Goal: Task Accomplishment & Management: Manage account settings

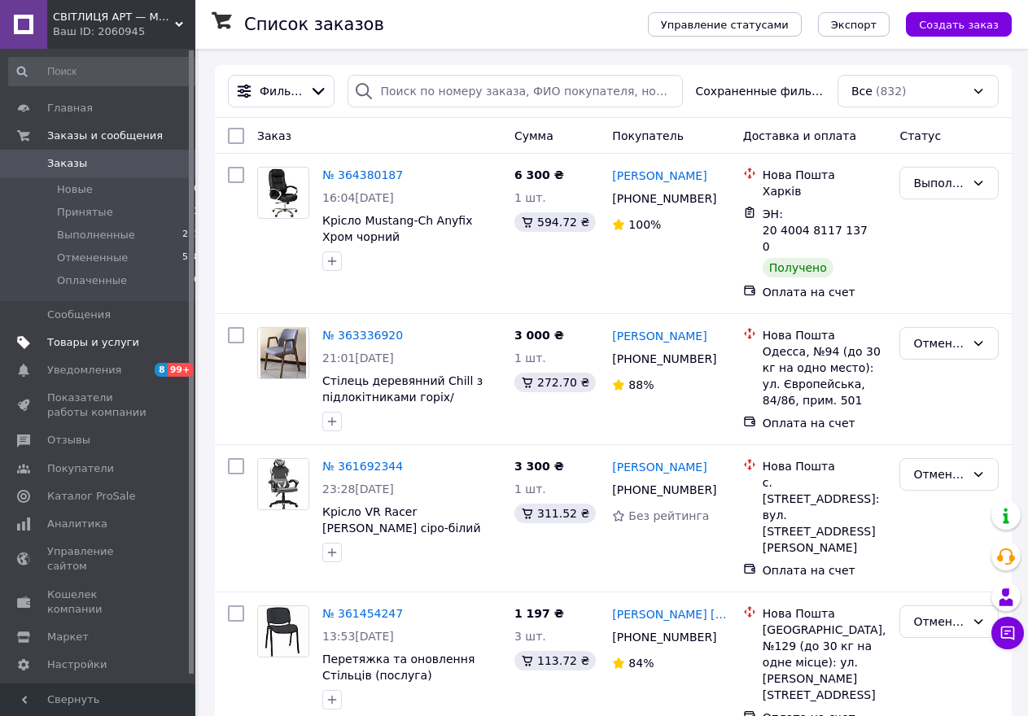
click at [72, 344] on span "Товары и услуги" at bounding box center [93, 342] width 92 height 15
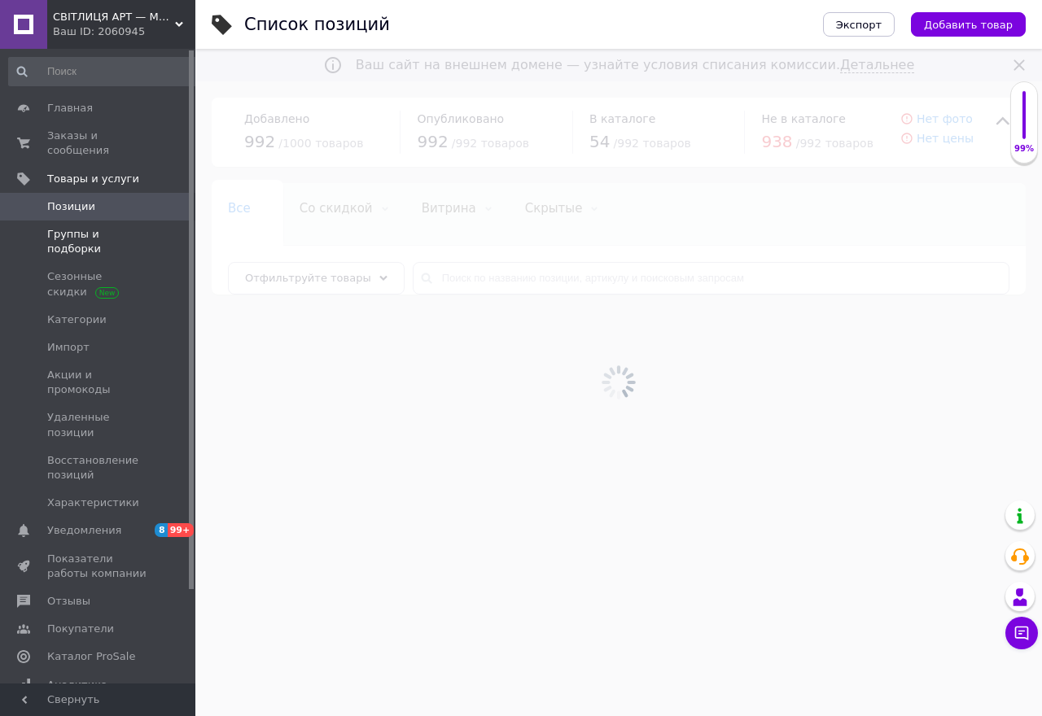
click at [72, 227] on span "Группы и подборки" at bounding box center [98, 241] width 103 height 29
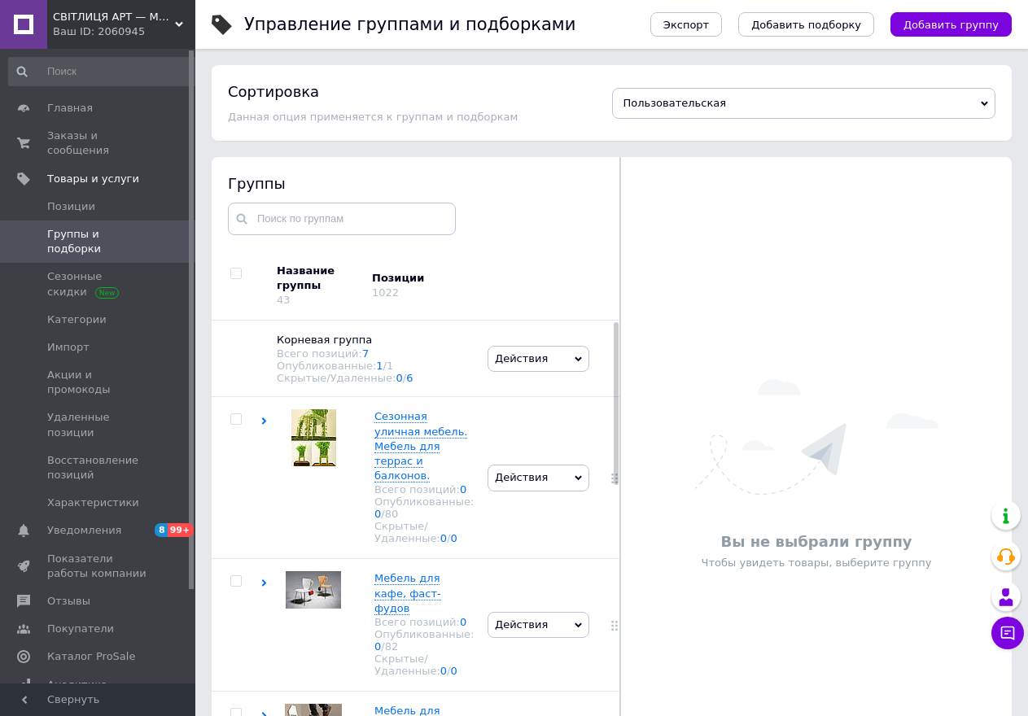
click at [614, 483] on div at bounding box center [616, 403] width 5 height 163
click at [614, 491] on div at bounding box center [616, 556] width 5 height 468
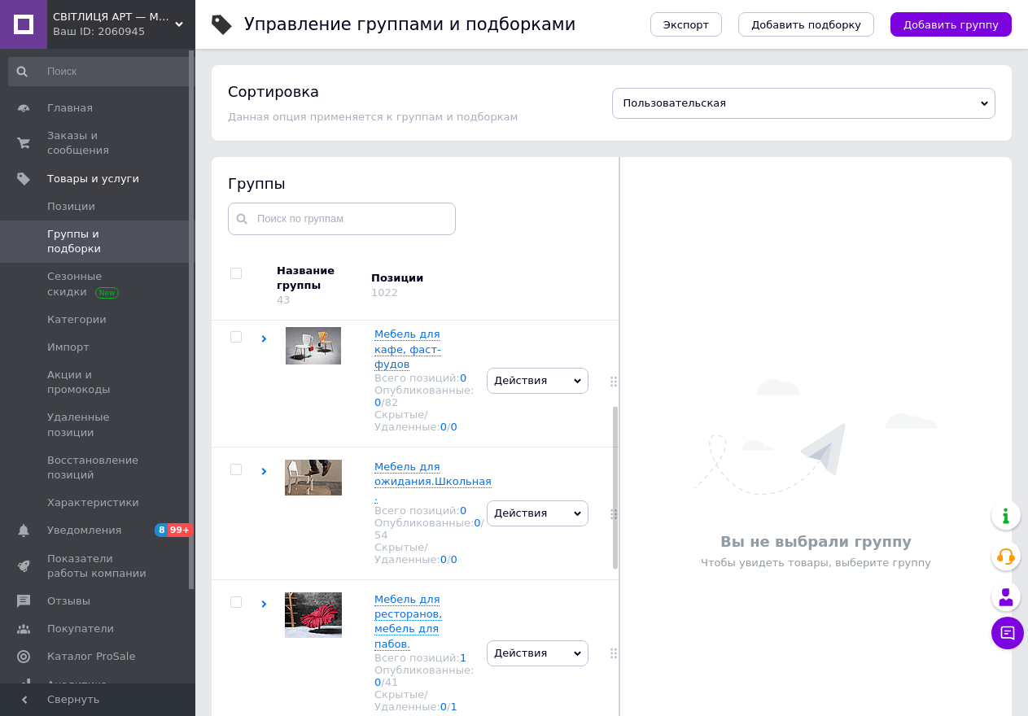
click at [619, 532] on div at bounding box center [619, 474] width 1 height 635
click at [613, 531] on div at bounding box center [615, 488] width 5 height 163
click at [612, 565] on div at bounding box center [613, 514] width 41 height 133
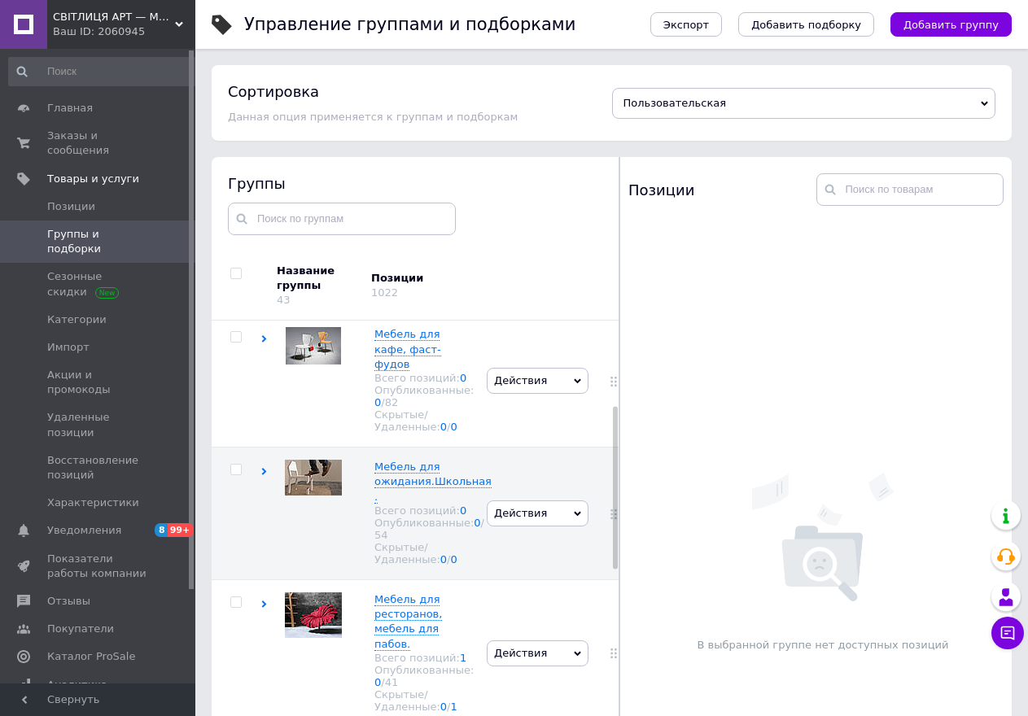
click at [615, 565] on div at bounding box center [615, 488] width 5 height 163
click at [615, 566] on div at bounding box center [615, 488] width 5 height 163
click at [615, 609] on div "Группы Название группы 43 Позиции 1022 Корневая группа Всего позиций: 7 Опублик…" at bounding box center [416, 474] width 408 height 635
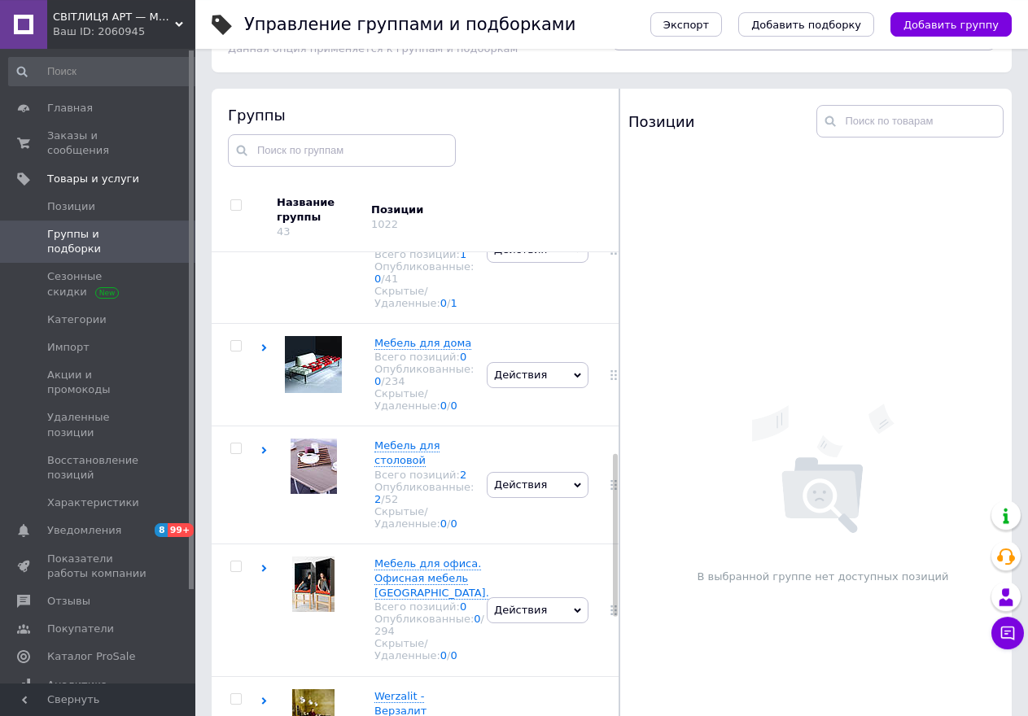
scroll to position [90, 0]
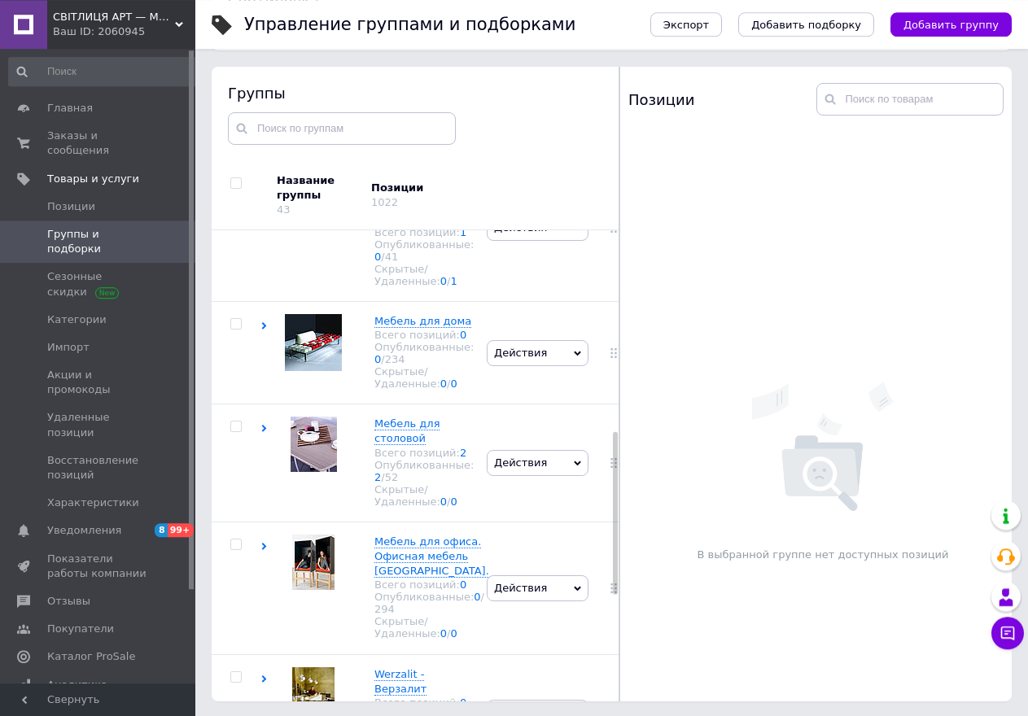
click at [614, 575] on div at bounding box center [615, 513] width 5 height 163
click at [615, 588] on div at bounding box center [615, 513] width 5 height 163
click at [440, 549] on span "Мебель для офиса. Офисная мебель [GEOGRAPHIC_DATA]." at bounding box center [431, 557] width 115 height 42
click at [441, 549] on span "Мебель для офиса. Офисная мебель [GEOGRAPHIC_DATA]." at bounding box center [431, 557] width 115 height 42
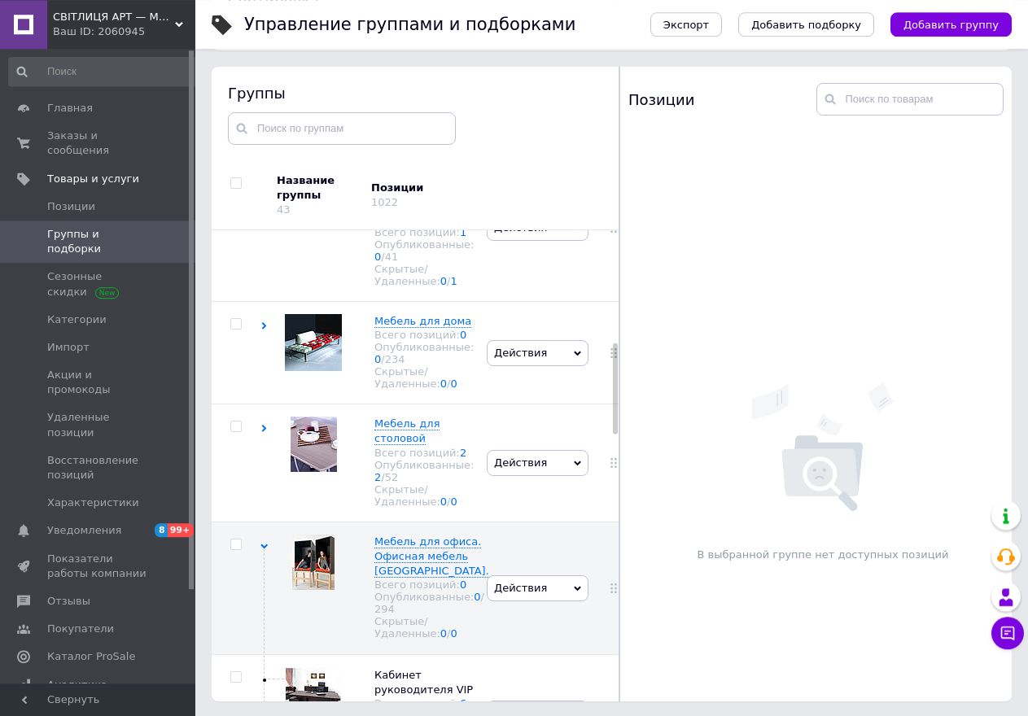
click at [614, 432] on div at bounding box center [615, 388] width 5 height 91
click at [619, 435] on div at bounding box center [619, 384] width 1 height 635
click at [618, 435] on div at bounding box center [618, 384] width 1 height 635
click at [614, 429] on div at bounding box center [614, 388] width 5 height 91
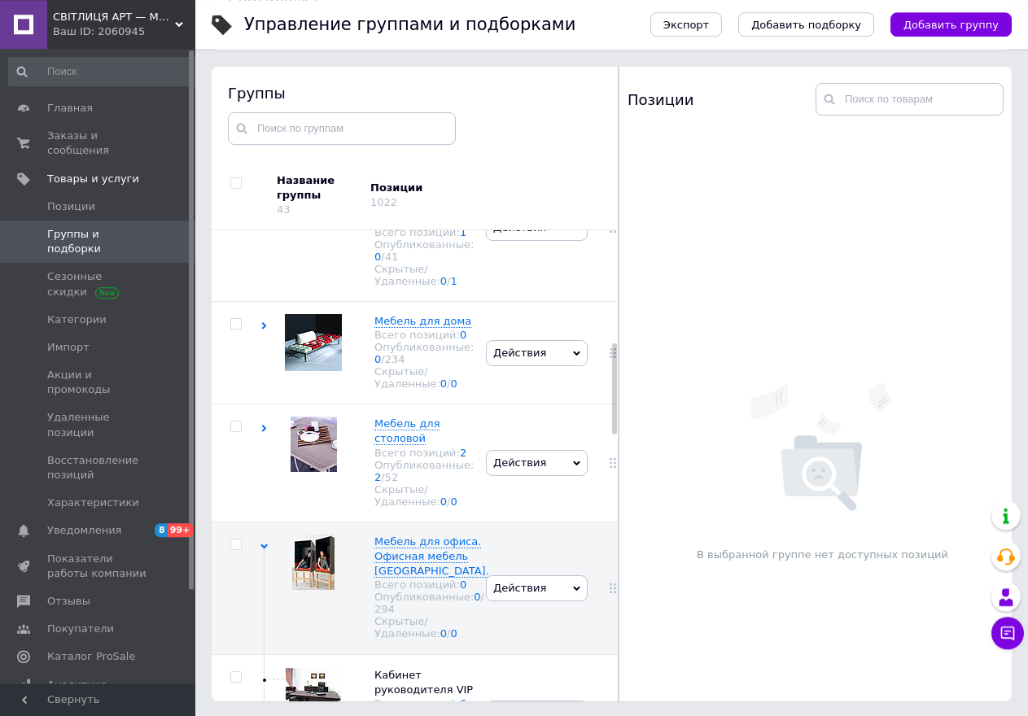
click at [614, 429] on div at bounding box center [614, 388] width 5 height 91
drag, startPoint x: 615, startPoint y: 430, endPoint x: 621, endPoint y: 483, distance: 53.3
click at [623, 483] on div at bounding box center [623, 384] width 1 height 635
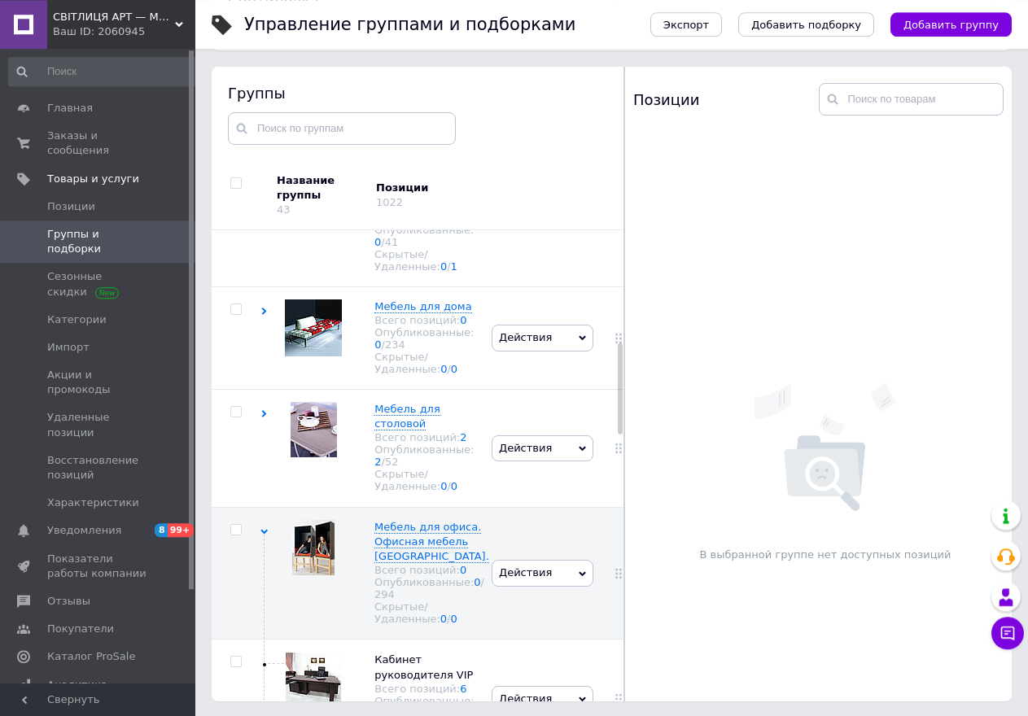
click at [619, 427] on div at bounding box center [620, 388] width 5 height 91
click at [619, 429] on div at bounding box center [620, 388] width 5 height 91
click at [619, 431] on div at bounding box center [620, 388] width 5 height 91
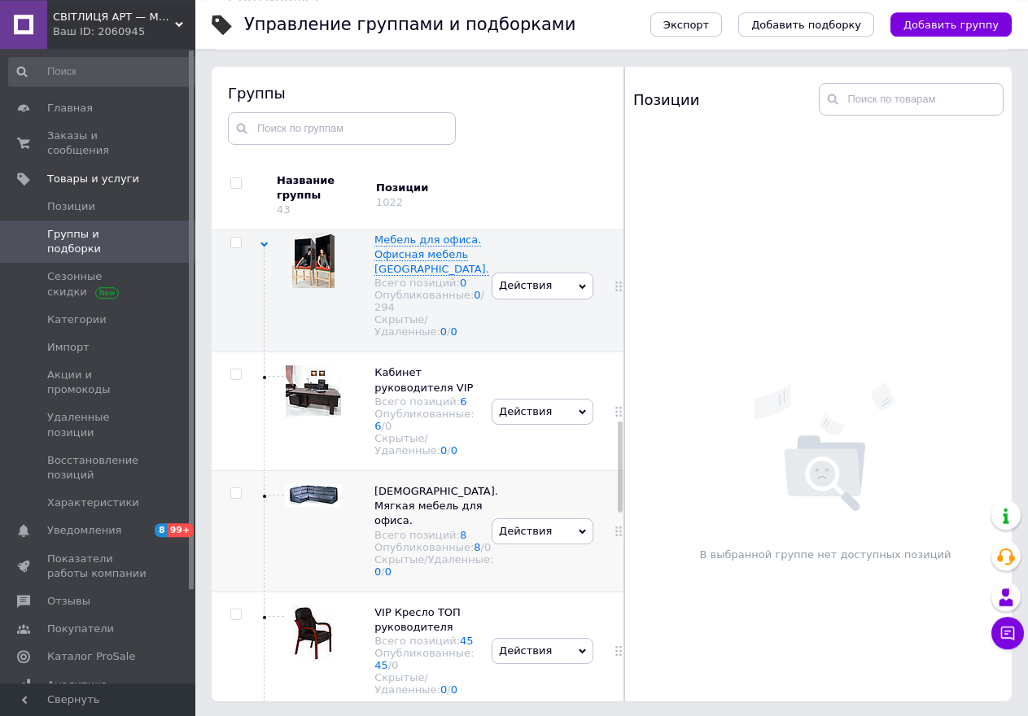
scroll to position [990, 0]
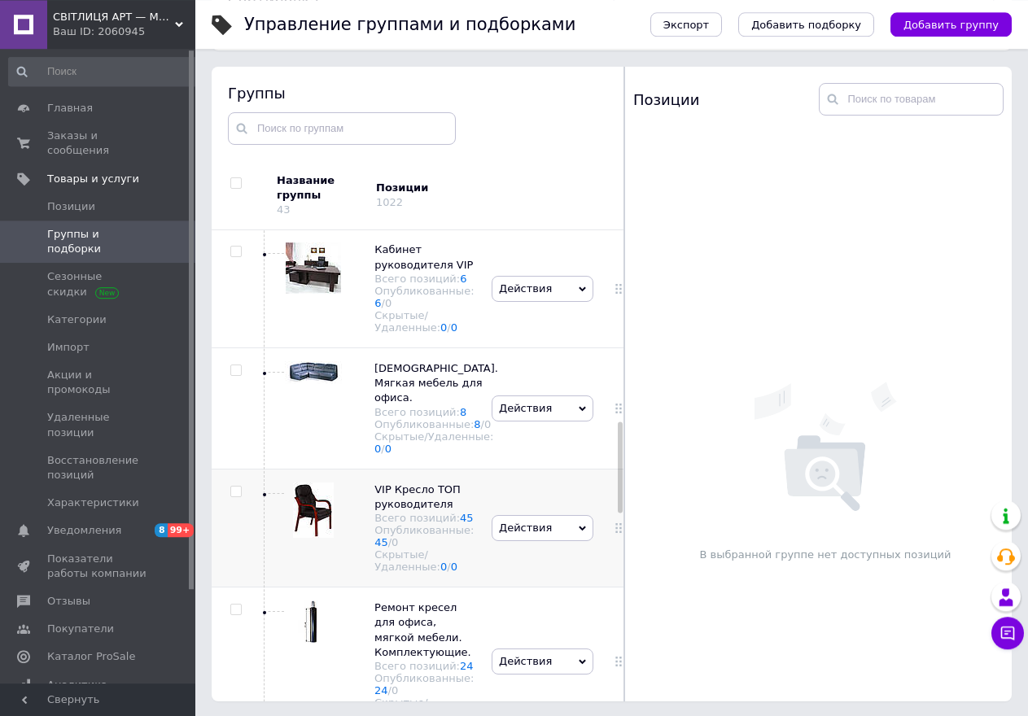
drag, startPoint x: 619, startPoint y: 431, endPoint x: 612, endPoint y: 510, distance: 78.4
click at [612, 510] on div "Корневая группа Всего позиций: 7 Опубликованные: 1 / 1 Скрытые/Удаленные: 0 / 6…" at bounding box center [418, 465] width 413 height 471
click at [616, 469] on div at bounding box center [617, 408] width 41 height 121
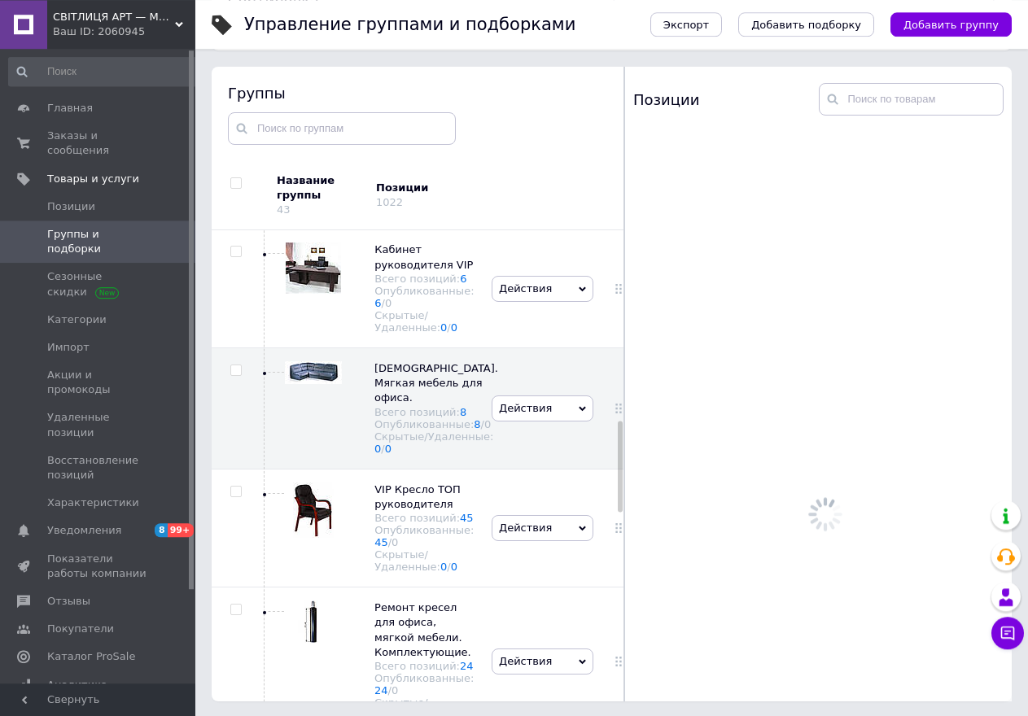
scroll to position [981, 0]
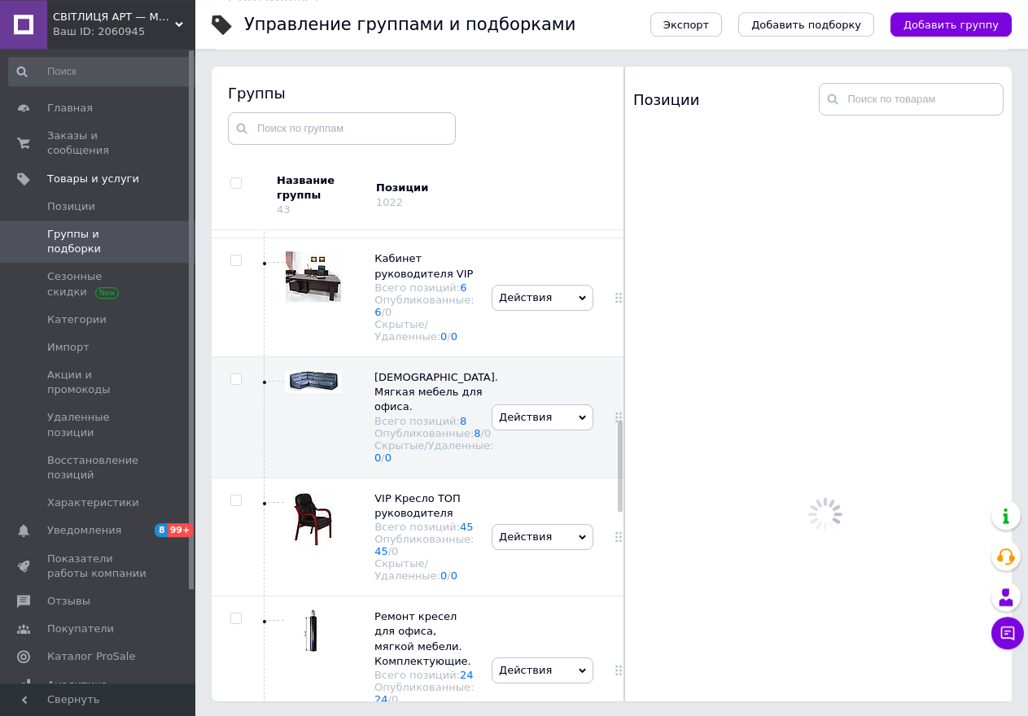
click at [621, 496] on div "Группы Название группы 43 Позиции 1022 Корневая группа Всего позиций: 7 Опублик…" at bounding box center [418, 384] width 413 height 635
click at [623, 496] on div at bounding box center [623, 384] width 1 height 635
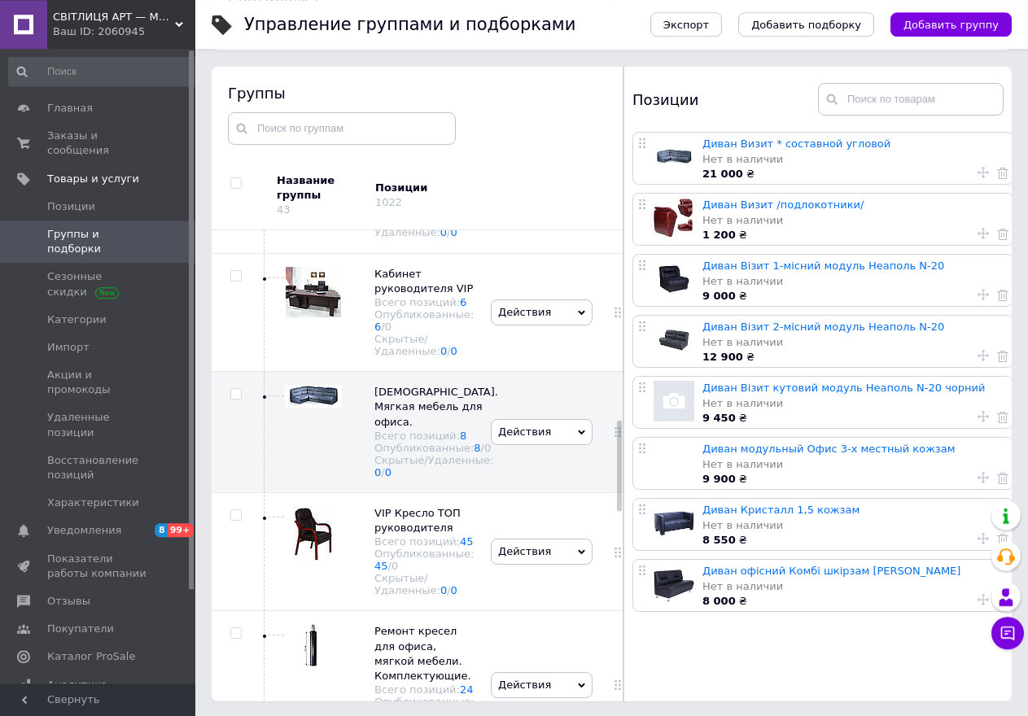
click at [623, 471] on div at bounding box center [623, 384] width 1 height 635
click at [616, 477] on div at bounding box center [617, 466] width 5 height 91
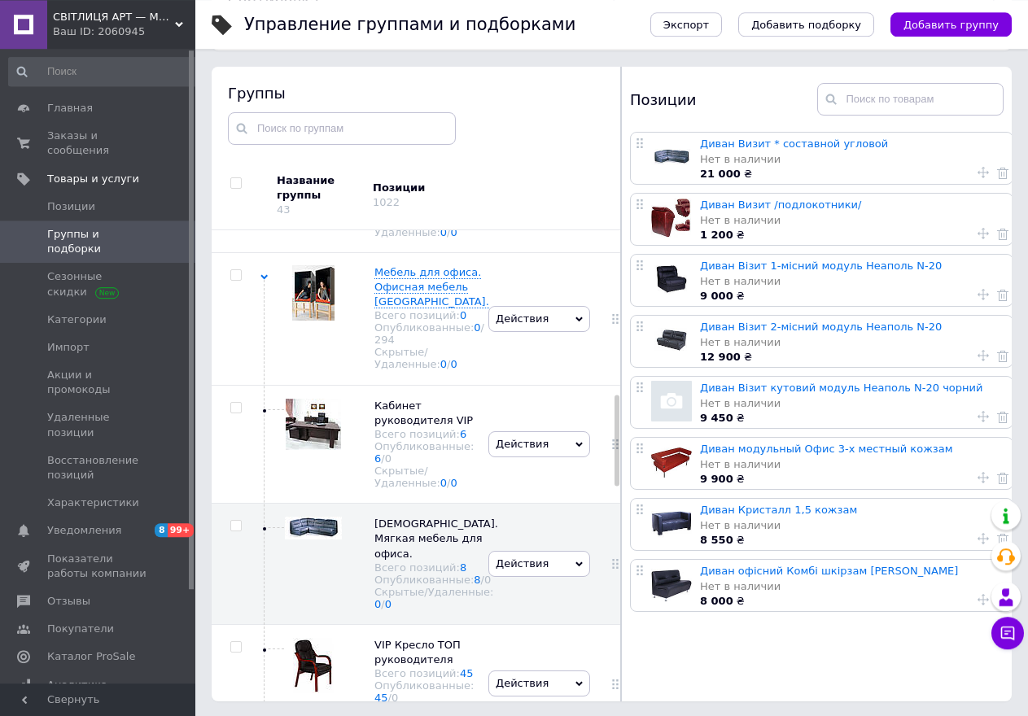
scroll to position [845, 0]
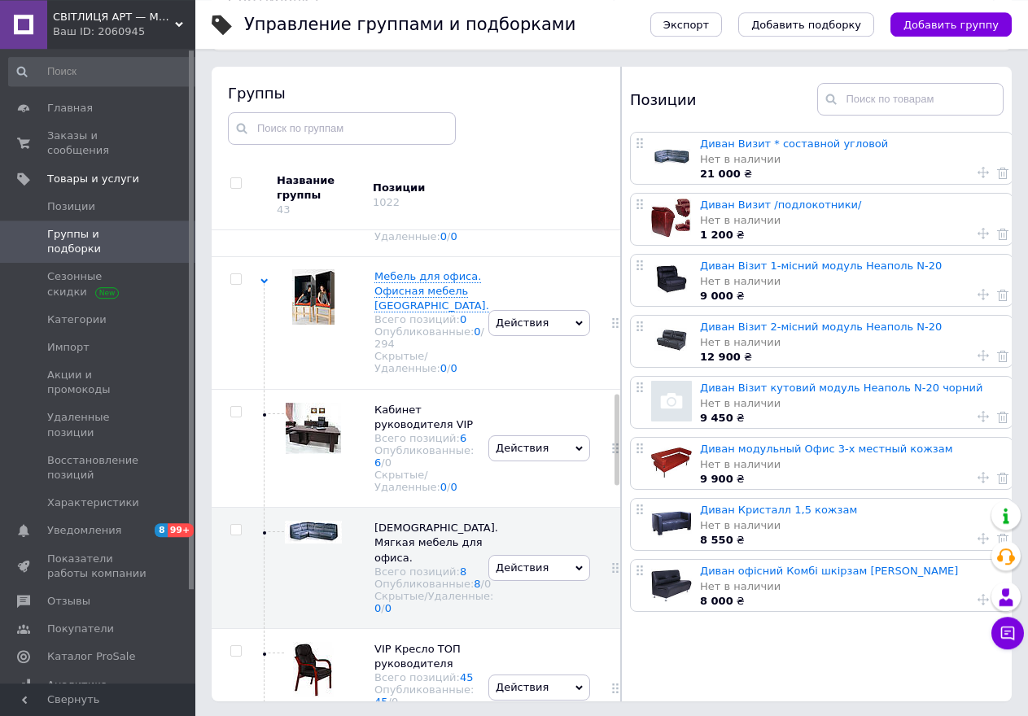
drag, startPoint x: 616, startPoint y: 477, endPoint x: 617, endPoint y: 451, distance: 26.1
click at [617, 451] on div "Группы Название группы 43 Позиции 1022 Корневая группа Всего позиций: 7 Опублик…" at bounding box center [416, 384] width 409 height 635
click at [620, 451] on div at bounding box center [620, 384] width 1 height 635
click at [619, 451] on div at bounding box center [619, 384] width 1 height 635
click at [613, 444] on div at bounding box center [615, 440] width 5 height 91
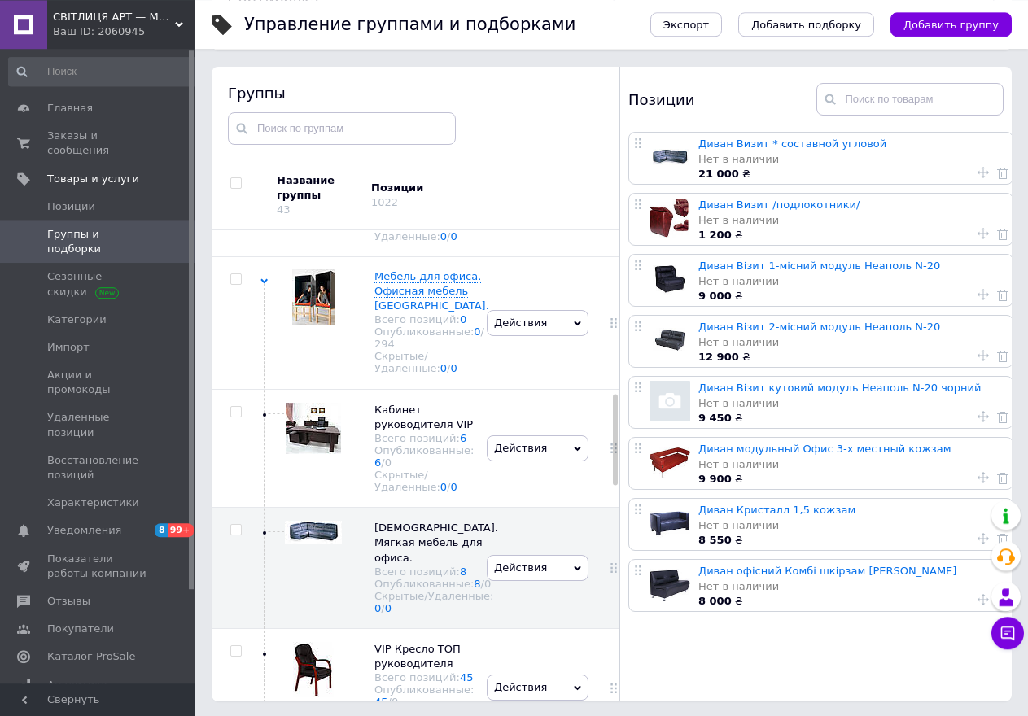
click at [613, 444] on div at bounding box center [615, 440] width 5 height 91
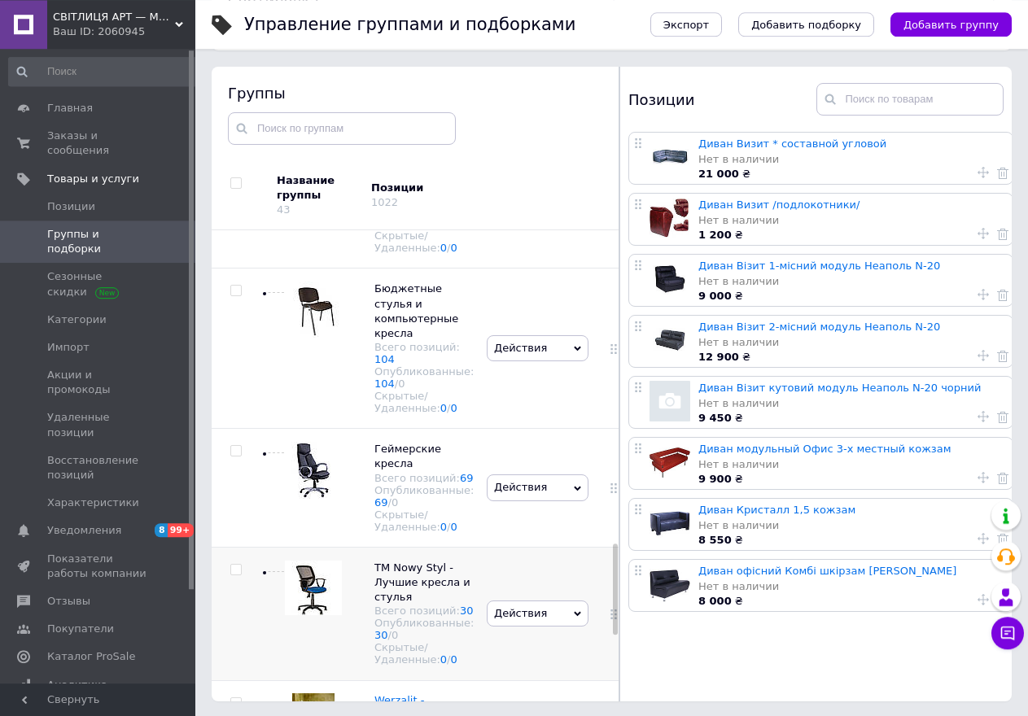
scroll to position [1666, 0]
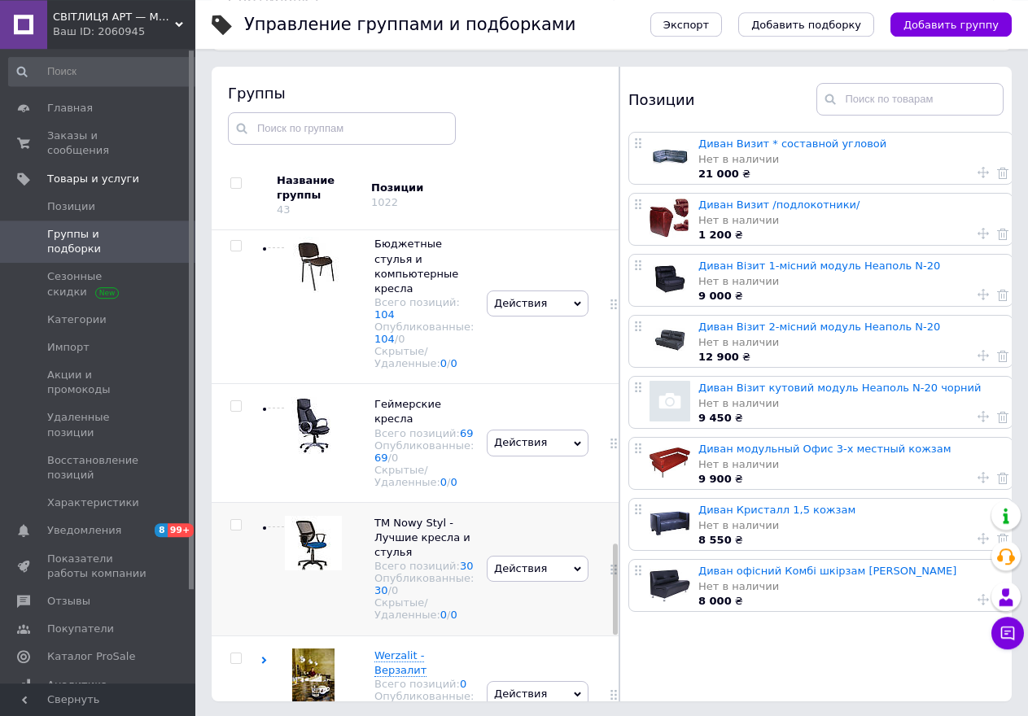
drag, startPoint x: 613, startPoint y: 444, endPoint x: 610, endPoint y: 601, distance: 157.9
click at [610, 601] on div "Корневая группа Всего позиций: 7 Опубликованные: 1 / 1 Скрытые/Удаленные: 0 / 6…" at bounding box center [416, 465] width 408 height 471
click at [610, 601] on div at bounding box center [613, 567] width 41 height 133
drag, startPoint x: 610, startPoint y: 601, endPoint x: 598, endPoint y: 597, distance: 12.9
click at [610, 601] on div at bounding box center [613, 567] width 41 height 133
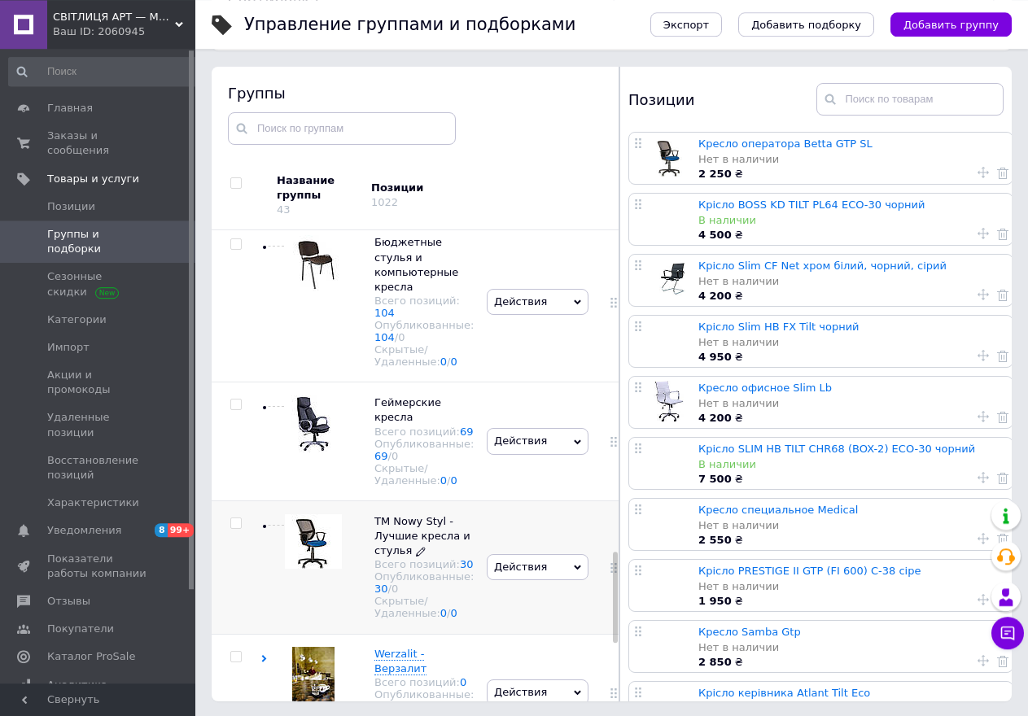
click at [392, 549] on span "TM Nowy Styl - Лучшие кресла и стулья" at bounding box center [422, 536] width 96 height 42
click at [752, 204] on link "Крісло BOSS KD TILT PL64 ECO-30 чорний" at bounding box center [811, 205] width 226 height 12
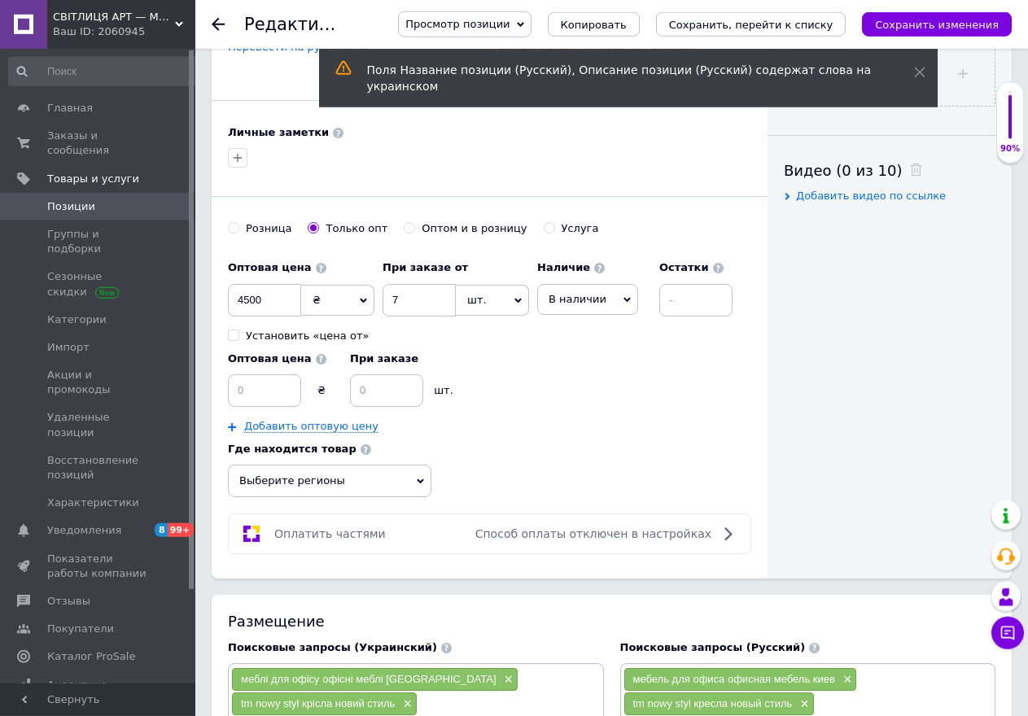
scroll to position [736, 0]
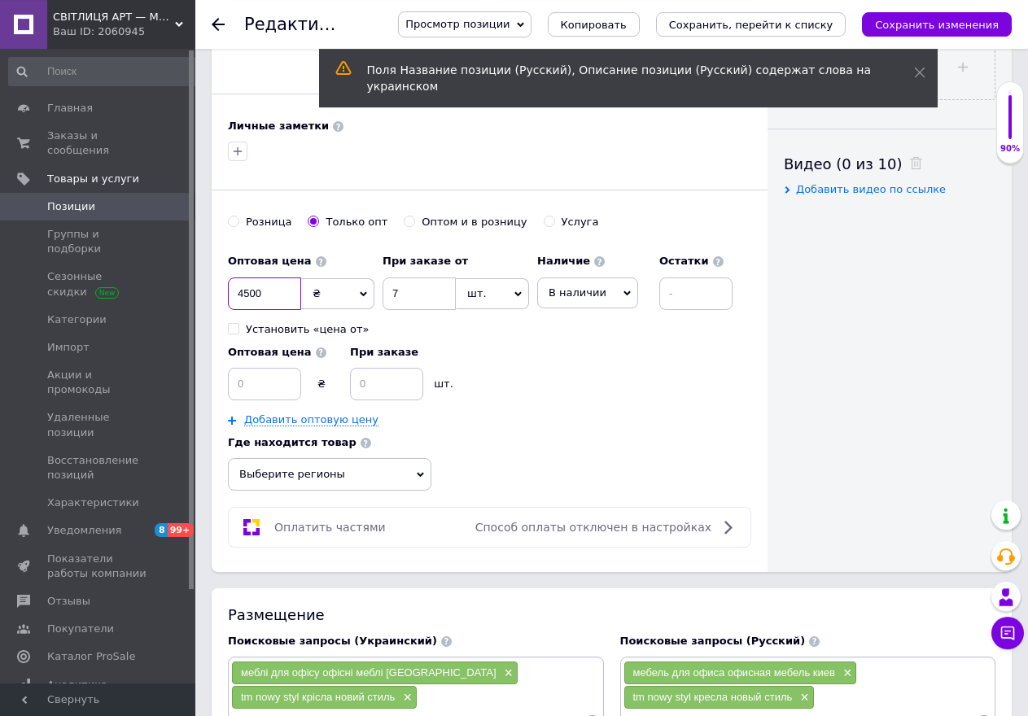
click at [277, 295] on input "4500" at bounding box center [264, 294] width 73 height 33
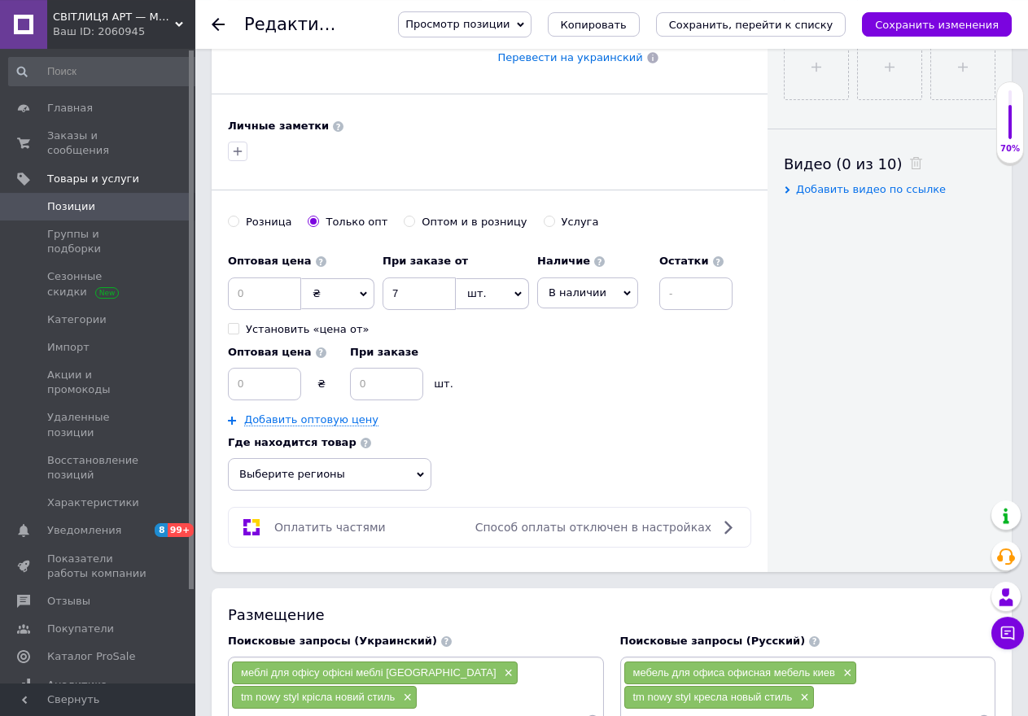
click at [535, 339] on div "Оптовая цена ₴ При заказе шт." at bounding box center [484, 368] width 513 height 63
click at [404, 291] on input "7" at bounding box center [419, 294] width 73 height 33
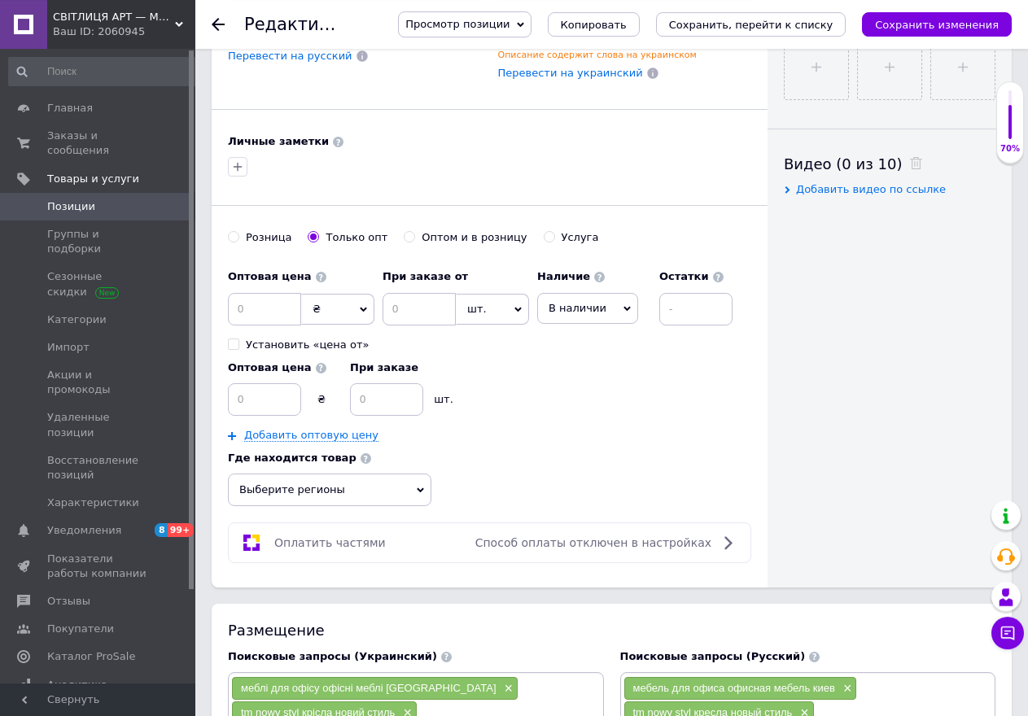
click at [404, 231] on input "Оптом и в розницу" at bounding box center [409, 236] width 11 height 11
radio input "true"
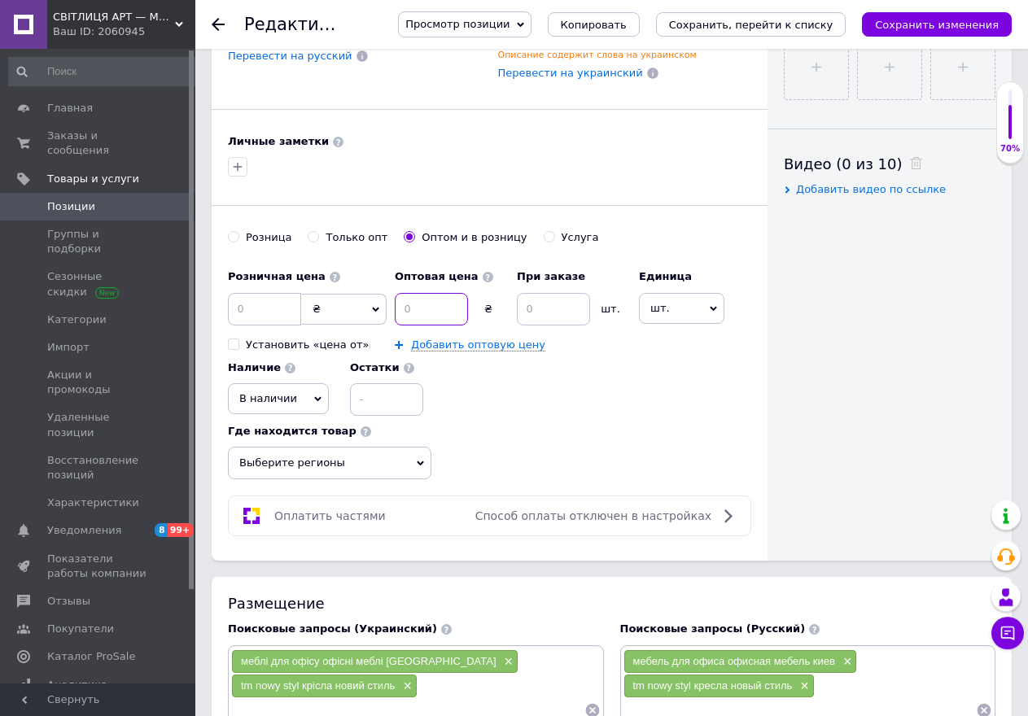
click at [398, 293] on input at bounding box center [431, 309] width 73 height 33
type input "6990"
click at [524, 295] on input at bounding box center [553, 309] width 73 height 33
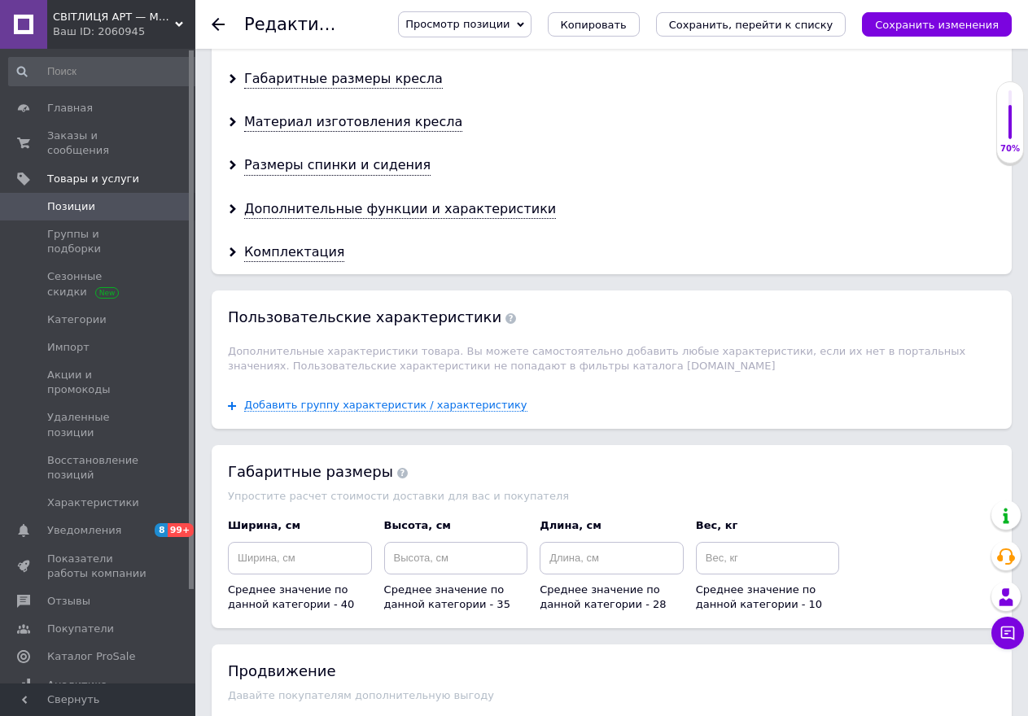
scroll to position [1956, 0]
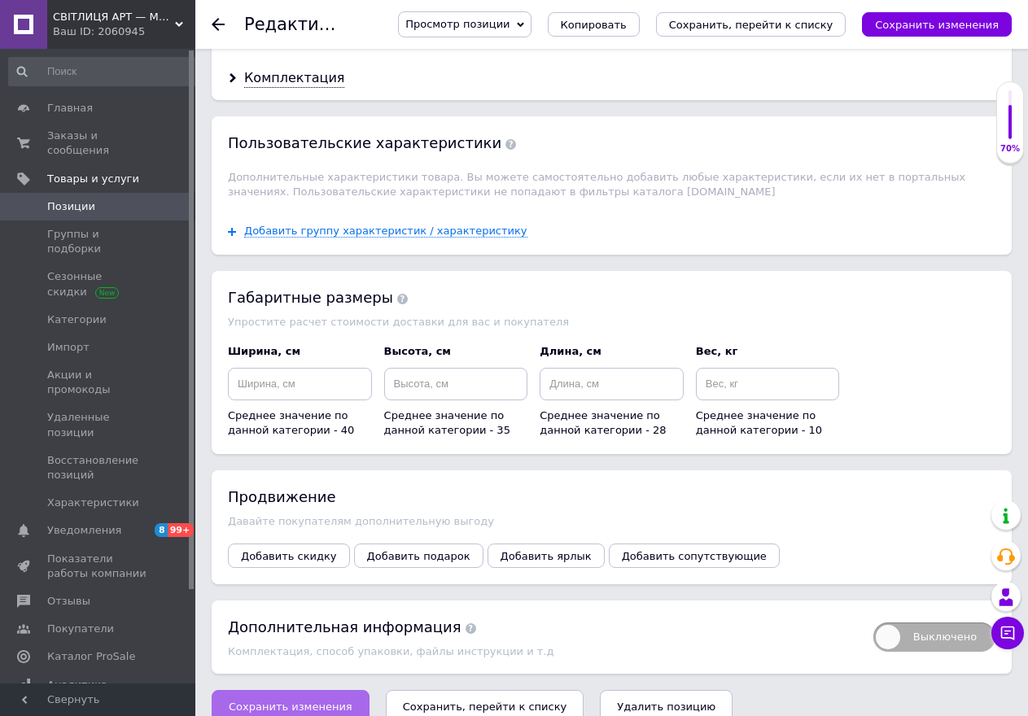
type input "5"
click at [306, 701] on span "Сохранить изменения" at bounding box center [291, 707] width 124 height 12
click at [306, 690] on div "Сохранить изменения Сохранить, перейти к списку Удалить позицию" at bounding box center [612, 706] width 800 height 33
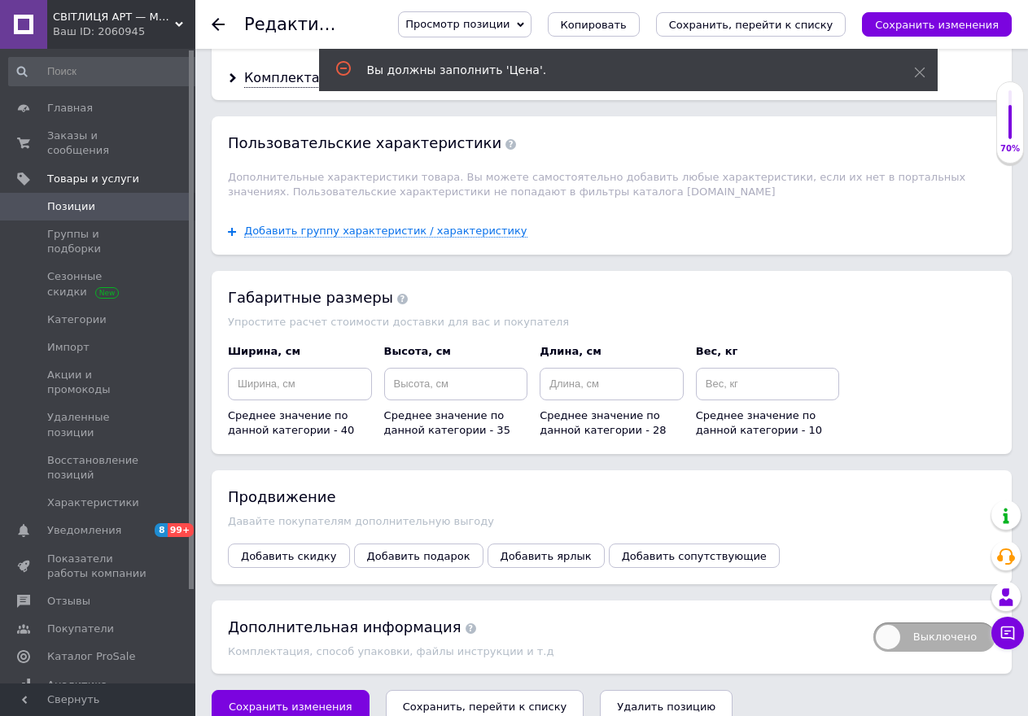
click at [427, 701] on icon "Сохранить, перейти к списку" at bounding box center [485, 707] width 164 height 12
click at [427, 690] on div "Сохранить, перейти к списку" at bounding box center [485, 706] width 199 height 33
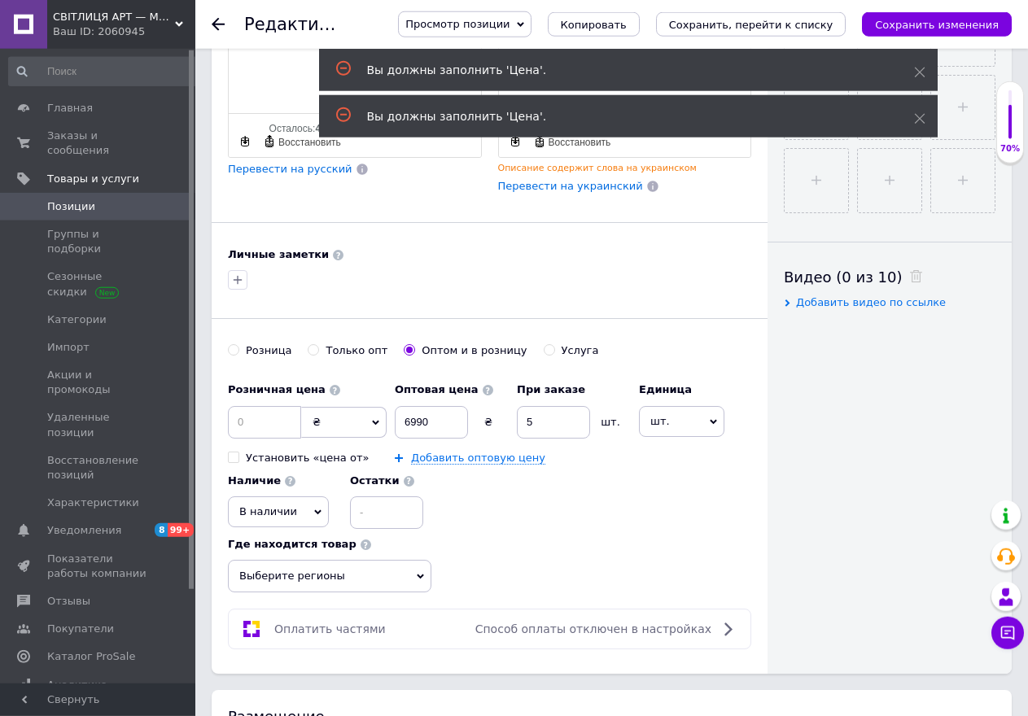
scroll to position [582, 0]
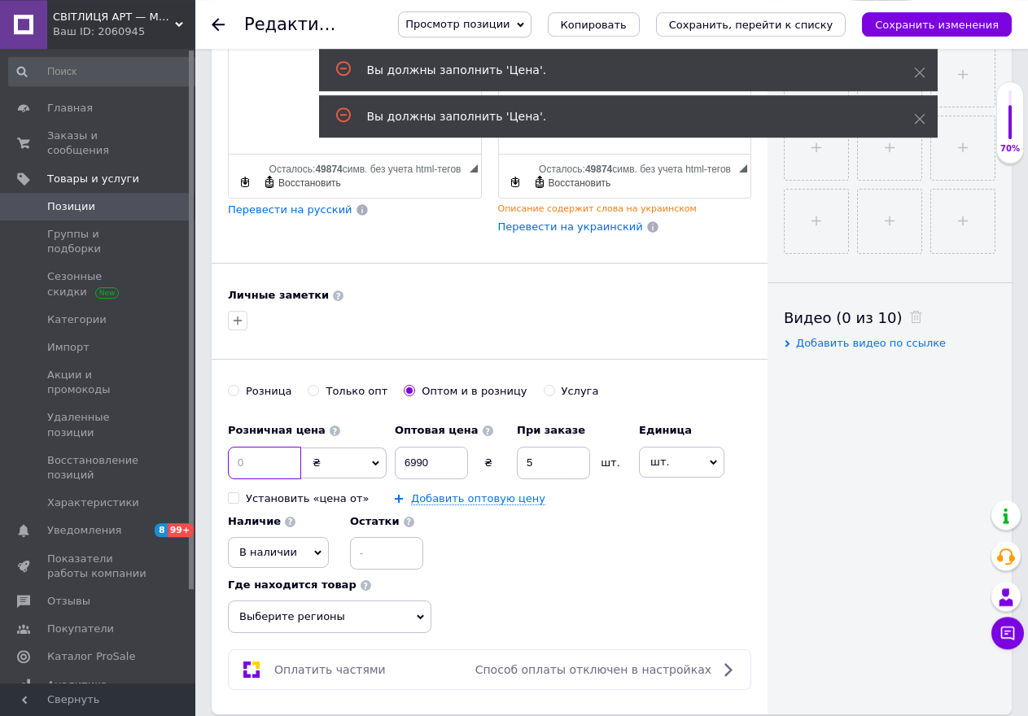
click at [235, 448] on input at bounding box center [264, 463] width 73 height 33
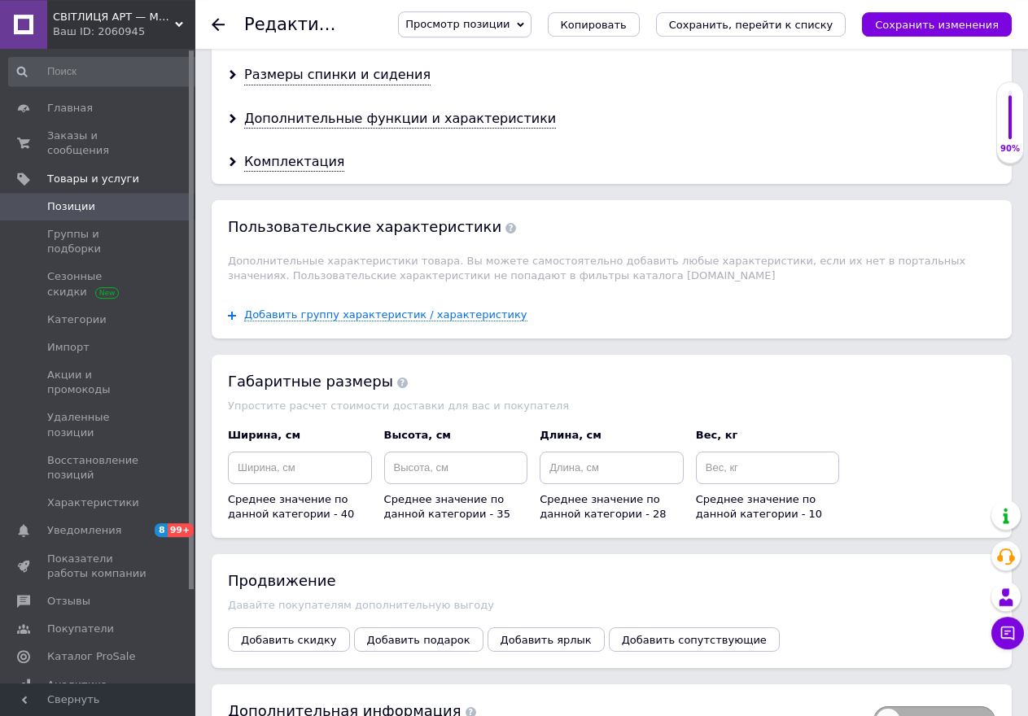
scroll to position [1956, 0]
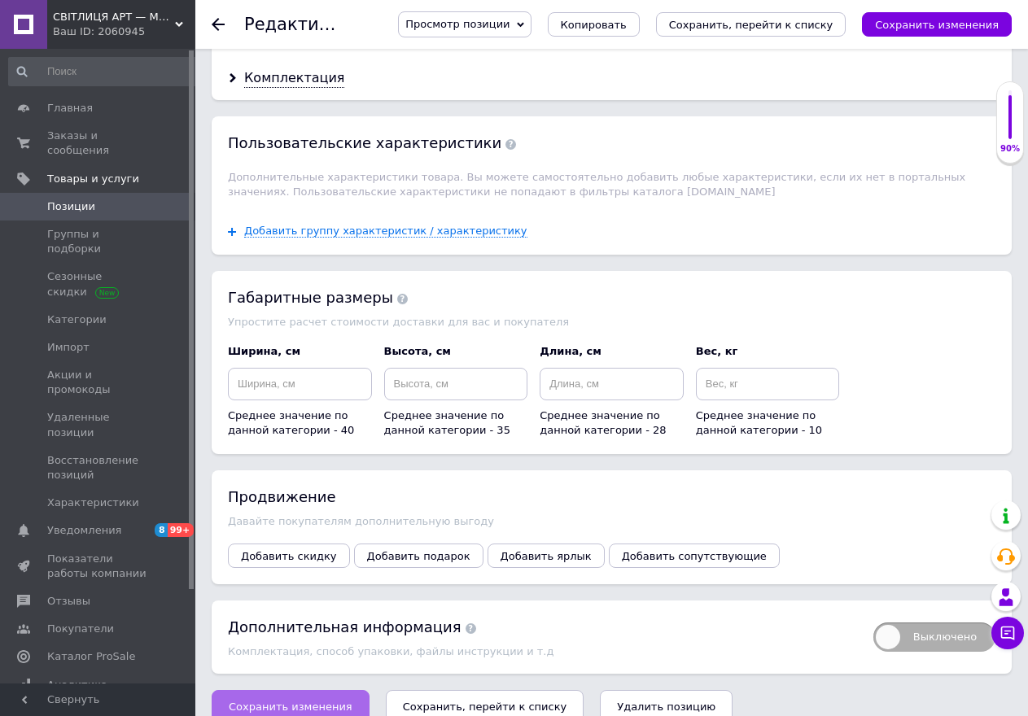
type input "7350"
click at [265, 701] on span "Сохранить изменения" at bounding box center [291, 707] width 124 height 12
click at [266, 690] on div "Сохранить изменения Сохранить, перейти к списку Удалить позицию" at bounding box center [612, 706] width 800 height 33
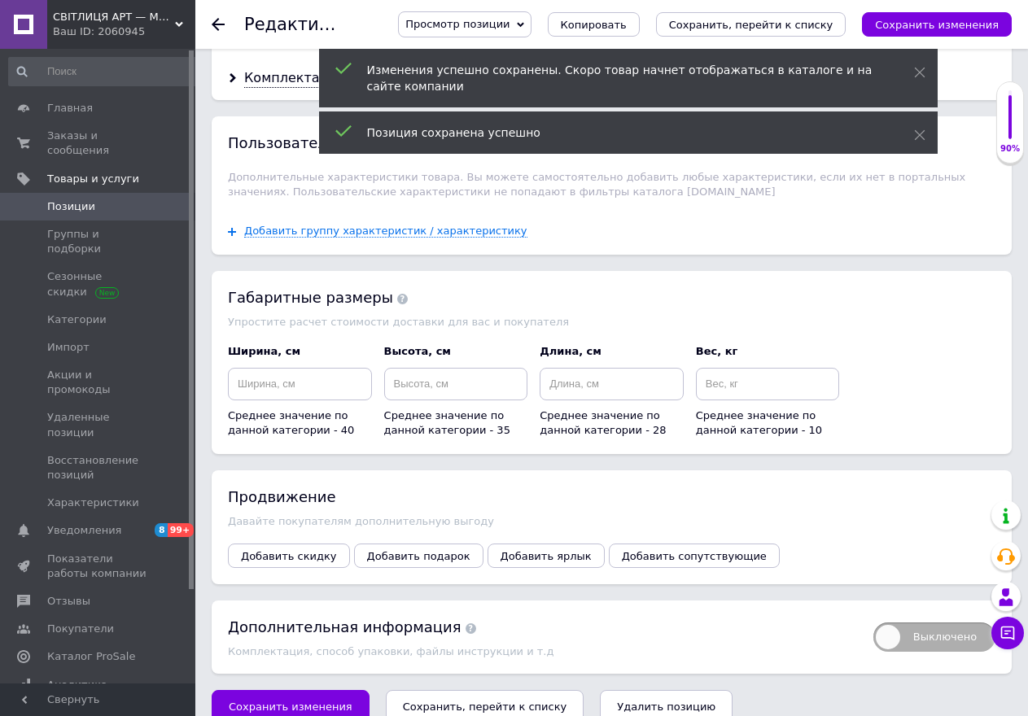
click at [419, 701] on icon "Сохранить, перейти к списку" at bounding box center [485, 707] width 164 height 12
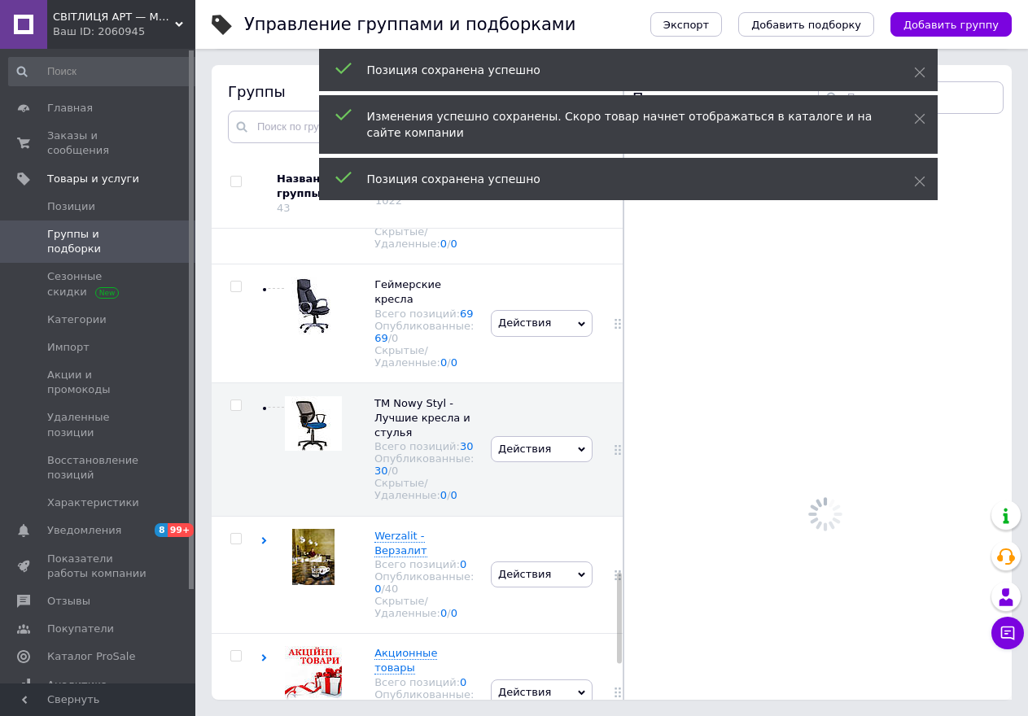
scroll to position [1783, 0]
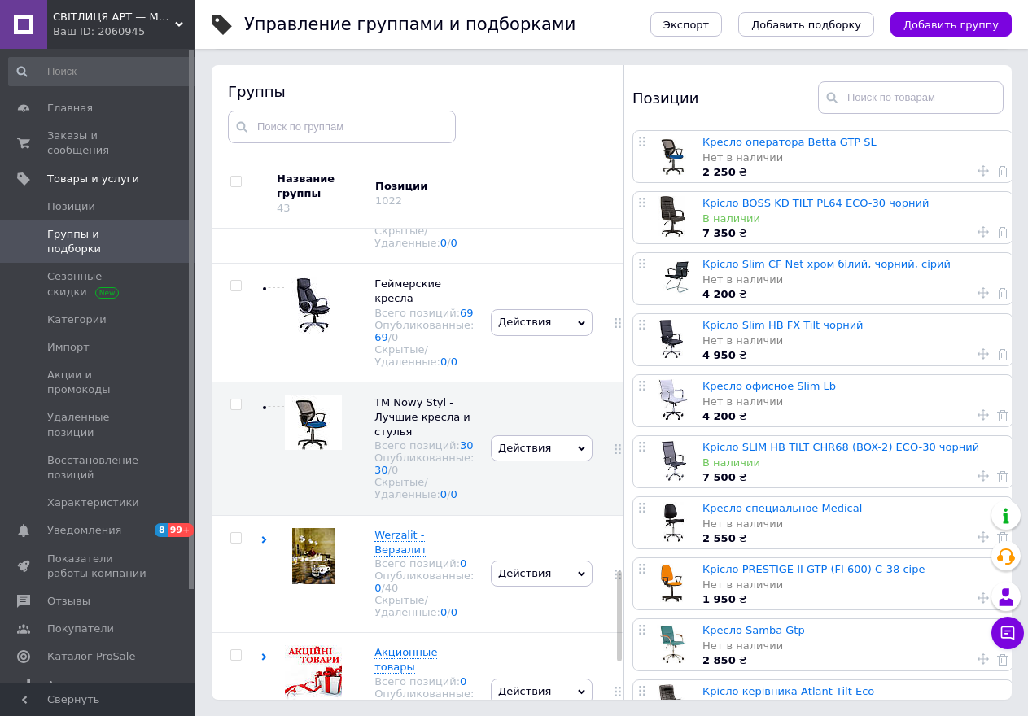
click at [1005, 715] on html "СВІТЛИЦЯ АРТ — Меблі для бару, ресторану, пабу. Офісні меблі Ваш ID: 2060945 Са…" at bounding box center [514, 312] width 1028 height 808
click at [1020, 645] on button "Чат с покупателем" at bounding box center [1007, 633] width 33 height 33
click at [1020, 646] on button "Чат с покупателем" at bounding box center [1007, 633] width 33 height 33
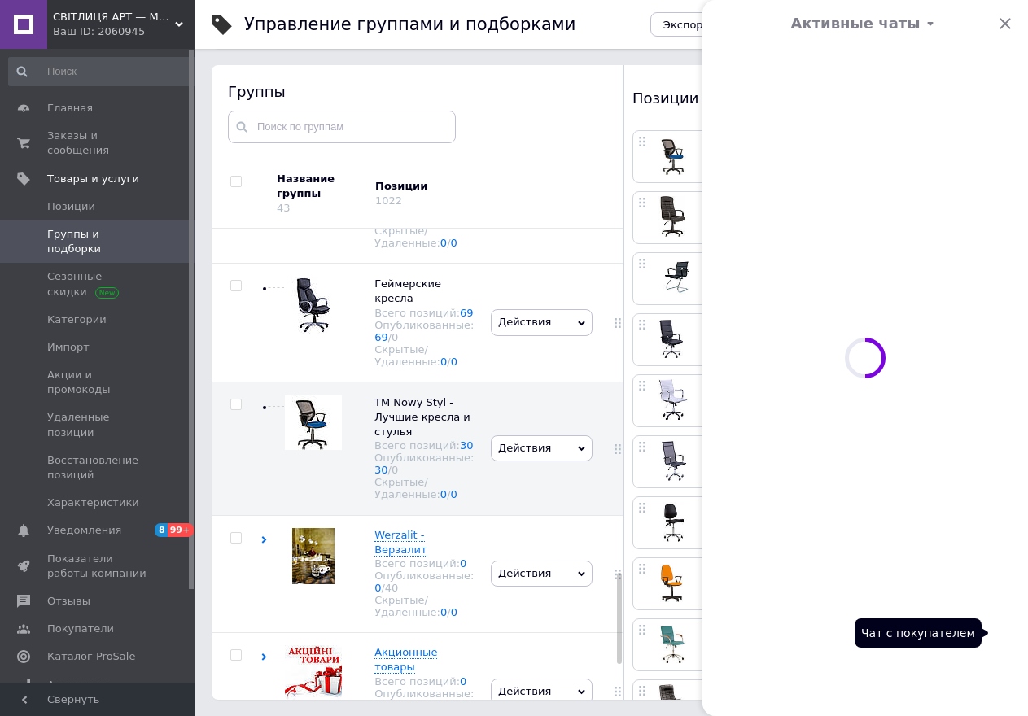
drag, startPoint x: 1020, startPoint y: 649, endPoint x: 1024, endPoint y: 703, distance: 54.7
click at [1021, 682] on span at bounding box center [865, 358] width 326 height 716
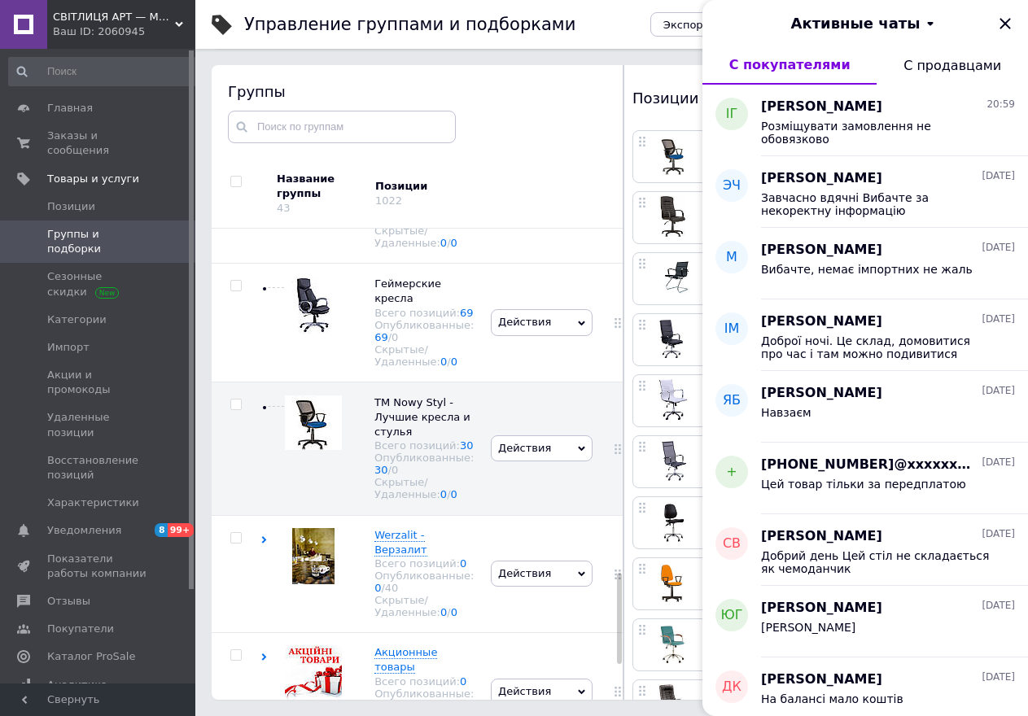
scroll to position [801, 0]
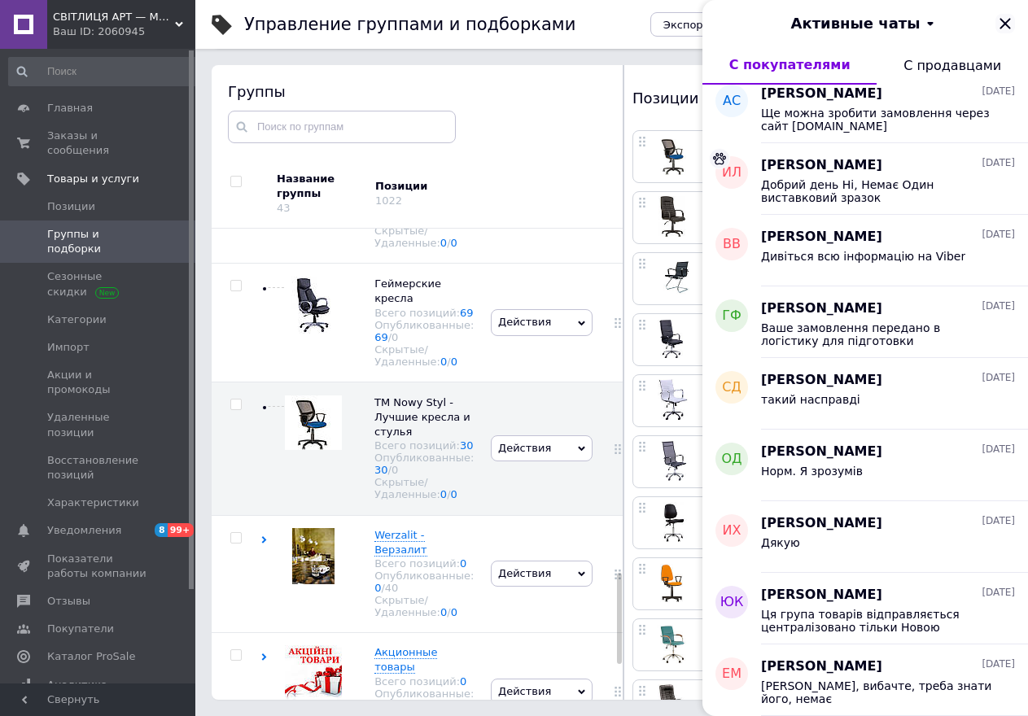
click at [1002, 20] on icon "Закрыть" at bounding box center [1005, 23] width 11 height 11
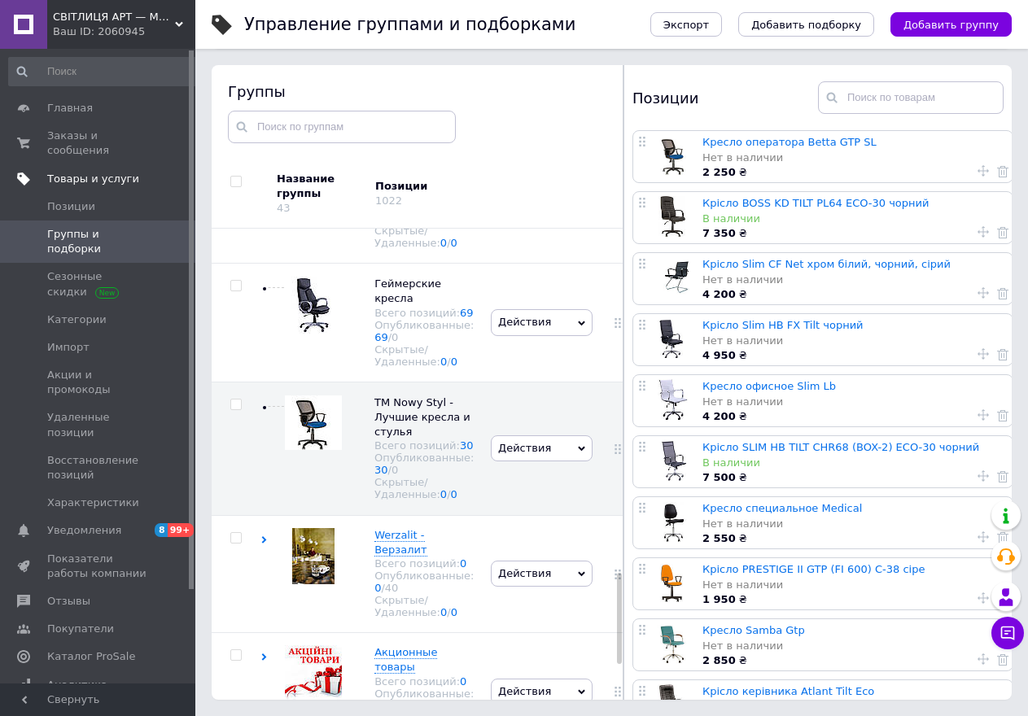
click at [63, 172] on span "Товары и услуги" at bounding box center [93, 179] width 92 height 15
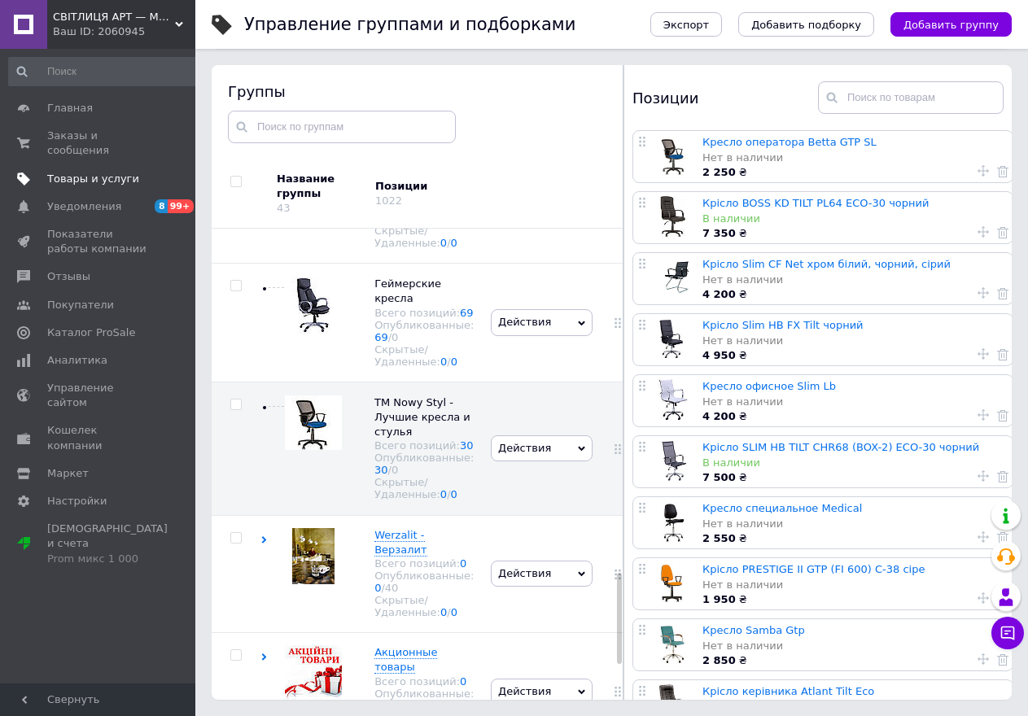
click at [68, 172] on span "Товары и услуги" at bounding box center [93, 179] width 92 height 15
click at [66, 172] on span "Товары и услуги" at bounding box center [93, 179] width 92 height 15
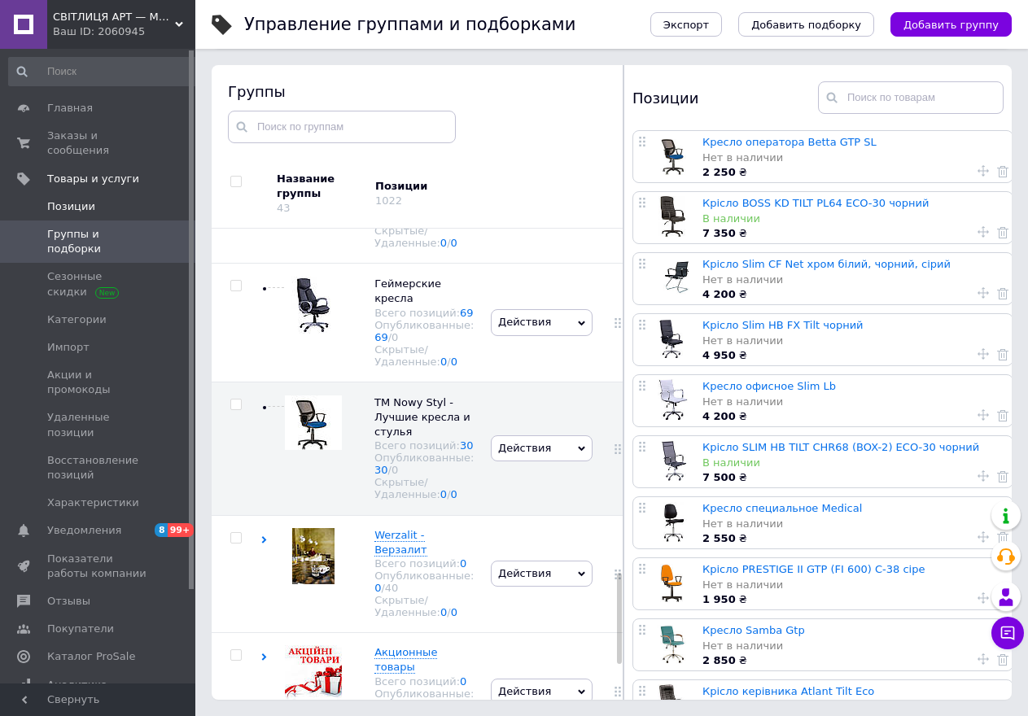
click at [65, 199] on span "Позиции" at bounding box center [71, 206] width 48 height 15
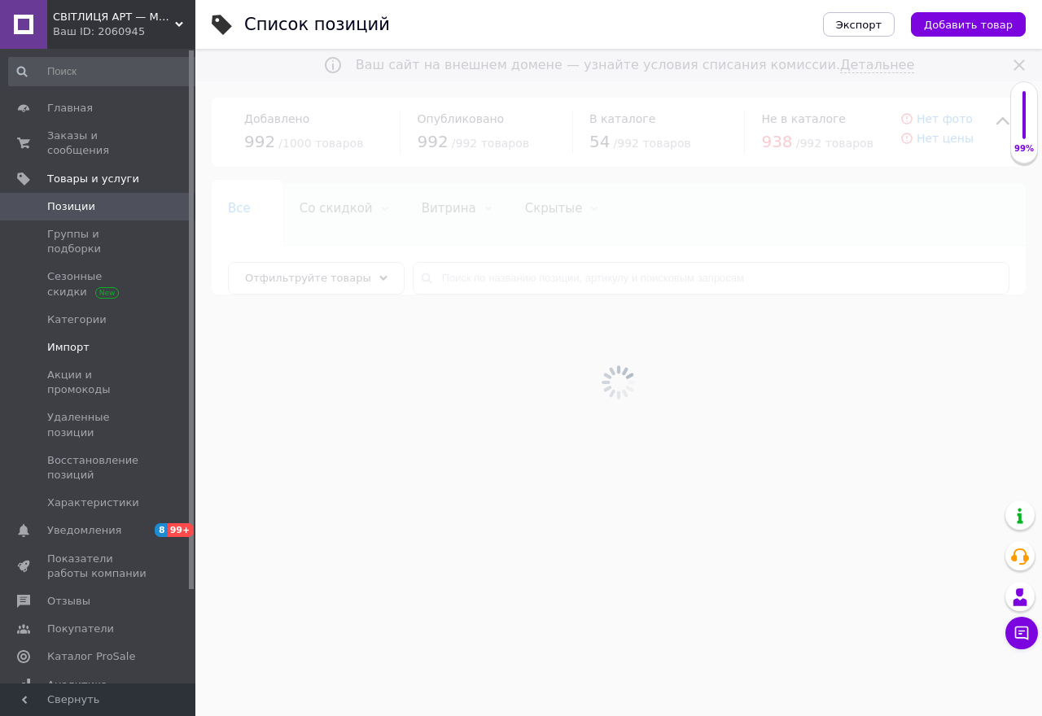
click at [79, 340] on span "Импорт" at bounding box center [68, 347] width 42 height 15
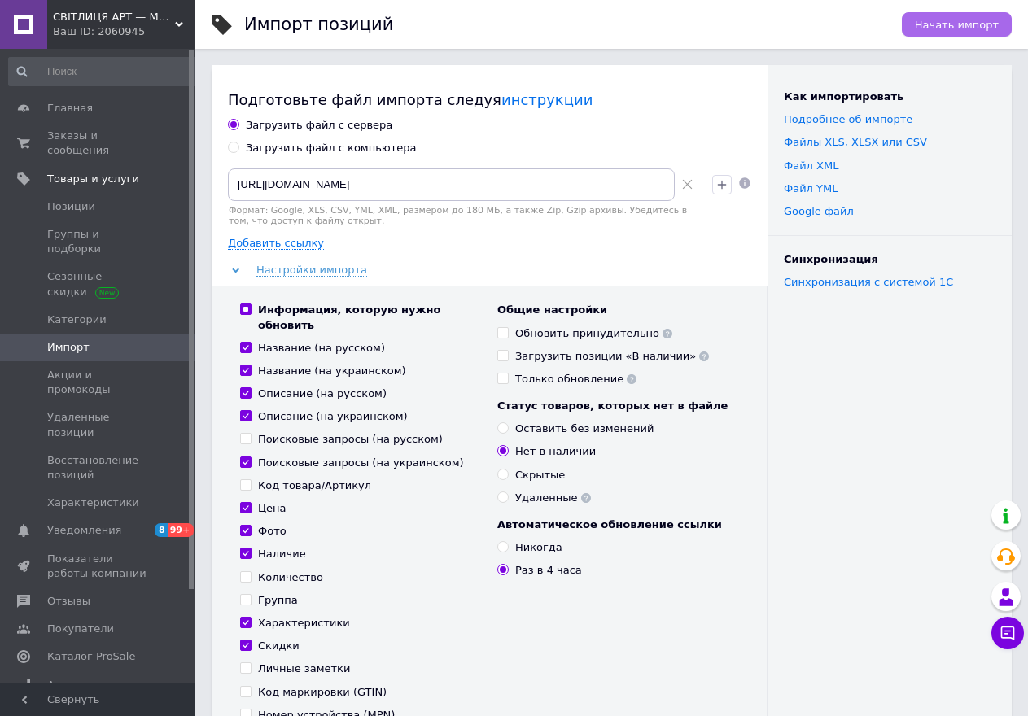
click at [962, 24] on span "Начать импорт" at bounding box center [957, 25] width 84 height 12
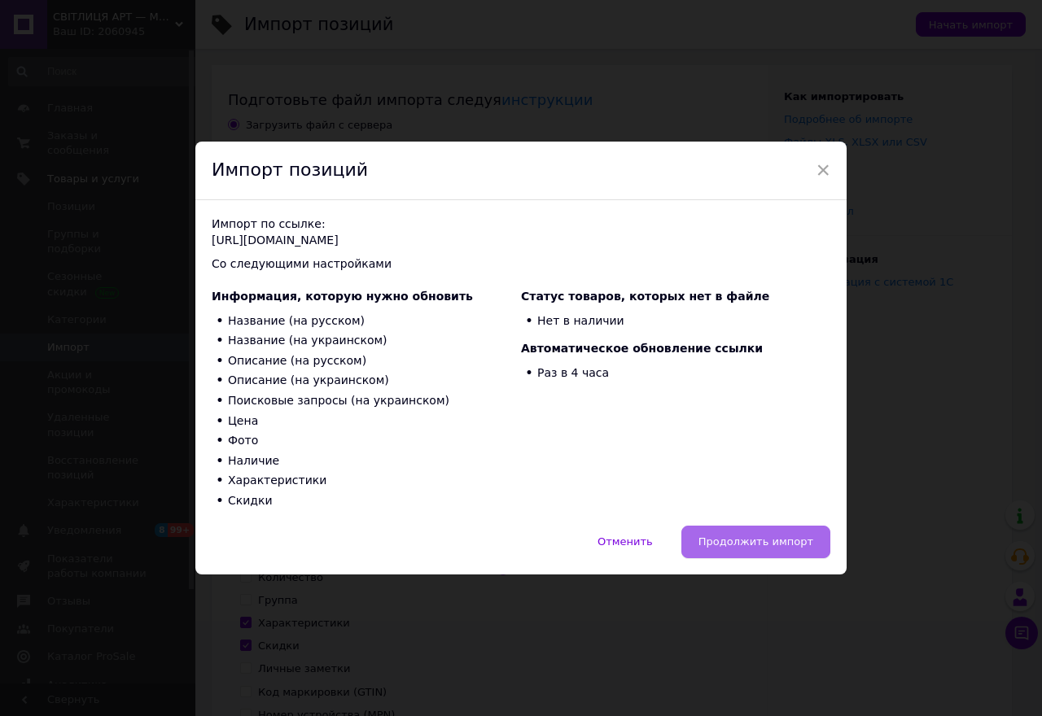
click at [760, 545] on span "Продолжить импорт" at bounding box center [755, 542] width 115 height 12
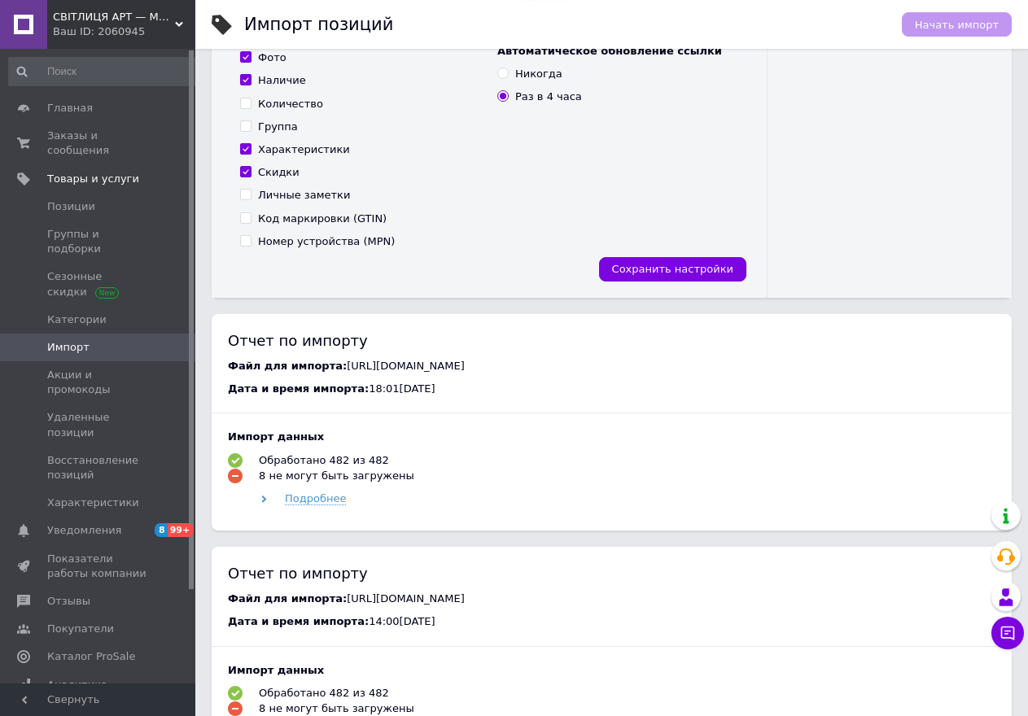
scroll to position [470, 0]
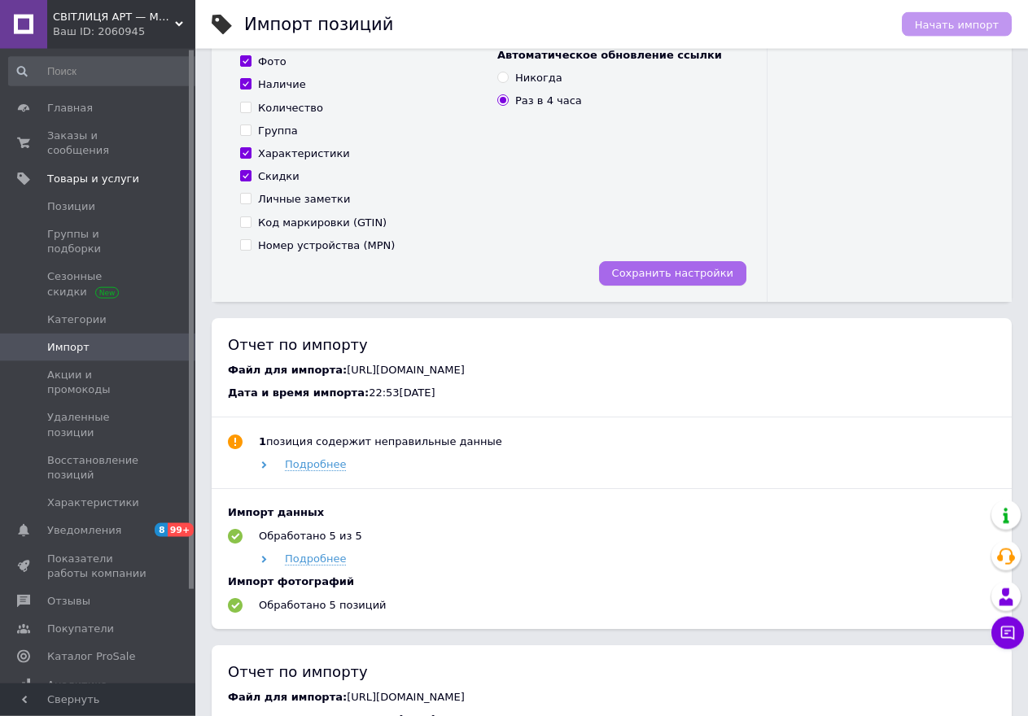
click at [720, 267] on span "Сохранить настройки" at bounding box center [672, 273] width 121 height 12
click at [644, 267] on span "Сохранить настройки" at bounding box center [672, 273] width 121 height 12
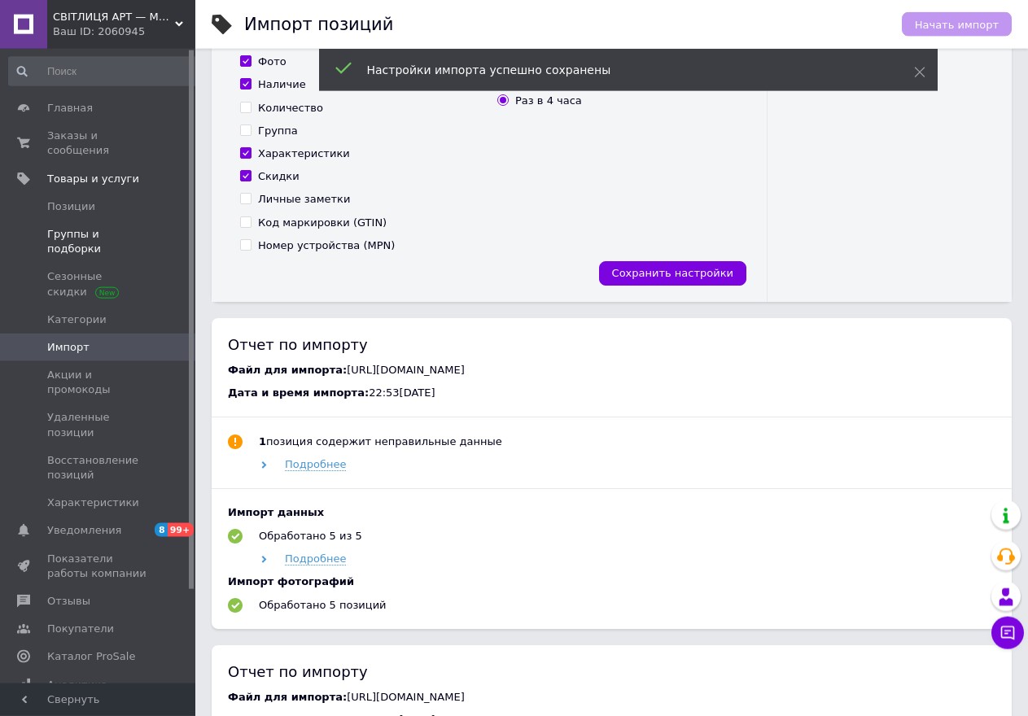
click at [120, 227] on span "Группы и подборки" at bounding box center [98, 241] width 103 height 29
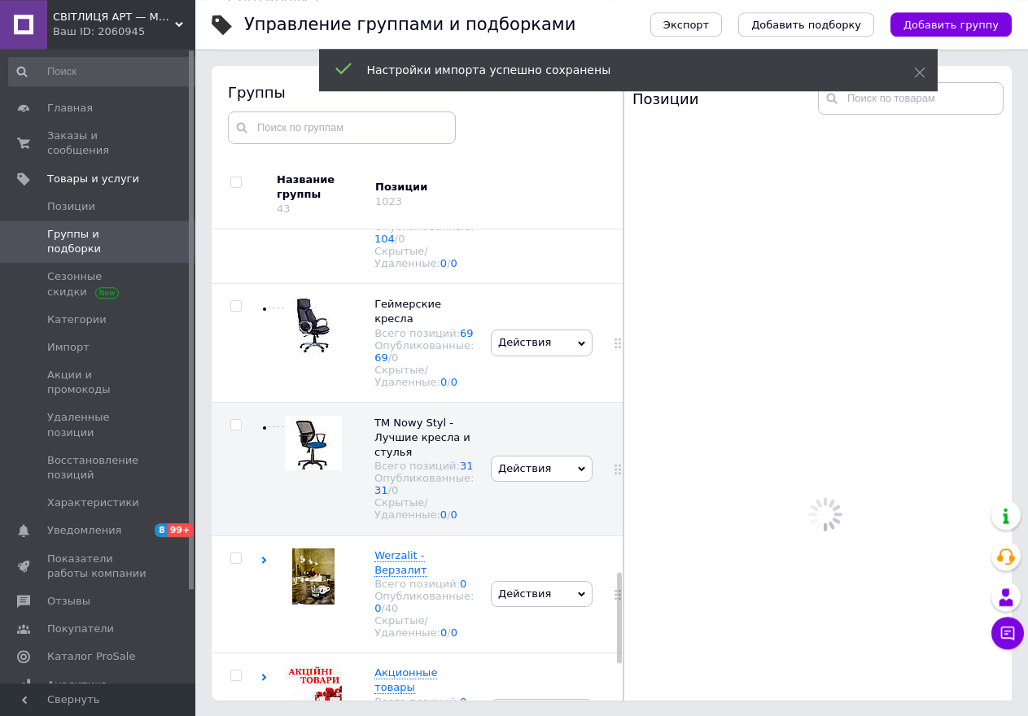
scroll to position [92, 0]
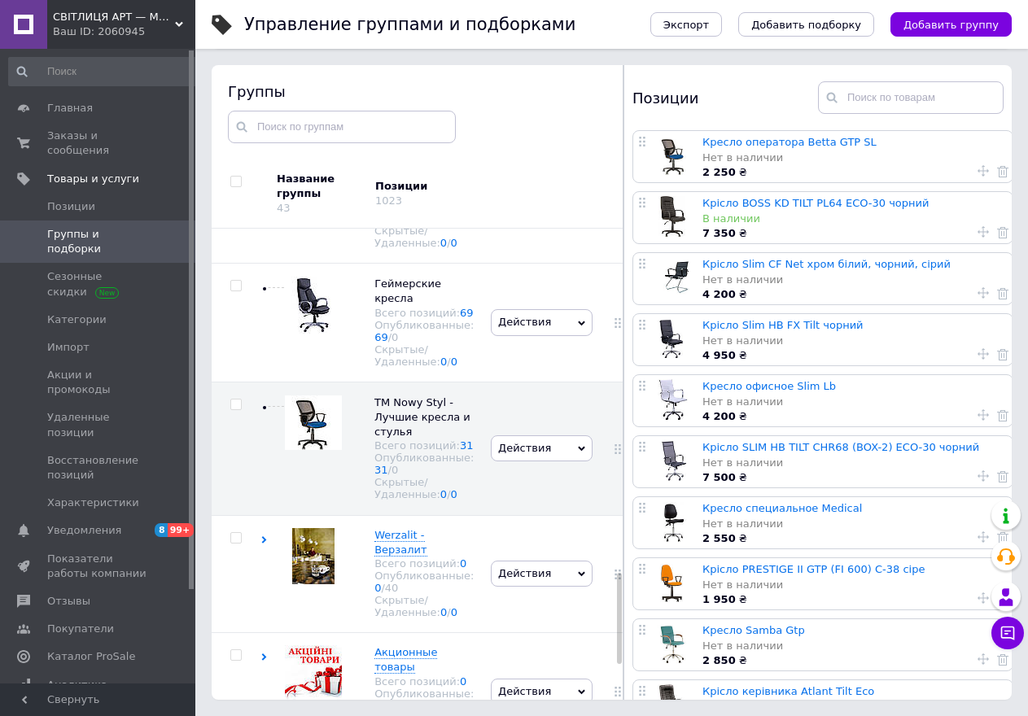
click at [617, 591] on div at bounding box center [619, 618] width 5 height 91
click at [623, 587] on div at bounding box center [623, 382] width 1 height 635
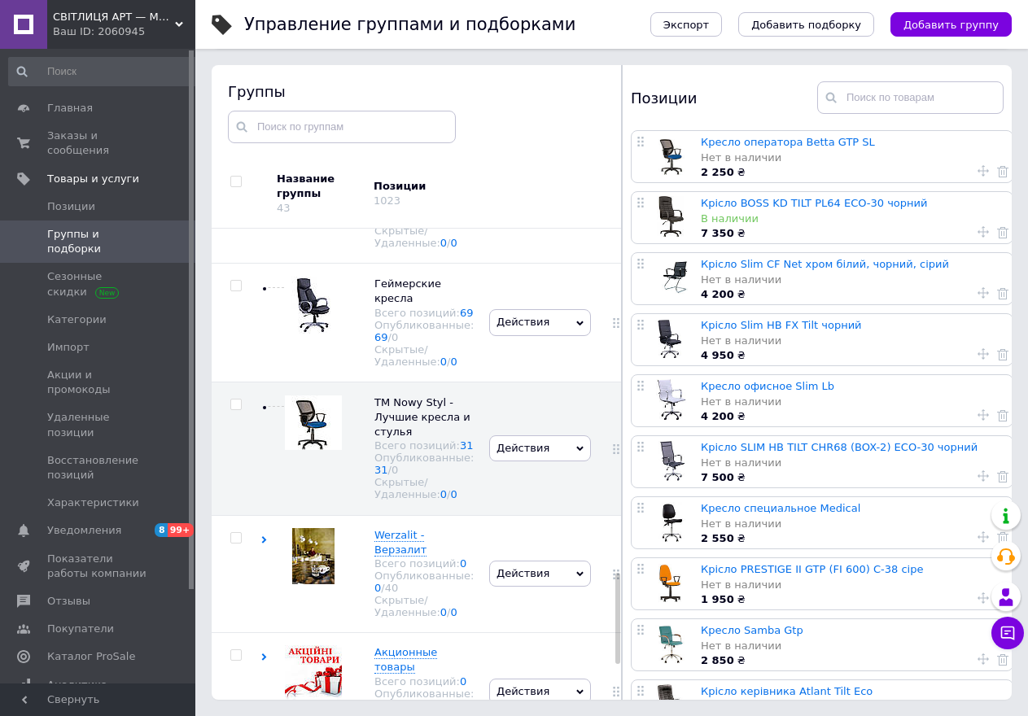
click at [615, 596] on div at bounding box center [617, 618] width 5 height 91
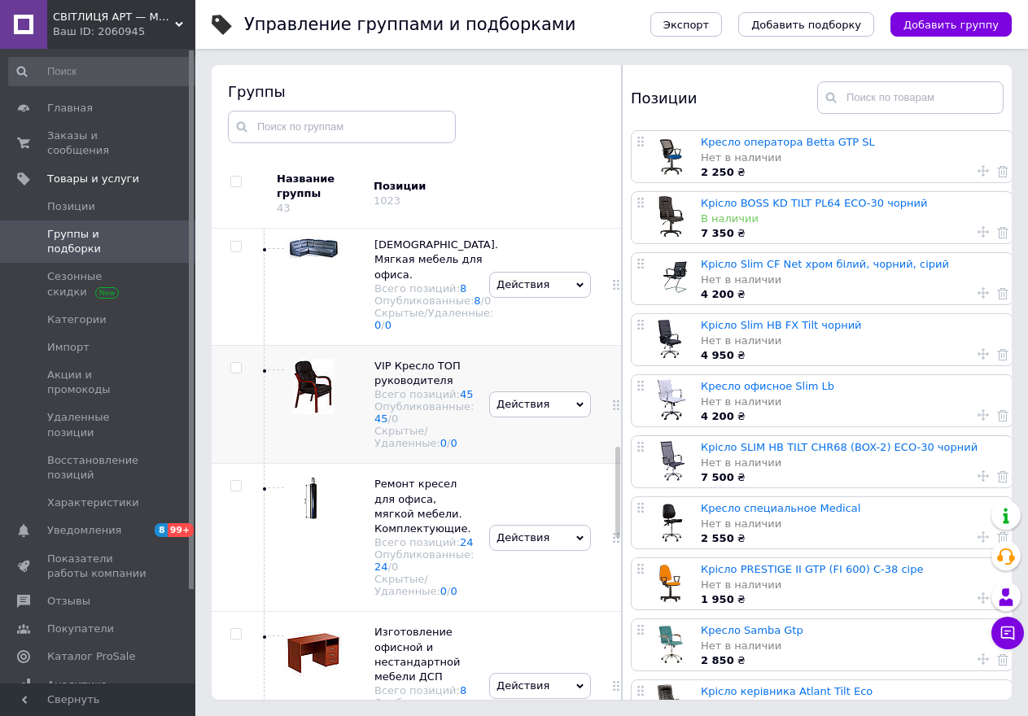
scroll to position [1071, 0]
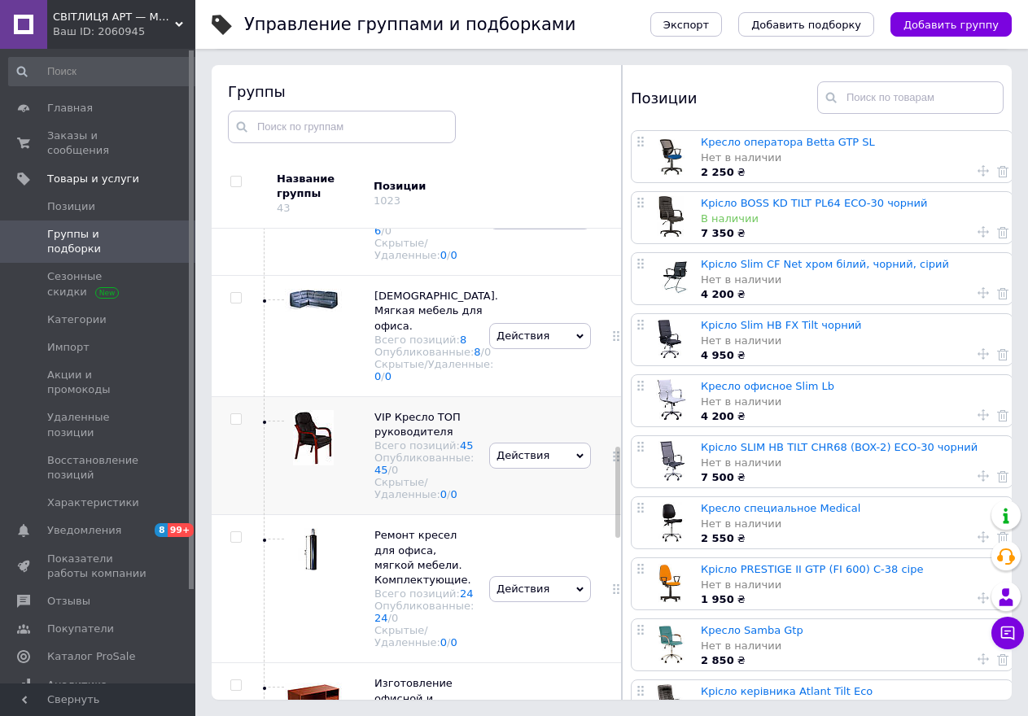
drag, startPoint x: 615, startPoint y: 596, endPoint x: 611, endPoint y: 459, distance: 136.8
click at [611, 459] on div "Корневая группа Всего позиций: 7 Опубликованные: 1 / 1 Скрытые/Удаленные: 0 / 6…" at bounding box center [417, 464] width 410 height 471
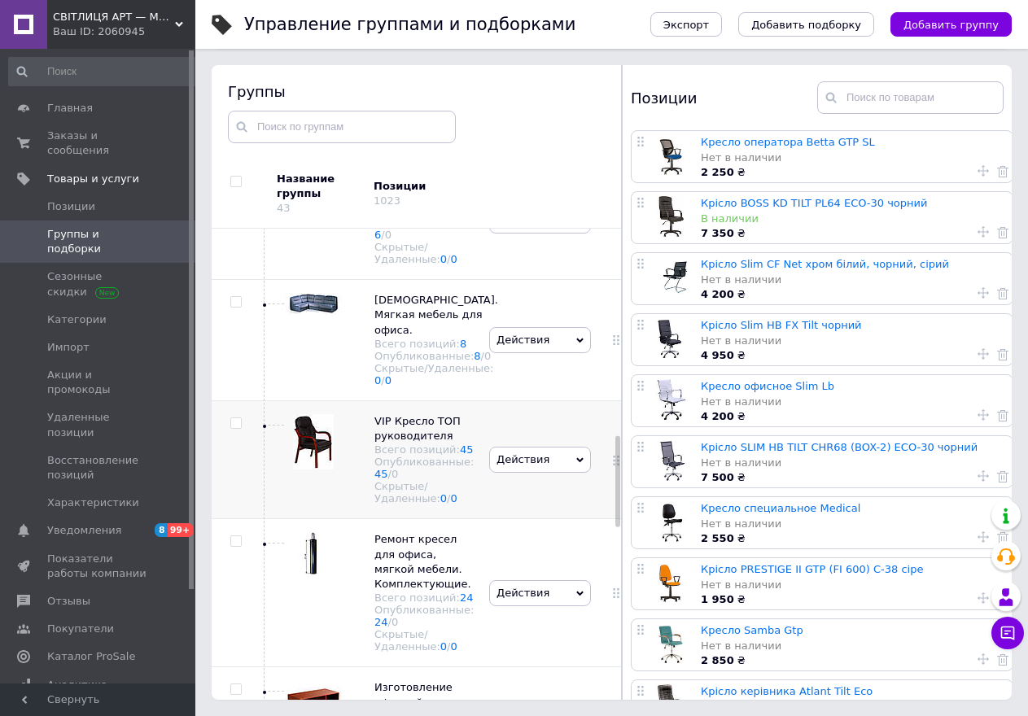
click at [610, 453] on div at bounding box center [615, 459] width 41 height 119
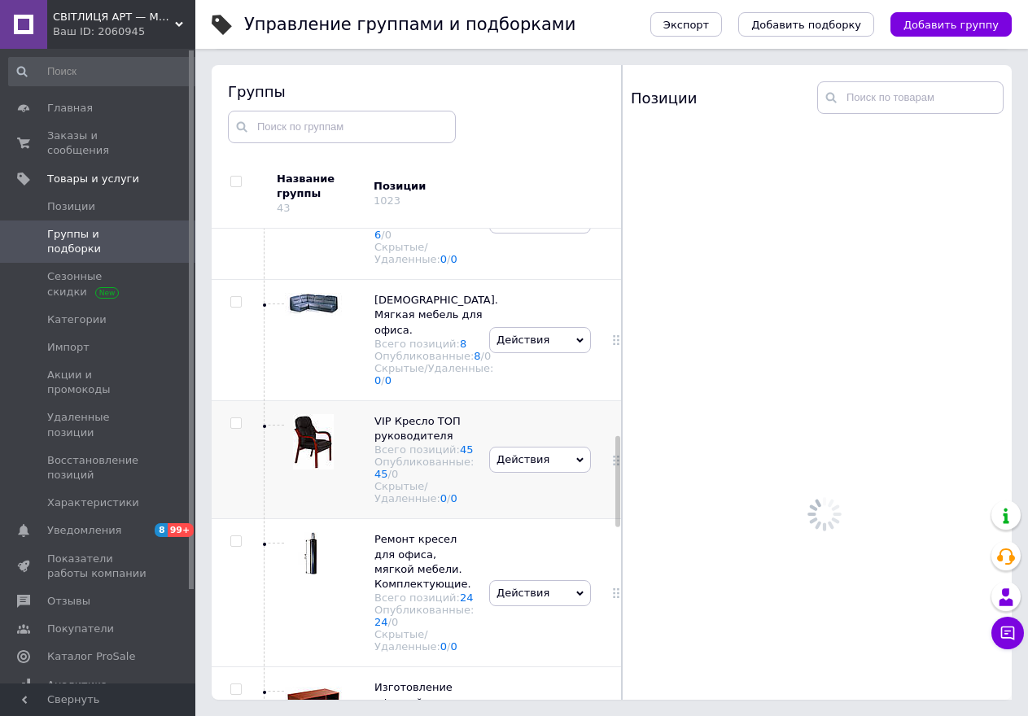
click at [609, 453] on div at bounding box center [615, 459] width 41 height 119
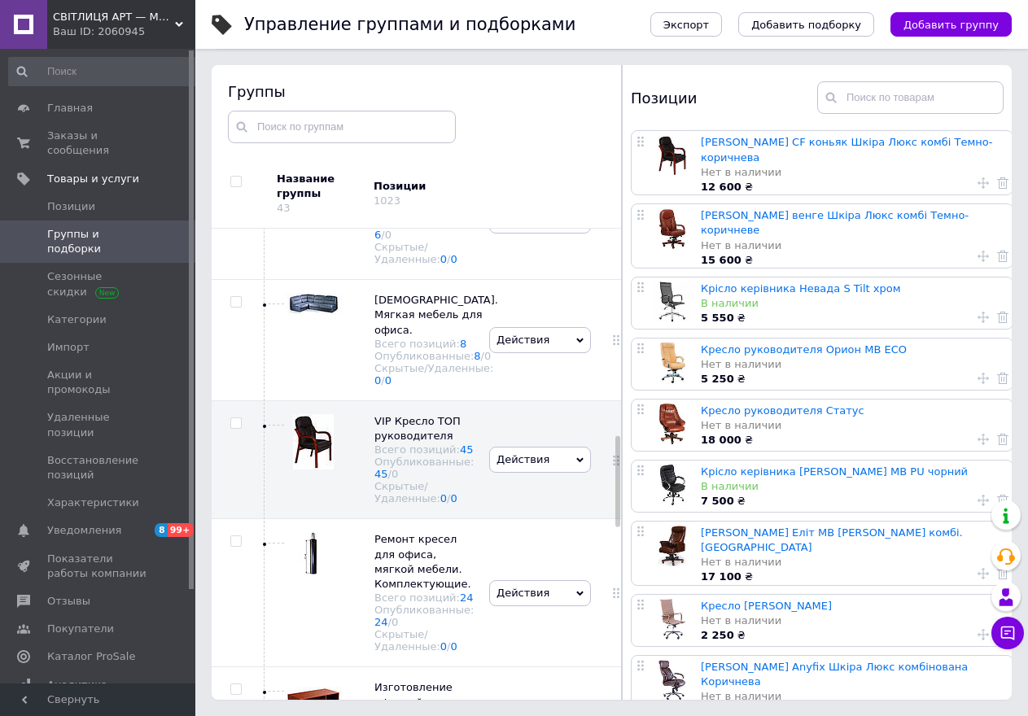
click at [615, 491] on div at bounding box center [617, 481] width 5 height 91
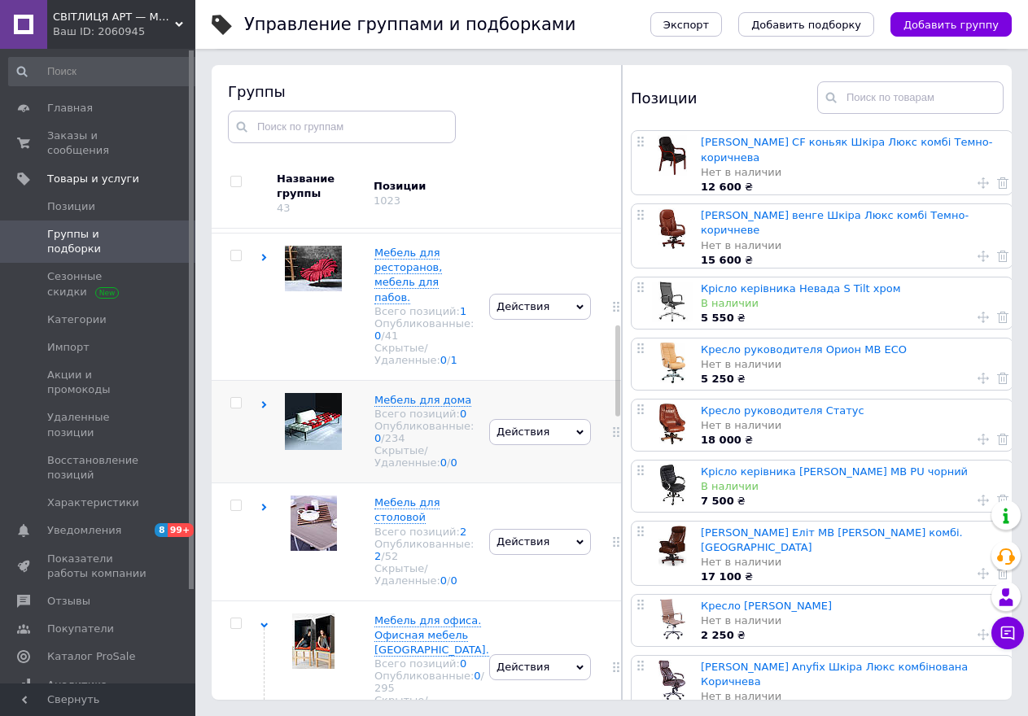
scroll to position [495, 0]
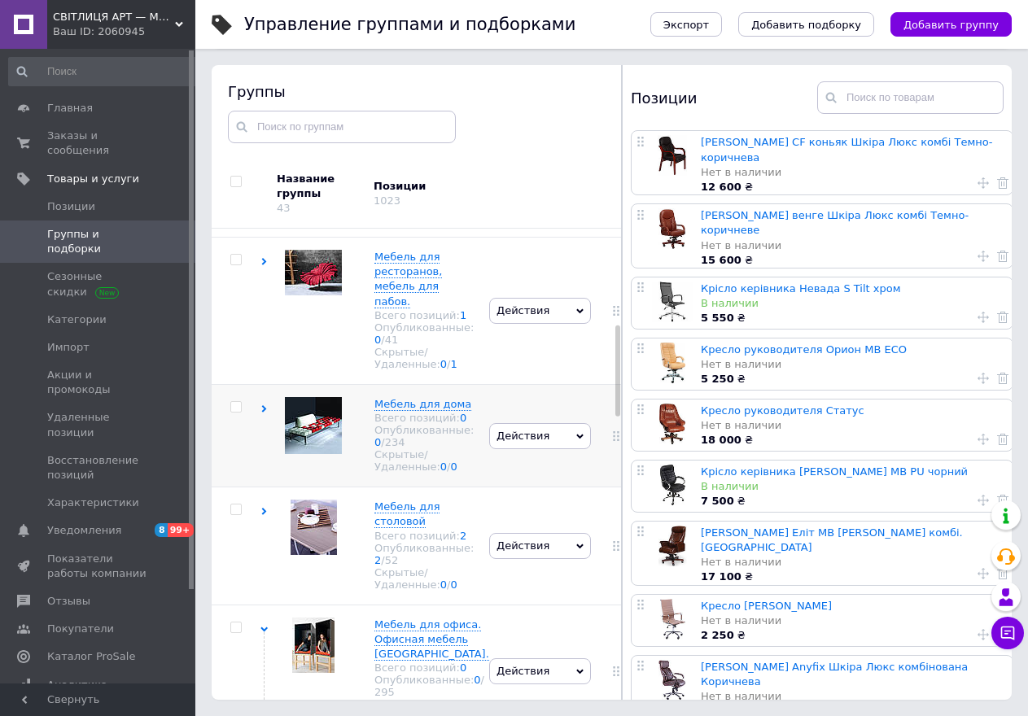
drag, startPoint x: 615, startPoint y: 491, endPoint x: 613, endPoint y: 380, distance: 110.7
click at [613, 380] on div "Корневая группа Всего позиций: 7 Опубликованные: 1 / 1 Скрытые/Удаленные: 0 / 6…" at bounding box center [417, 464] width 410 height 471
click at [613, 384] on div at bounding box center [615, 435] width 41 height 103
drag, startPoint x: 613, startPoint y: 380, endPoint x: 621, endPoint y: 373, distance: 11.0
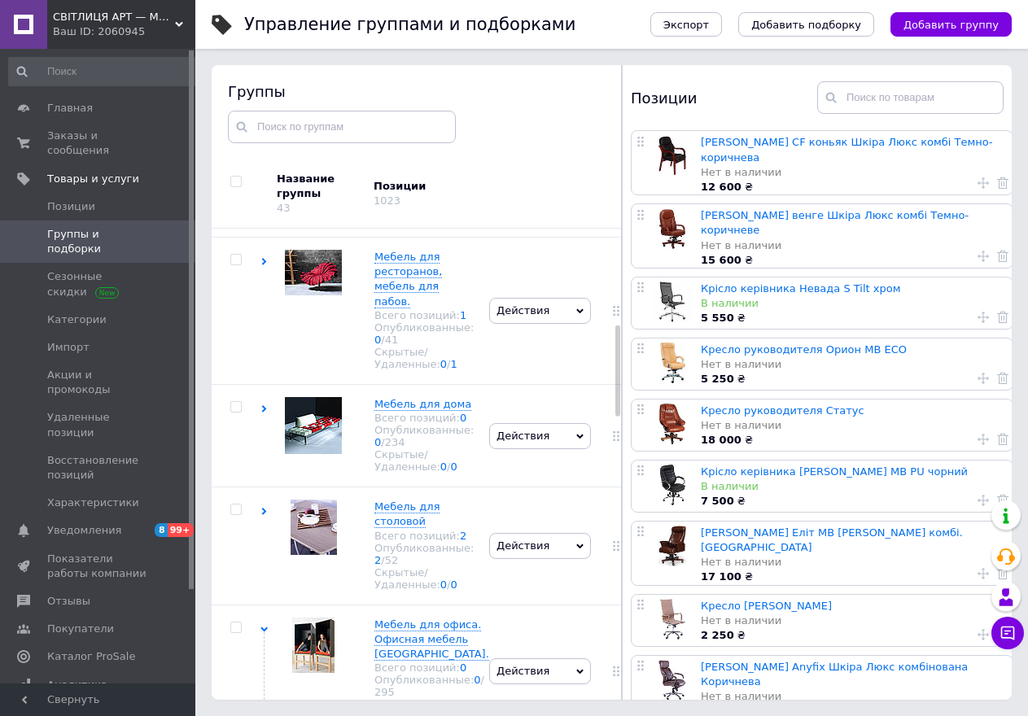
click at [613, 384] on div at bounding box center [615, 435] width 41 height 103
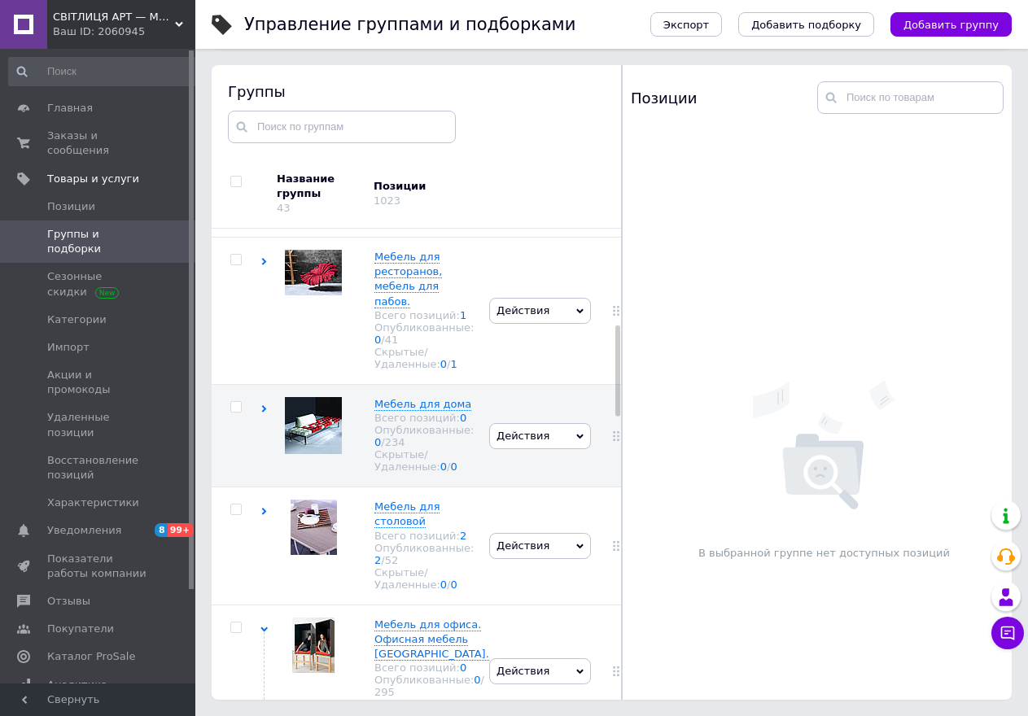
click at [617, 405] on div at bounding box center [617, 371] width 5 height 91
click at [617, 406] on div at bounding box center [617, 371] width 5 height 91
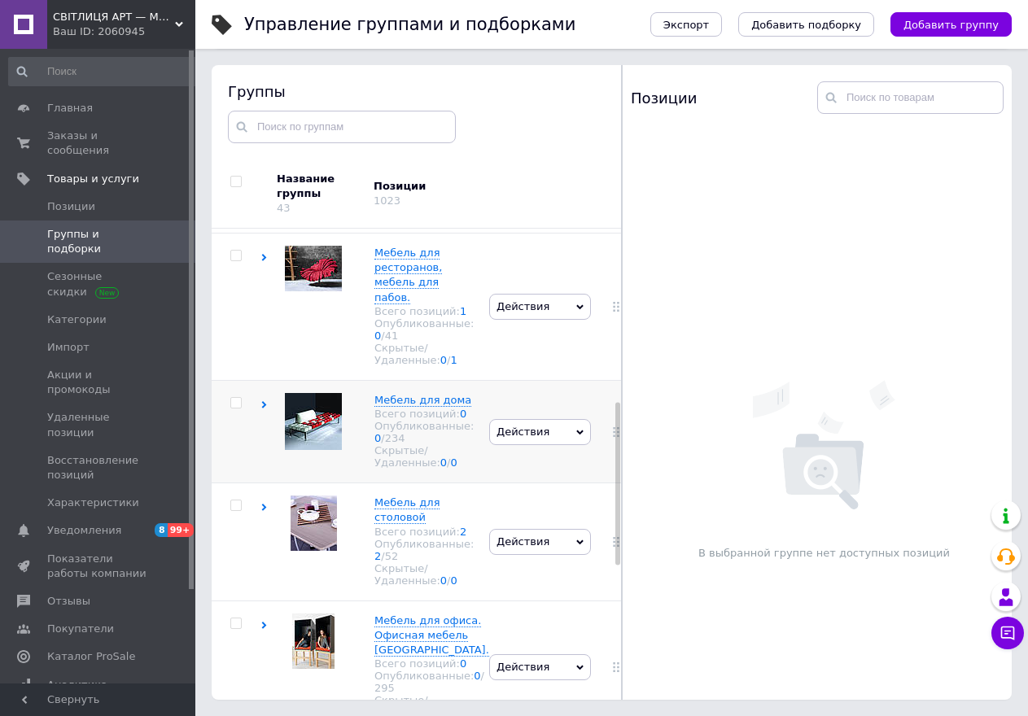
click at [615, 453] on div at bounding box center [615, 431] width 41 height 103
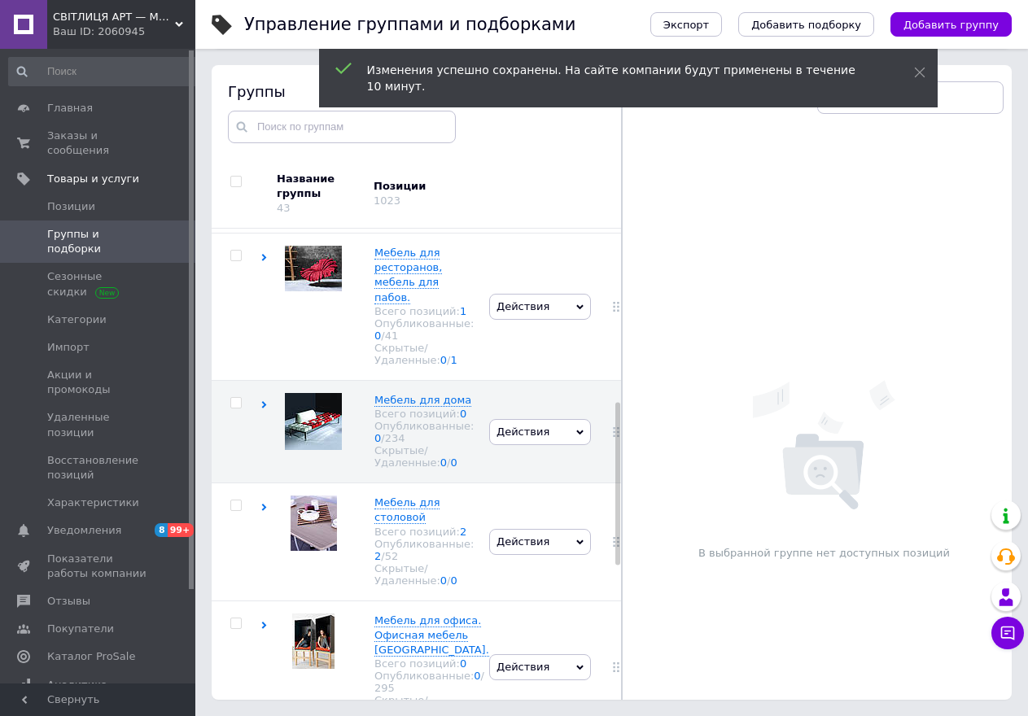
click at [617, 481] on div at bounding box center [617, 484] width 5 height 163
drag, startPoint x: 619, startPoint y: 501, endPoint x: 620, endPoint y: 534, distance: 33.4
click at [622, 534] on div at bounding box center [622, 382] width 1 height 635
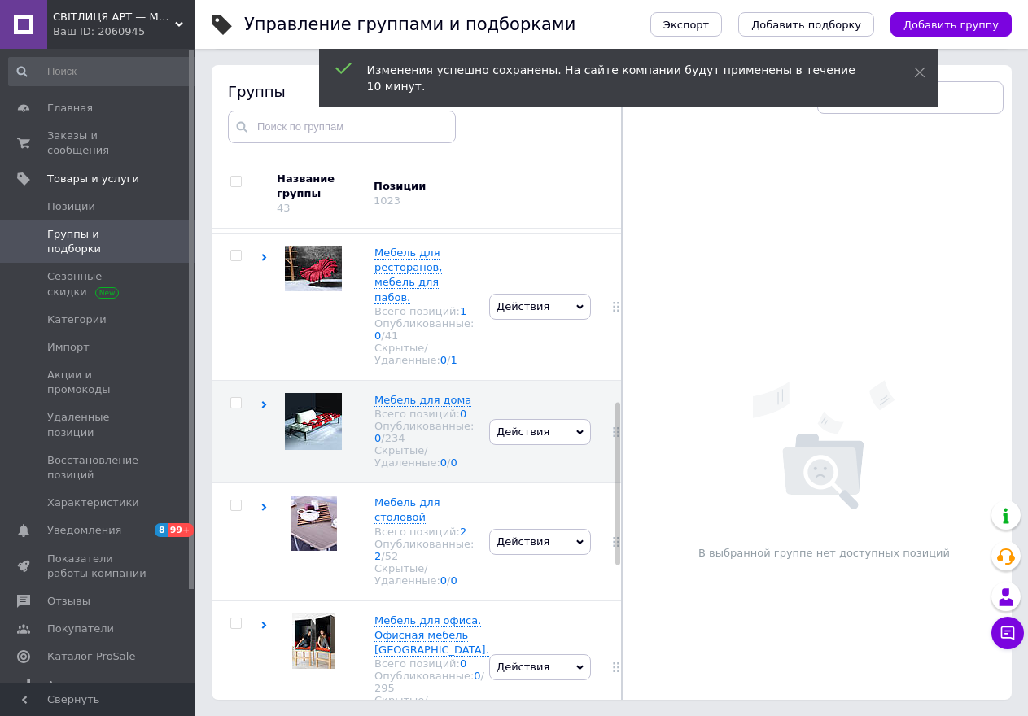
click at [617, 552] on div at bounding box center [617, 484] width 5 height 163
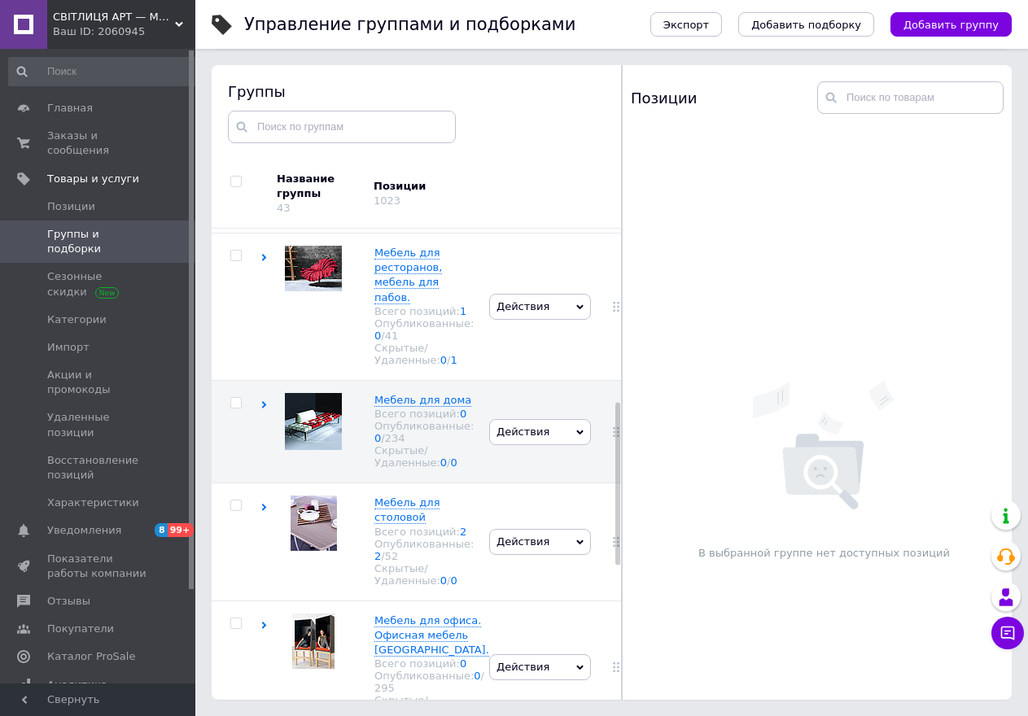
click at [617, 552] on div at bounding box center [617, 484] width 5 height 163
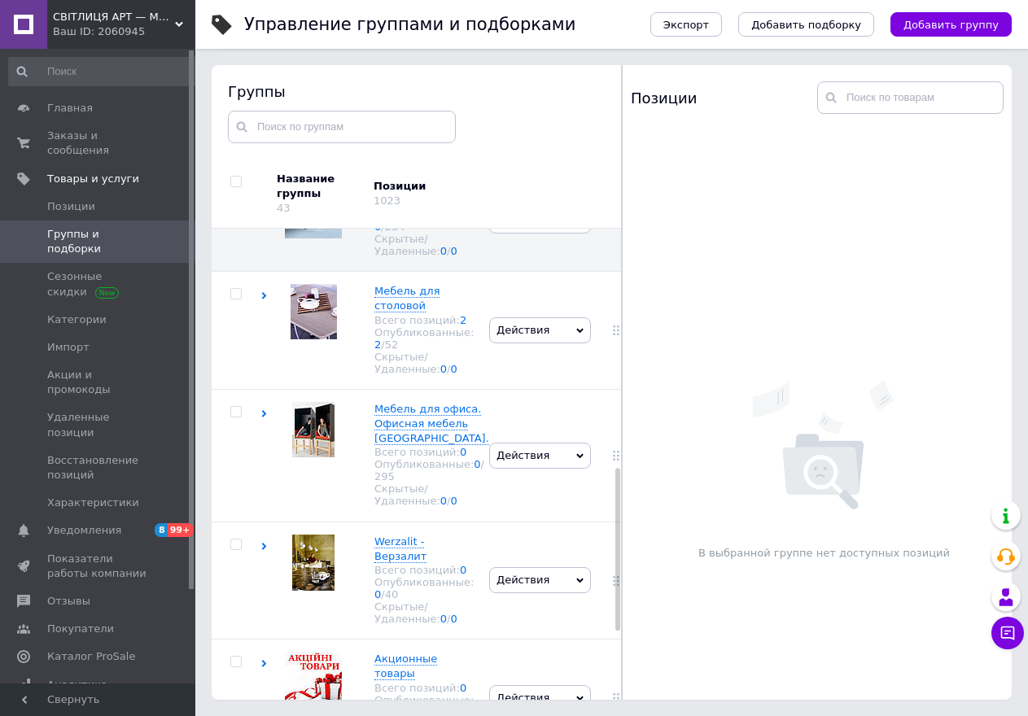
scroll to position [739, 0]
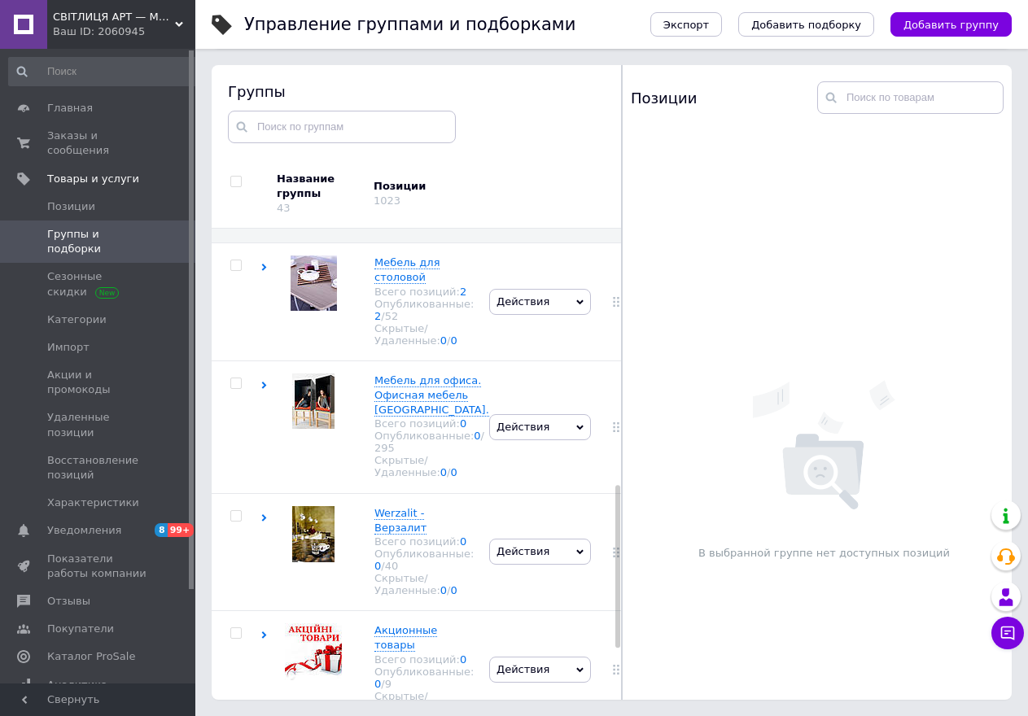
drag, startPoint x: 617, startPoint y: 558, endPoint x: 619, endPoint y: 636, distance: 78.2
click at [619, 636] on div "Группы Название группы 43 Позиции 1023 Корневая группа Всего позиций: 7 Опублик…" at bounding box center [417, 382] width 410 height 635
drag, startPoint x: 619, startPoint y: 636, endPoint x: 601, endPoint y: 619, distance: 24.2
click at [621, 635] on div at bounding box center [621, 382] width 1 height 635
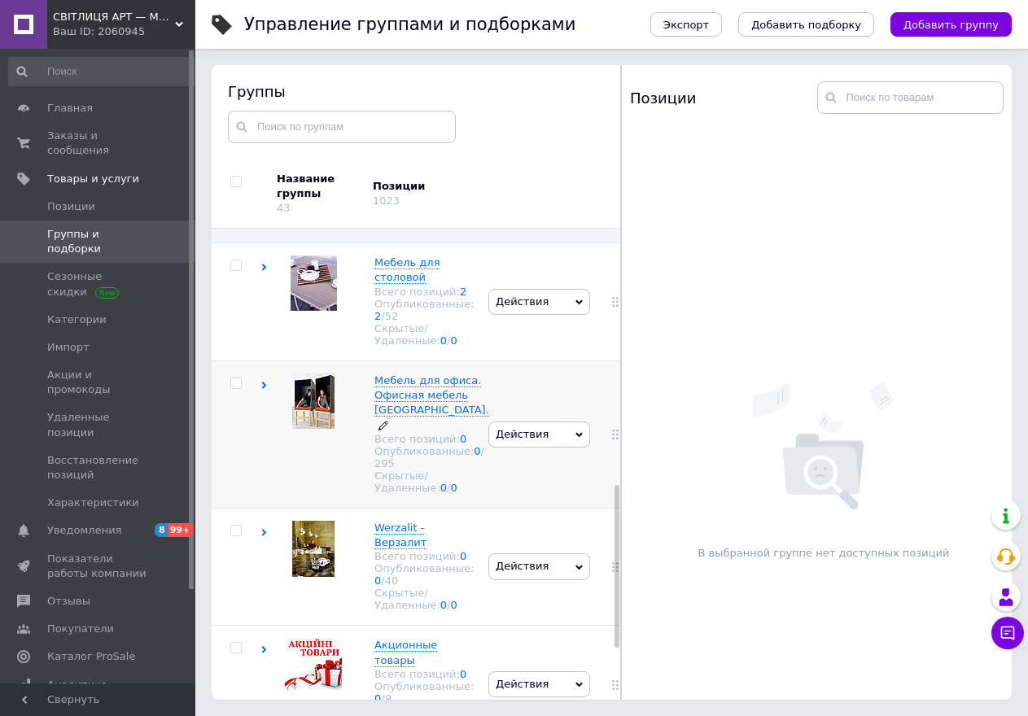
click at [420, 378] on span "Мебель для офиса. Офисная мебель [GEOGRAPHIC_DATA]." at bounding box center [431, 395] width 115 height 42
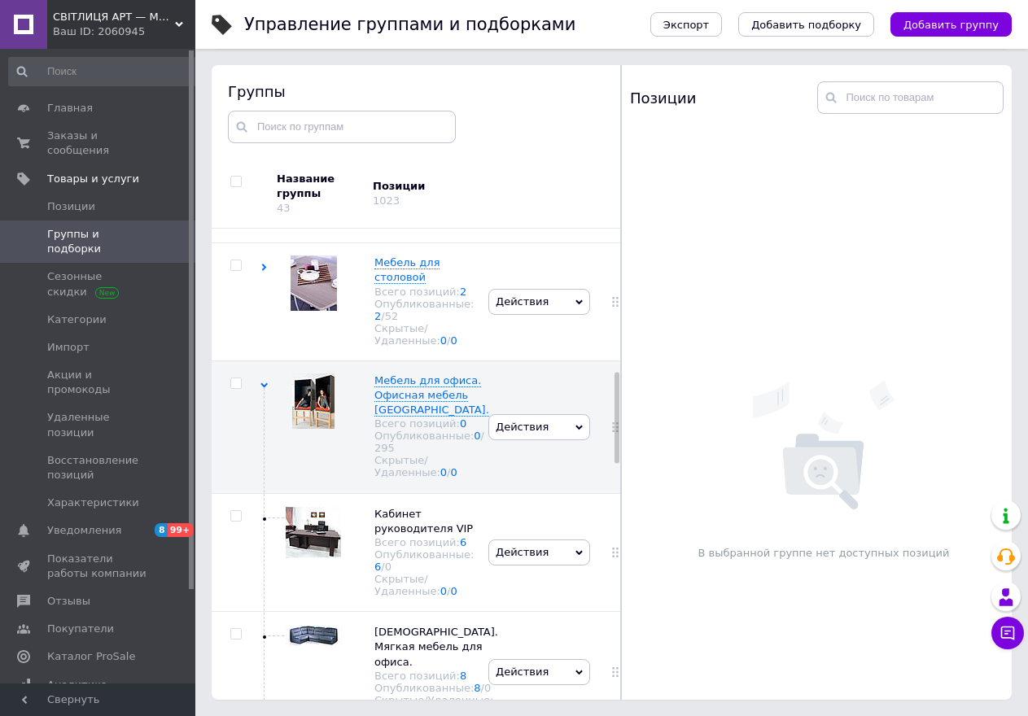
click at [615, 462] on div at bounding box center [617, 418] width 5 height 91
drag, startPoint x: 617, startPoint y: 473, endPoint x: 618, endPoint y: 484, distance: 11.4
click at [620, 483] on div at bounding box center [620, 382] width 1 height 635
drag, startPoint x: 618, startPoint y: 484, endPoint x: 619, endPoint y: 496, distance: 12.2
click at [620, 496] on div at bounding box center [620, 382] width 1 height 635
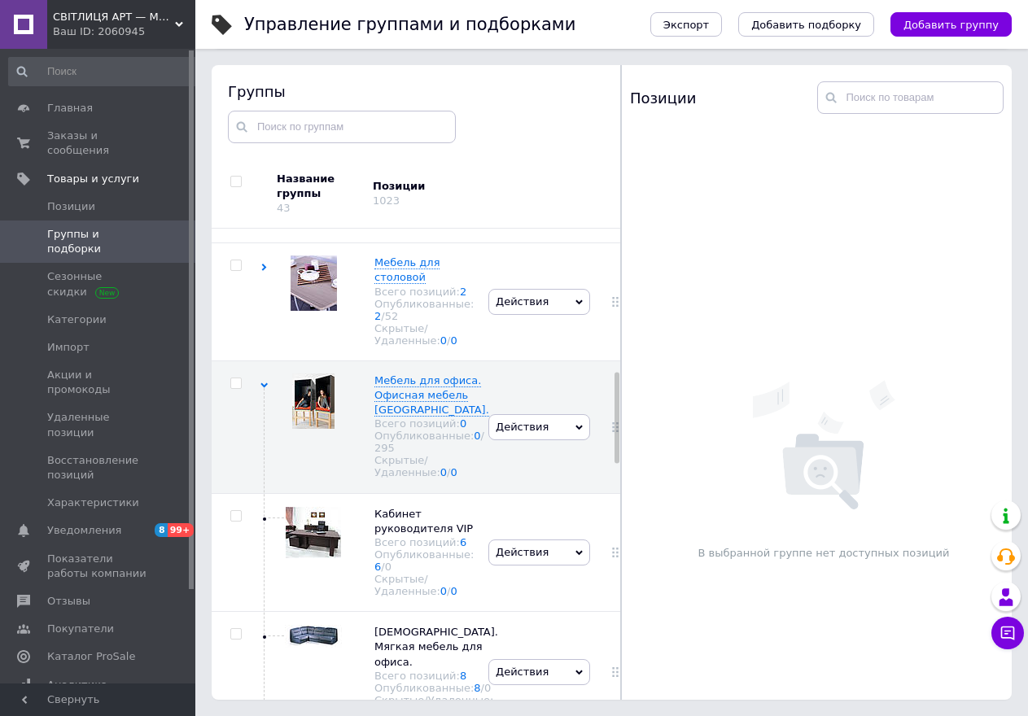
click at [620, 496] on div at bounding box center [620, 382] width 1 height 635
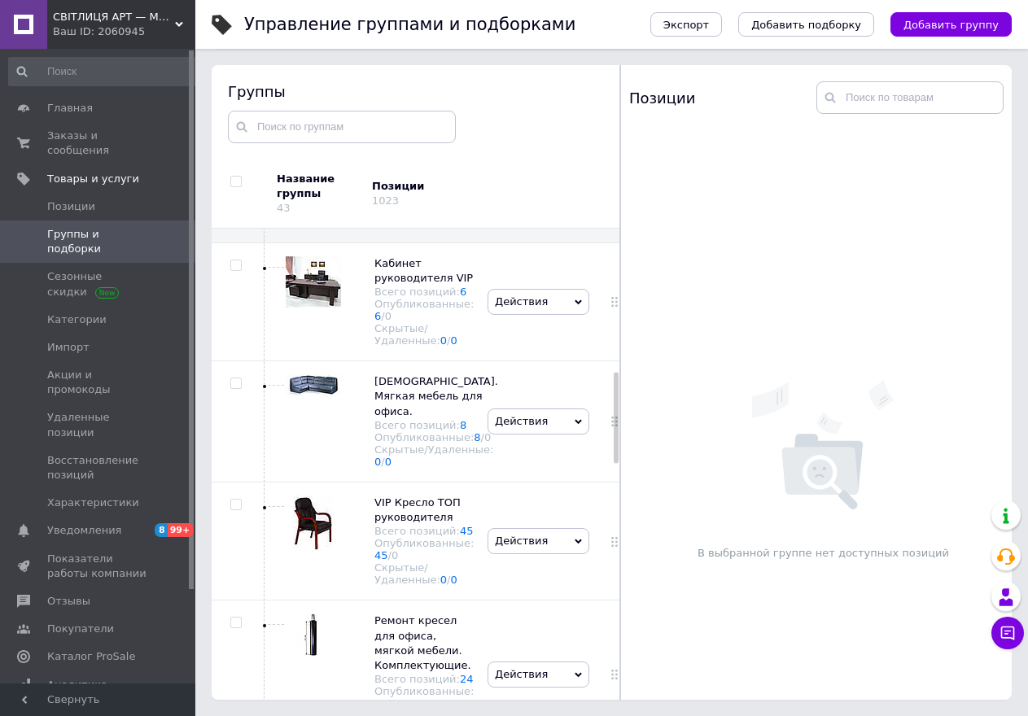
click at [615, 470] on div at bounding box center [616, 464] width 5 height 468
drag, startPoint x: 615, startPoint y: 470, endPoint x: 615, endPoint y: 505, distance: 35.0
click at [615, 491] on div at bounding box center [616, 466] width 5 height 91
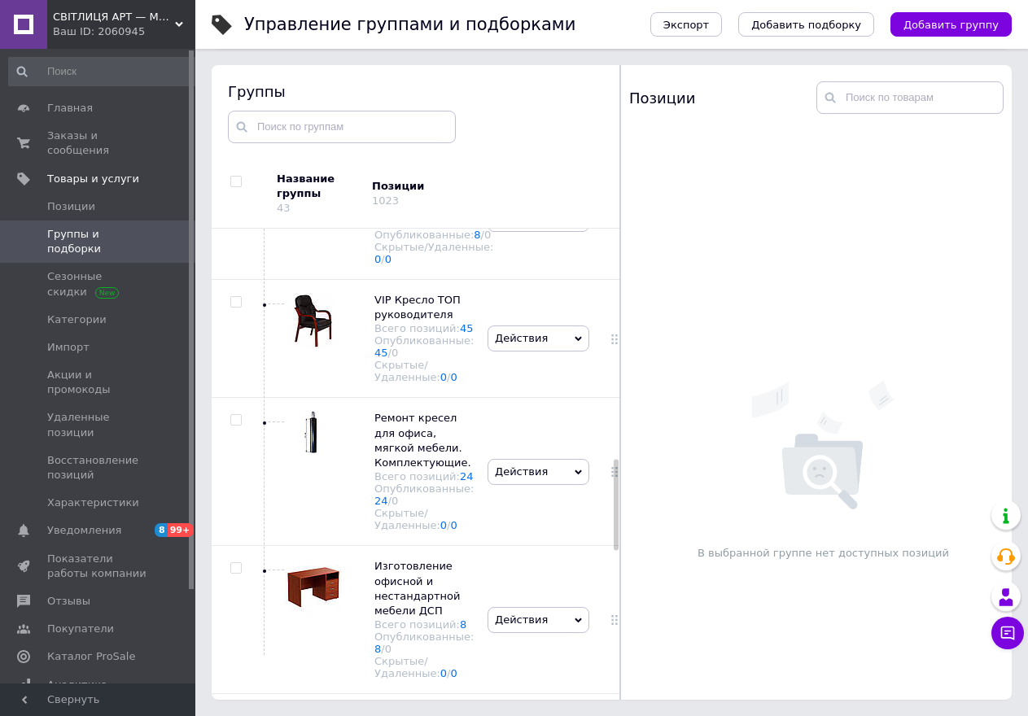
click at [615, 511] on div at bounding box center [616, 505] width 5 height 91
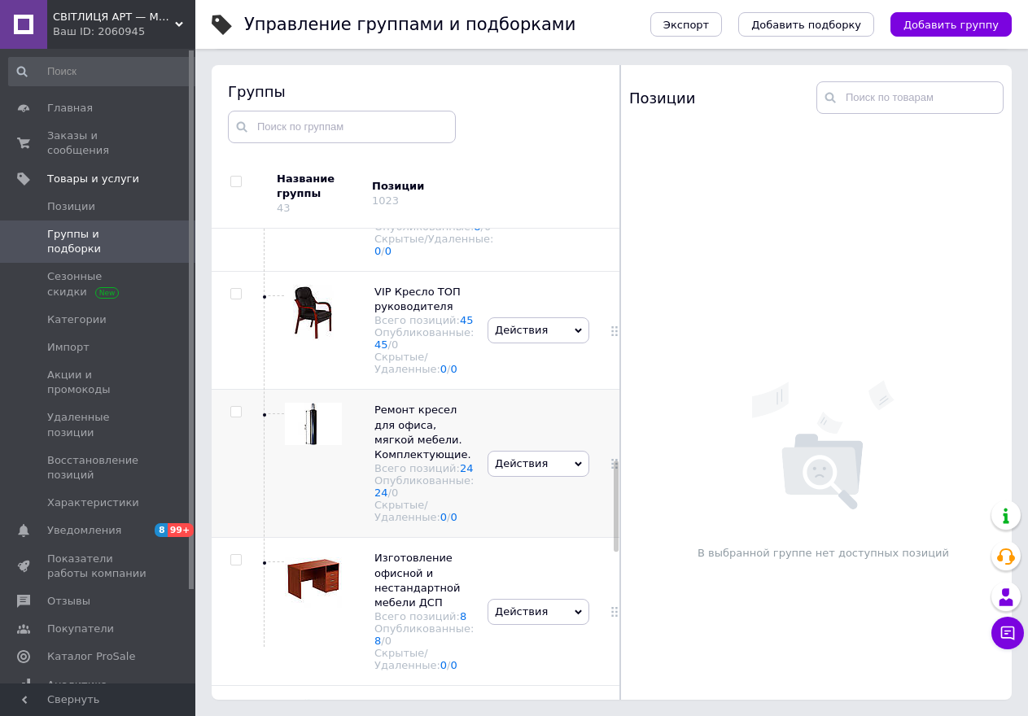
click at [612, 495] on div at bounding box center [613, 464] width 41 height 148
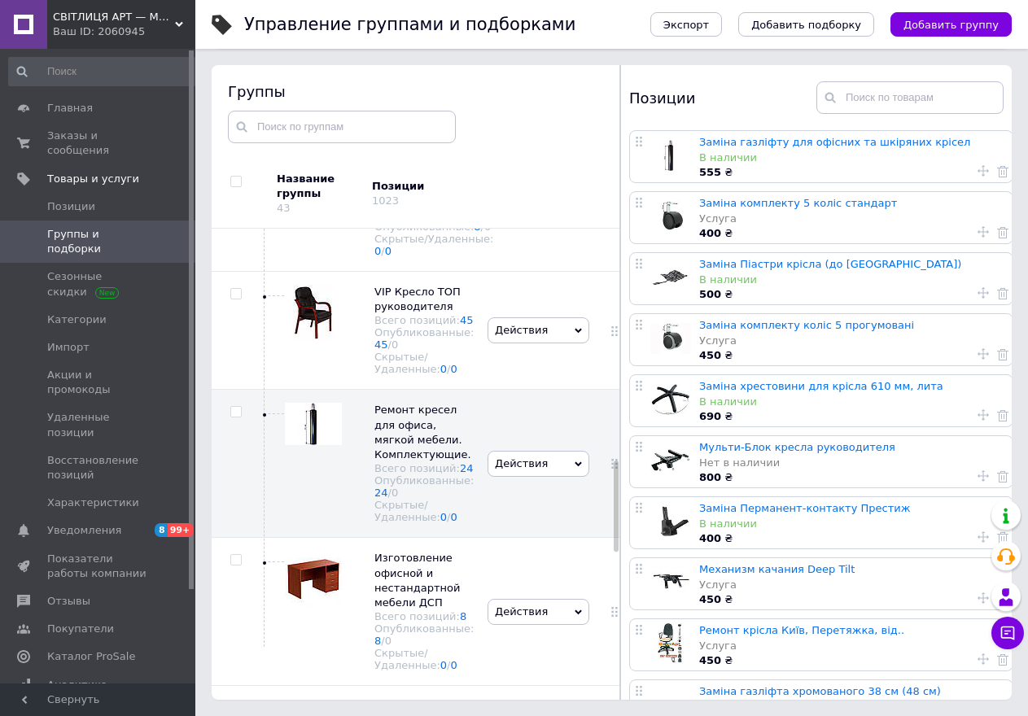
click at [615, 501] on div at bounding box center [616, 507] width 5 height 91
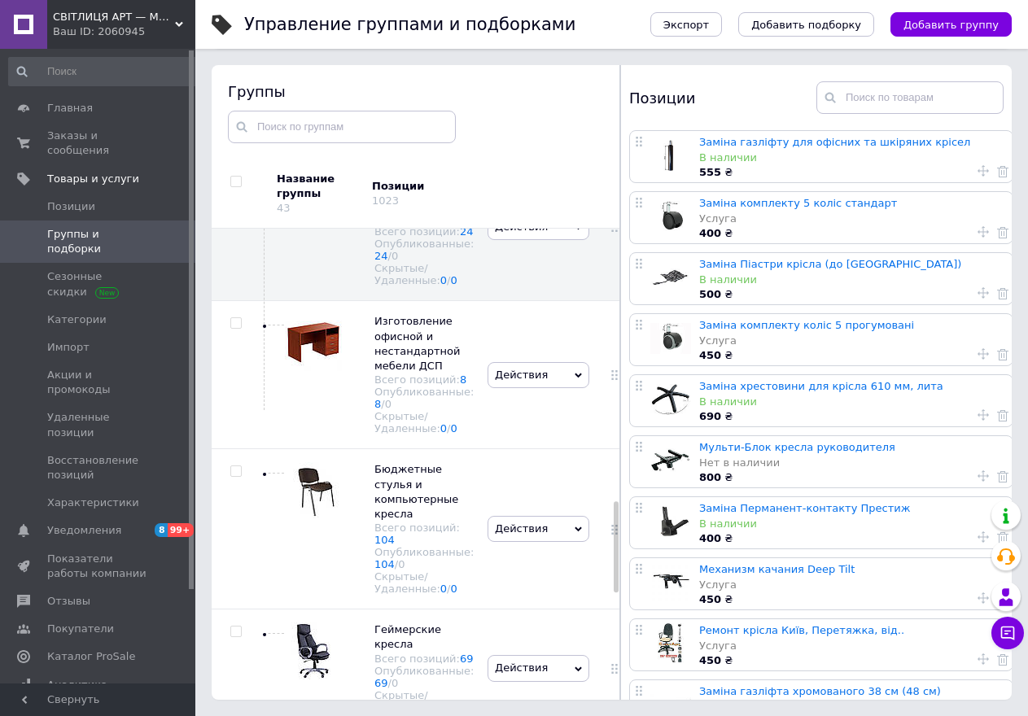
drag, startPoint x: 615, startPoint y: 501, endPoint x: 619, endPoint y: 554, distance: 53.0
click at [619, 554] on div "Группы Название группы 43 Позиции 1023 Корневая группа Всего позиций: 7 Опублик…" at bounding box center [416, 382] width 409 height 635
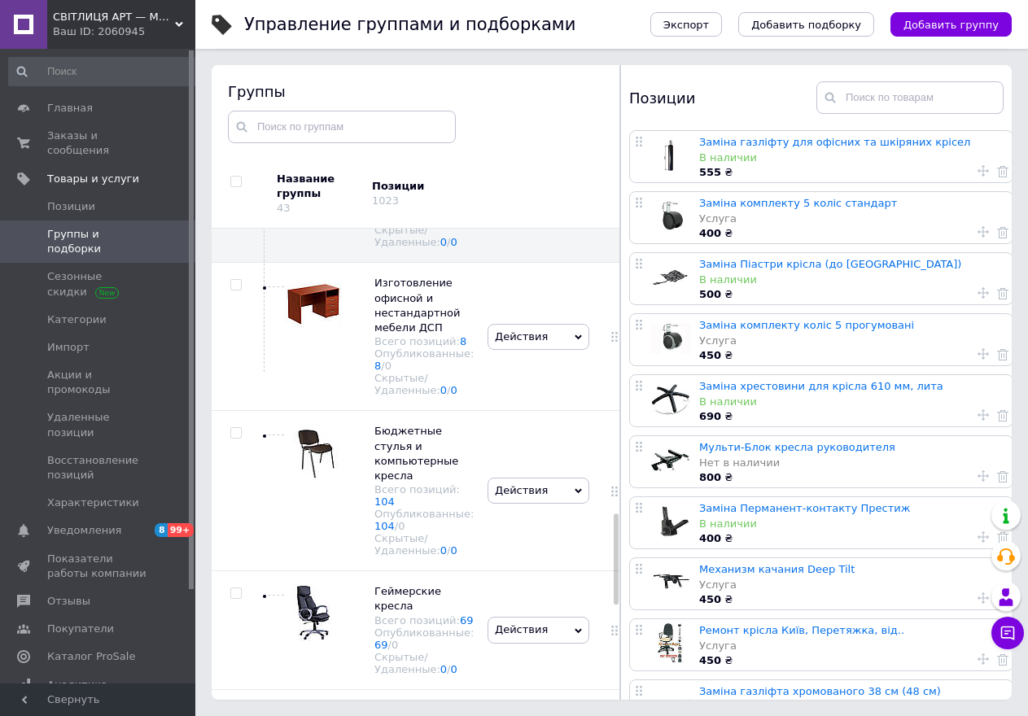
click at [619, 557] on div at bounding box center [619, 382] width 1 height 635
click at [619, 558] on div at bounding box center [619, 382] width 1 height 635
click at [618, 558] on div at bounding box center [618, 382] width 1 height 635
click at [405, 467] on span "Бюджетные стулья и компьютерные кресла" at bounding box center [416, 453] width 84 height 57
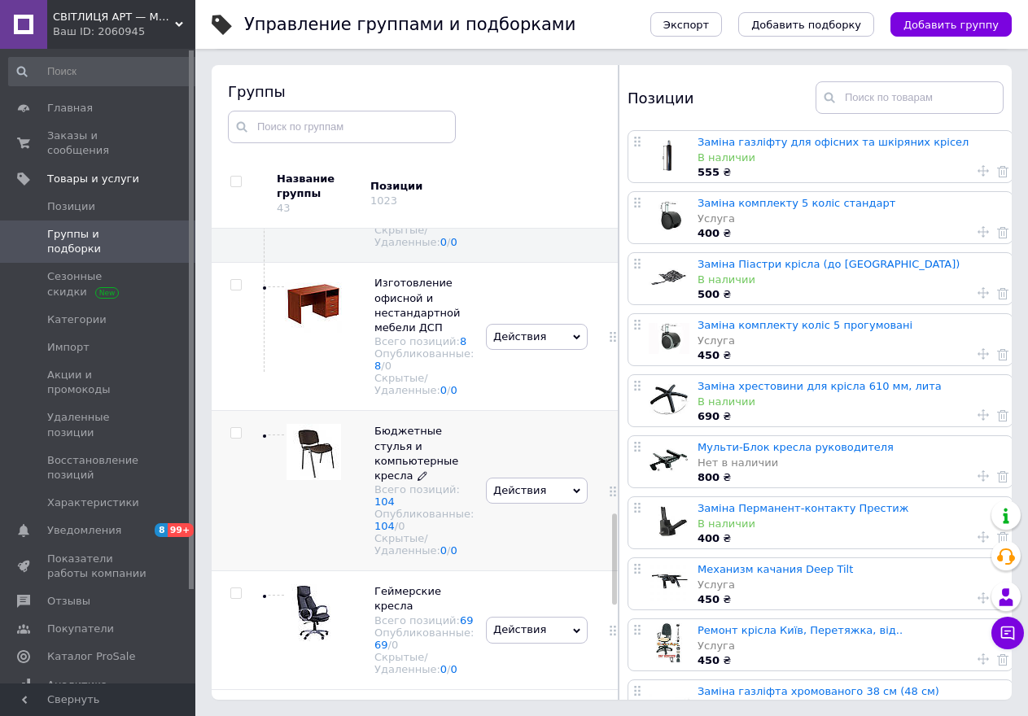
click at [405, 467] on span "Бюджетные стулья и компьютерные кресла" at bounding box center [416, 453] width 84 height 57
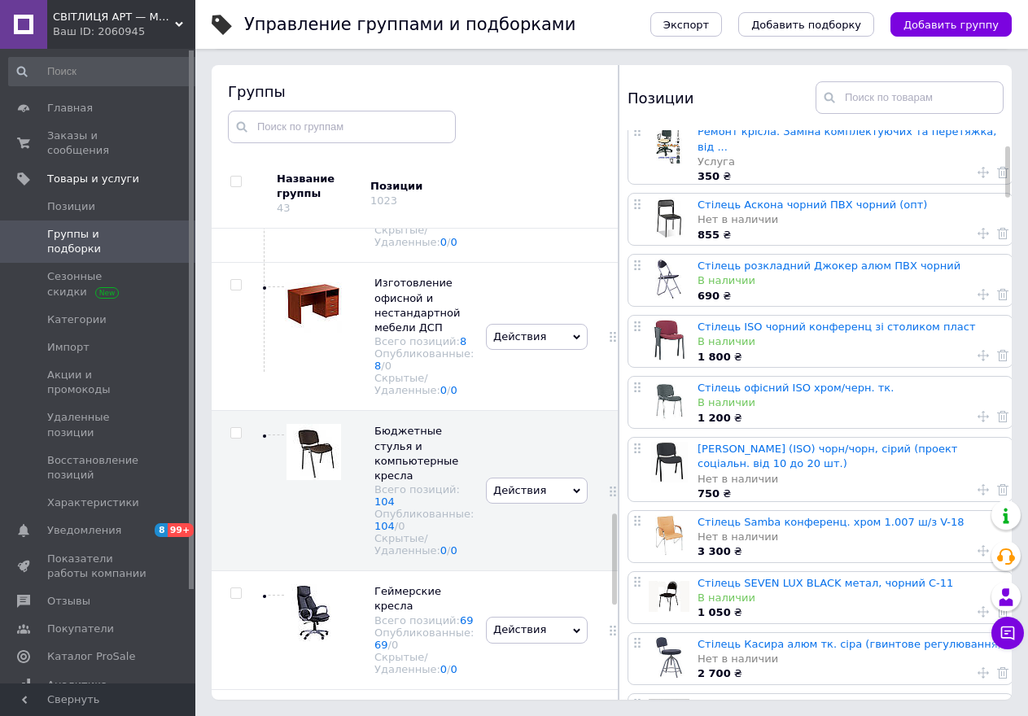
drag, startPoint x: 1005, startPoint y: 671, endPoint x: 1007, endPoint y: 706, distance: 35.9
click at [1007, 706] on div "Управление группами и подборками Экспорт Добавить подборку Добавить группу Сорт…" at bounding box center [611, 312] width 833 height 808
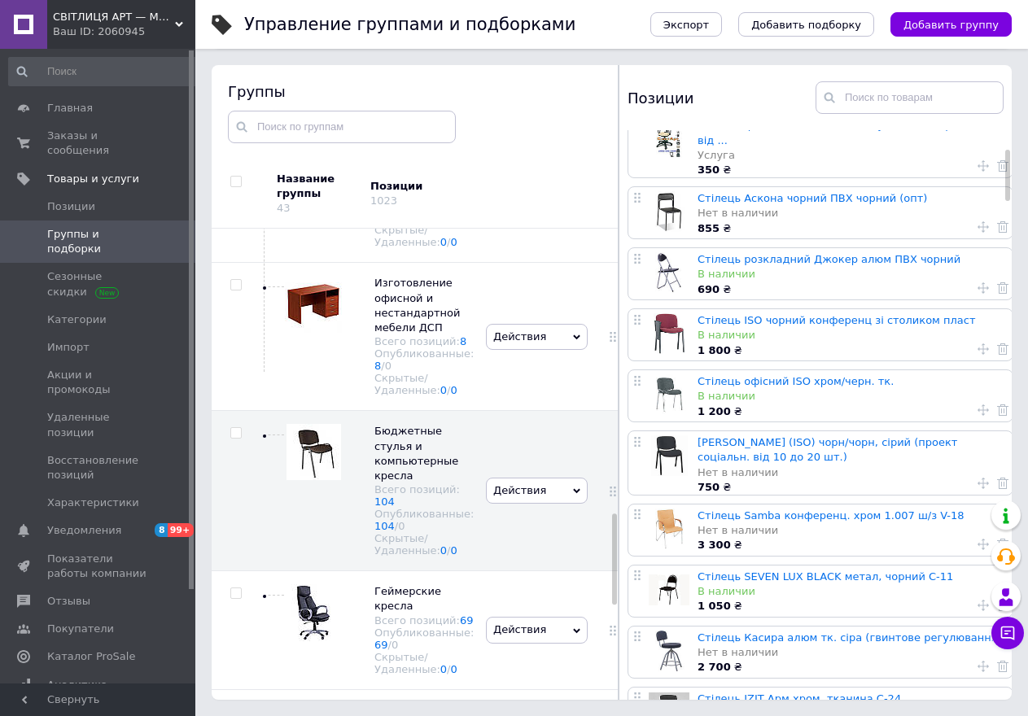
click at [1008, 196] on div at bounding box center [1007, 175] width 5 height 51
click at [1009, 217] on div at bounding box center [1007, 415] width 5 height 566
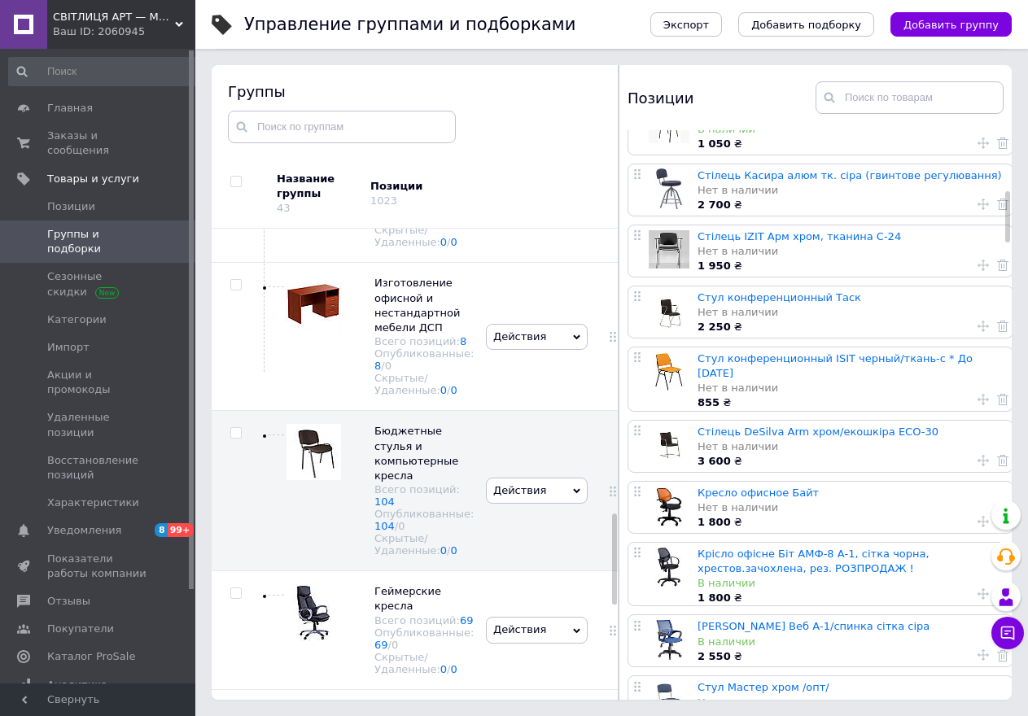
click at [1009, 229] on div at bounding box center [1007, 216] width 5 height 51
click at [1009, 230] on div at bounding box center [1007, 216] width 5 height 51
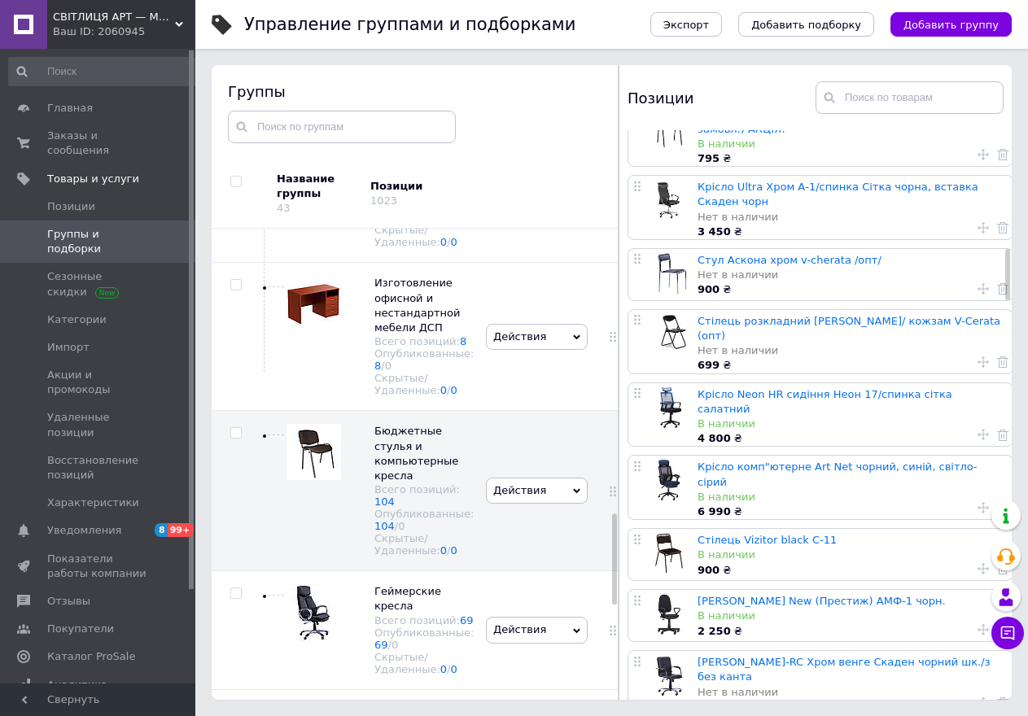
scroll to position [1306, 0]
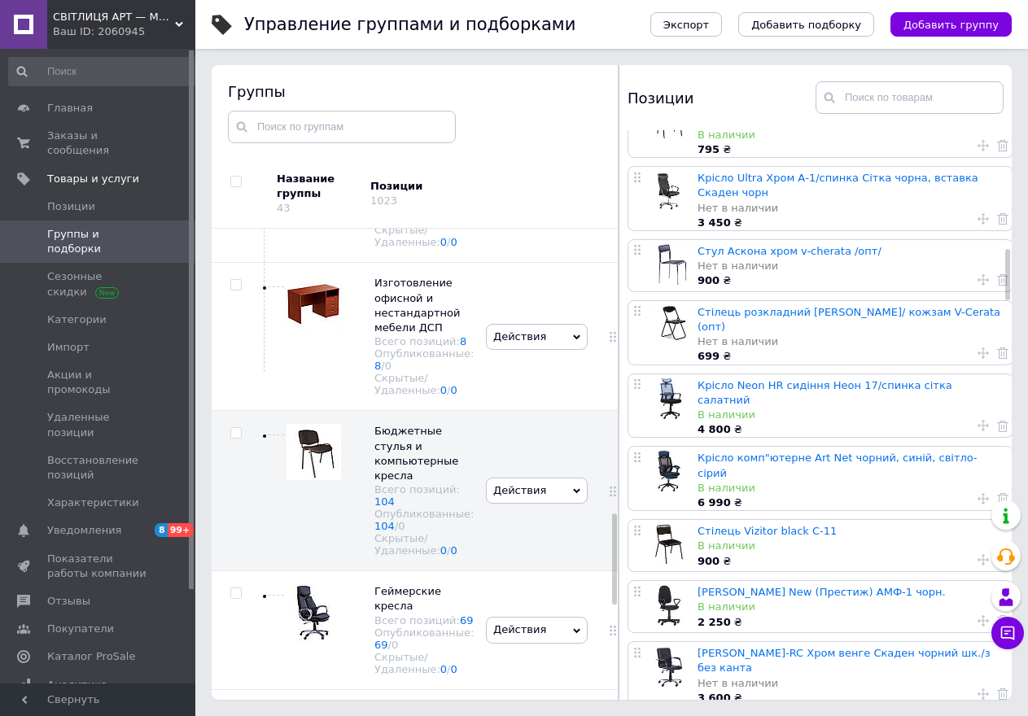
drag, startPoint x: 1009, startPoint y: 230, endPoint x: 1009, endPoint y: 287, distance: 57.8
click at [1009, 287] on div at bounding box center [1007, 274] width 5 height 51
click at [997, 348] on use at bounding box center [1002, 353] width 11 height 11
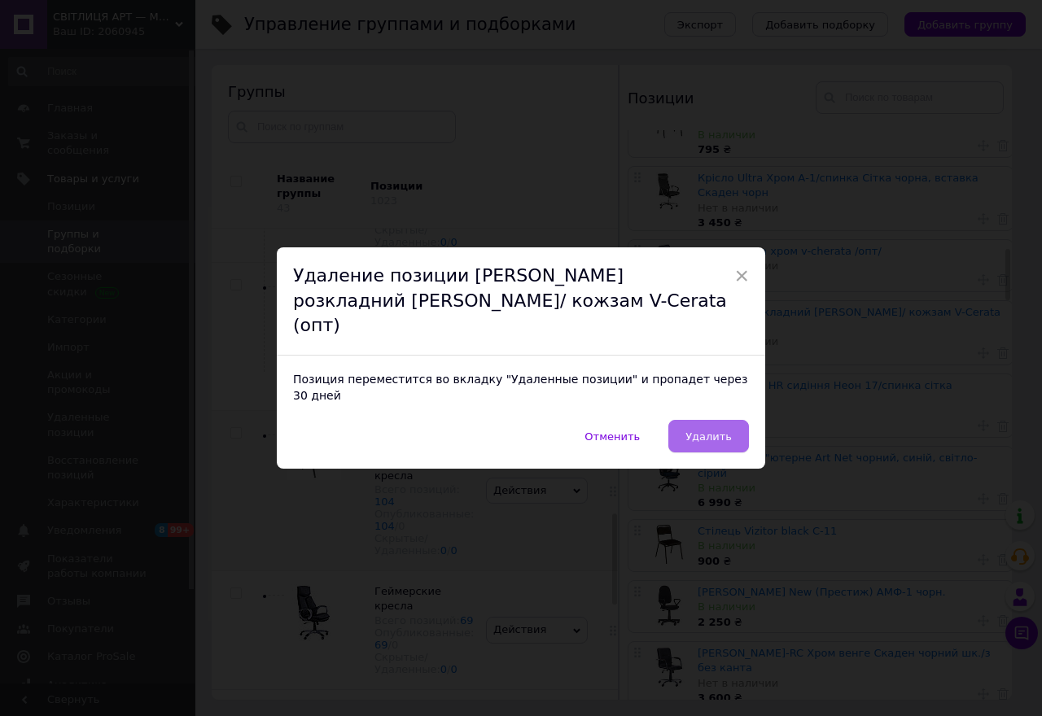
click at [717, 431] on span "Удалить" at bounding box center [708, 437] width 46 height 12
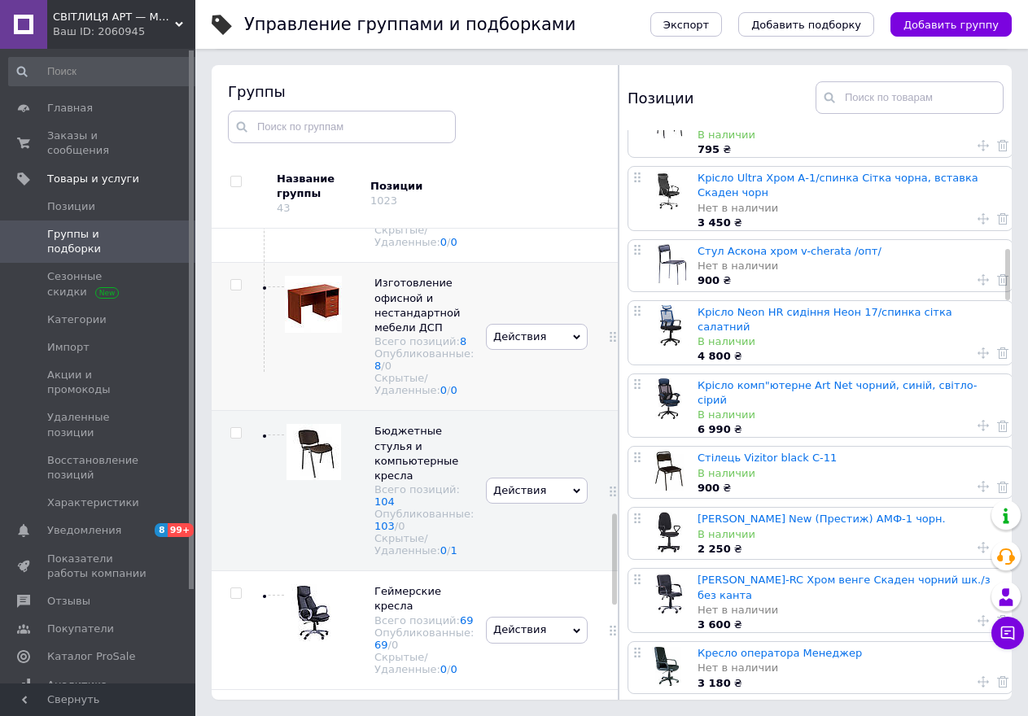
click at [557, 350] on span "Действия" at bounding box center [537, 337] width 102 height 26
click at [515, 417] on li "Редактировать группу" at bounding box center [537, 397] width 101 height 37
click at [573, 339] on icon at bounding box center [576, 337] width 7 height 5
click at [501, 417] on li "Редактировать группу" at bounding box center [537, 397] width 101 height 37
click at [447, 333] on icon at bounding box center [452, 328] width 10 height 10
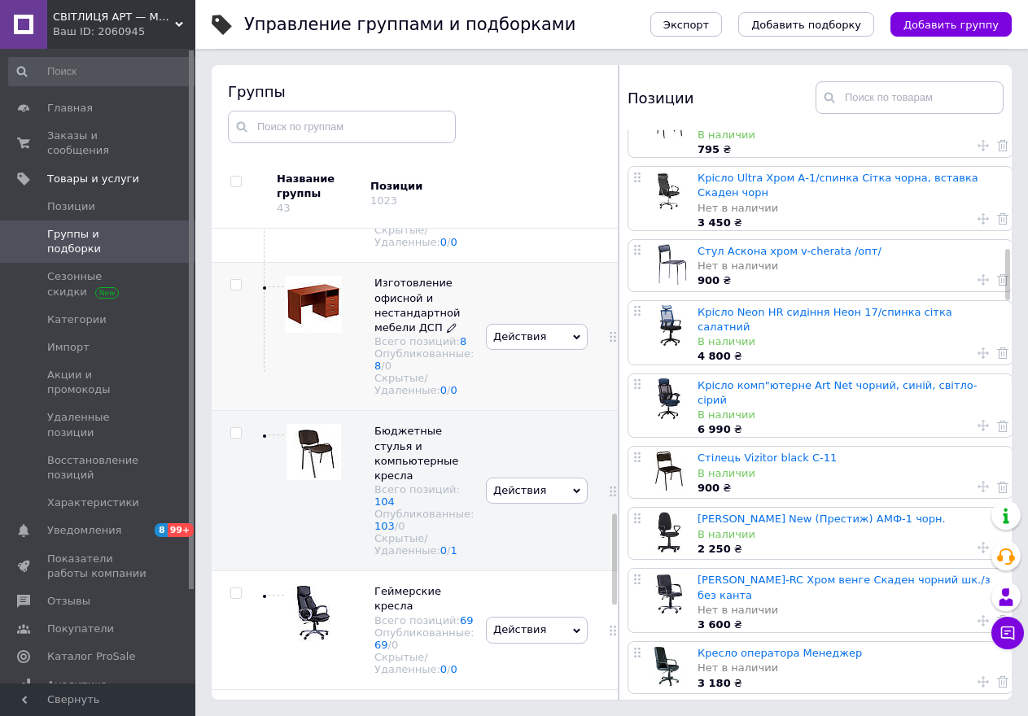
click at [447, 333] on icon at bounding box center [452, 328] width 10 height 10
click at [440, 322] on span "Изготовление офисной и нестандартной мебели ДСП" at bounding box center [416, 305] width 85 height 57
click at [434, 334] on span "Изготовление офисной и нестандартной мебели ДСП" at bounding box center [416, 305] width 85 height 57
click at [447, 333] on use at bounding box center [451, 328] width 9 height 9
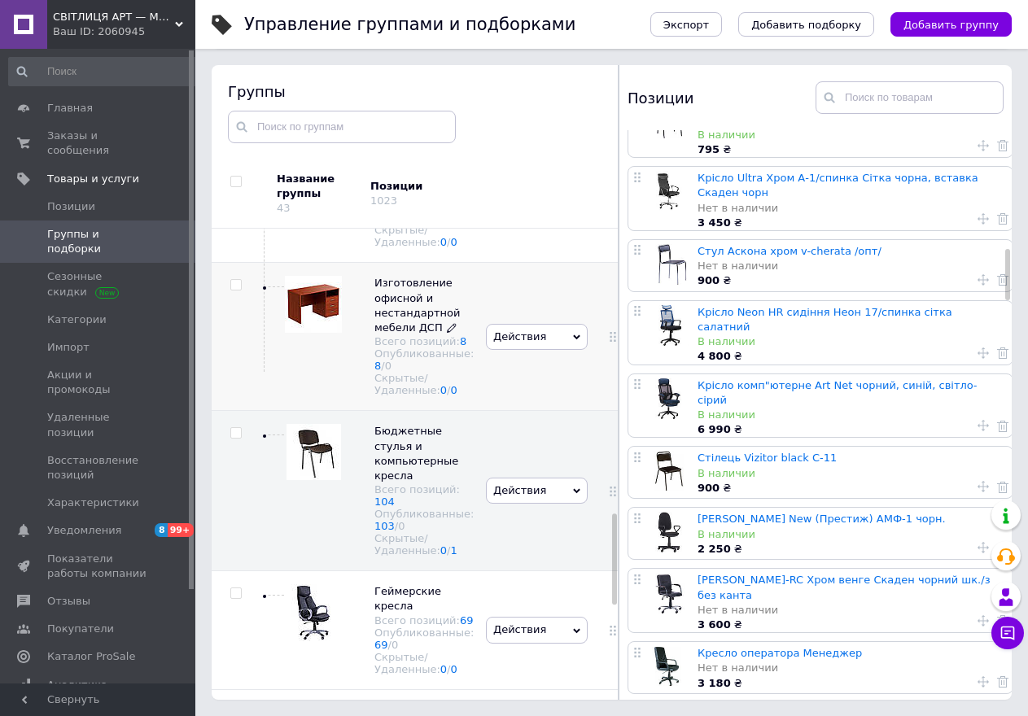
click at [447, 333] on use at bounding box center [451, 328] width 9 height 9
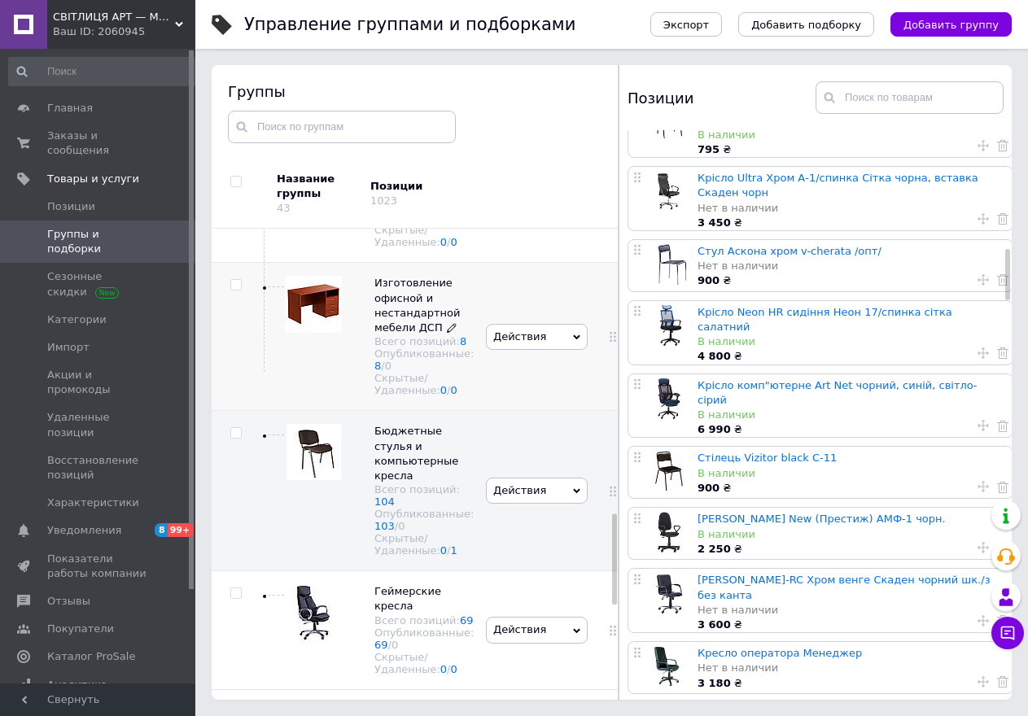
click at [447, 333] on use at bounding box center [451, 328] width 9 height 9
click at [573, 339] on icon at bounding box center [576, 337] width 7 height 5
click at [506, 417] on li "Редактировать группу" at bounding box center [537, 397] width 101 height 37
click at [447, 333] on icon at bounding box center [452, 328] width 10 height 10
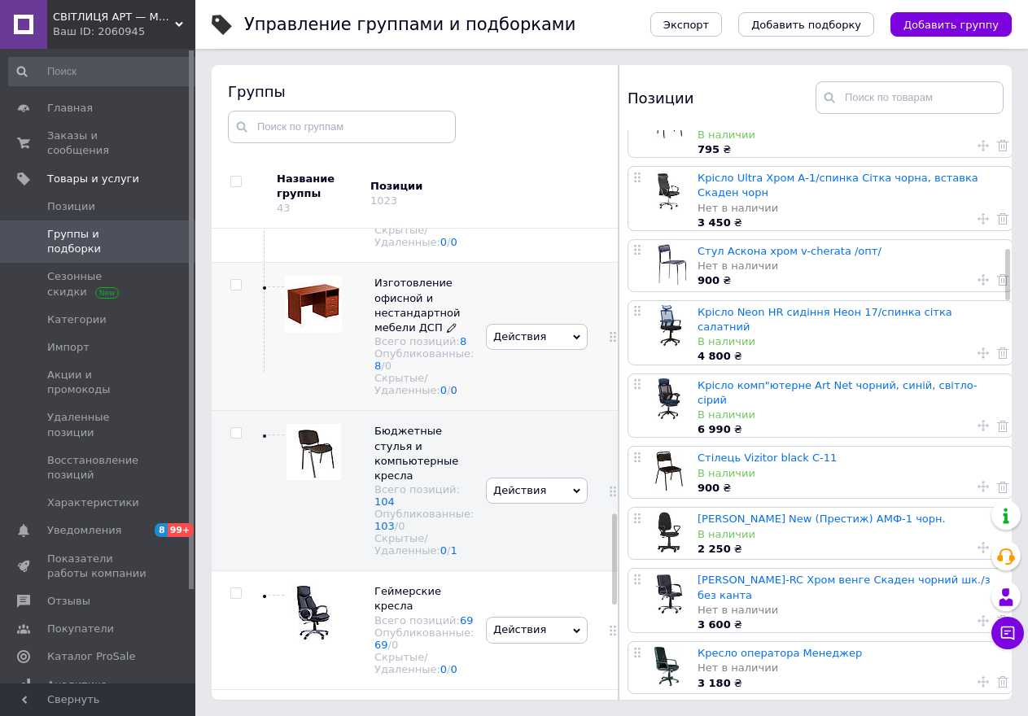
click at [436, 361] on span "Изготовление офисной и нестандартной мебели ДСП Всего позиций: 8 Опубликованные…" at bounding box center [423, 336] width 99 height 120
click at [396, 330] on span "Изготовление офисной и нестандартной мебели ДСП" at bounding box center [416, 305] width 85 height 57
click at [396, 334] on span "Изготовление офисной и нестандартной мебели ДСП" at bounding box center [416, 305] width 85 height 57
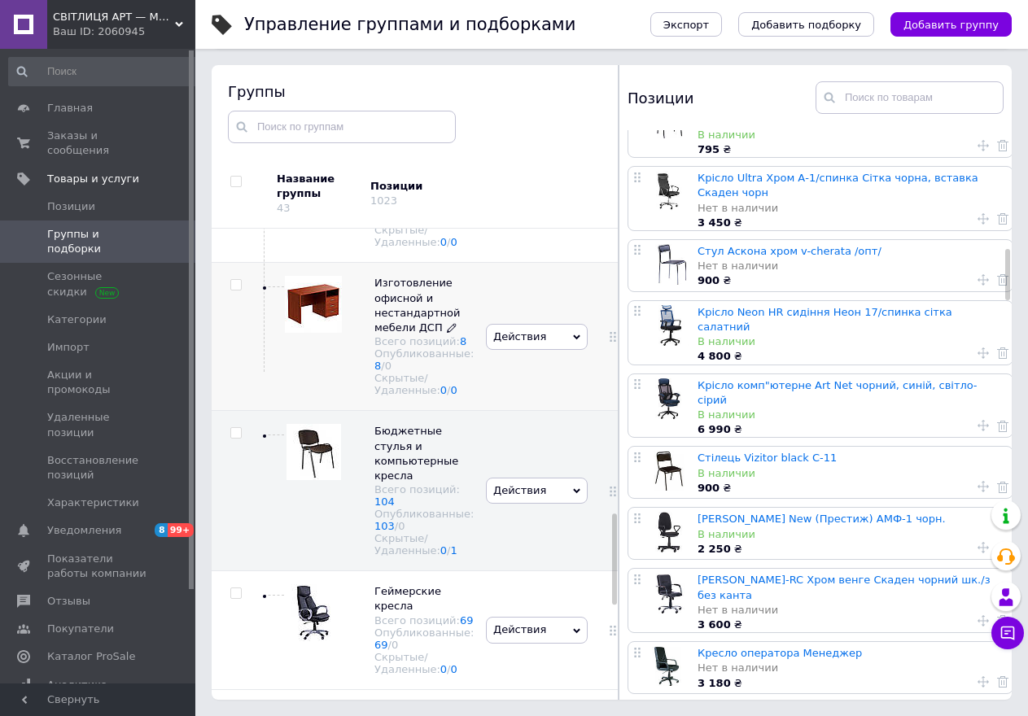
click at [396, 334] on span "Изготовление офисной и нестандартной мебели ДСП" at bounding box center [416, 305] width 85 height 57
click at [395, 334] on span "Изготовление офисной и нестандартной мебели ДСП" at bounding box center [416, 305] width 85 height 57
click at [610, 342] on use at bounding box center [613, 337] width 6 height 10
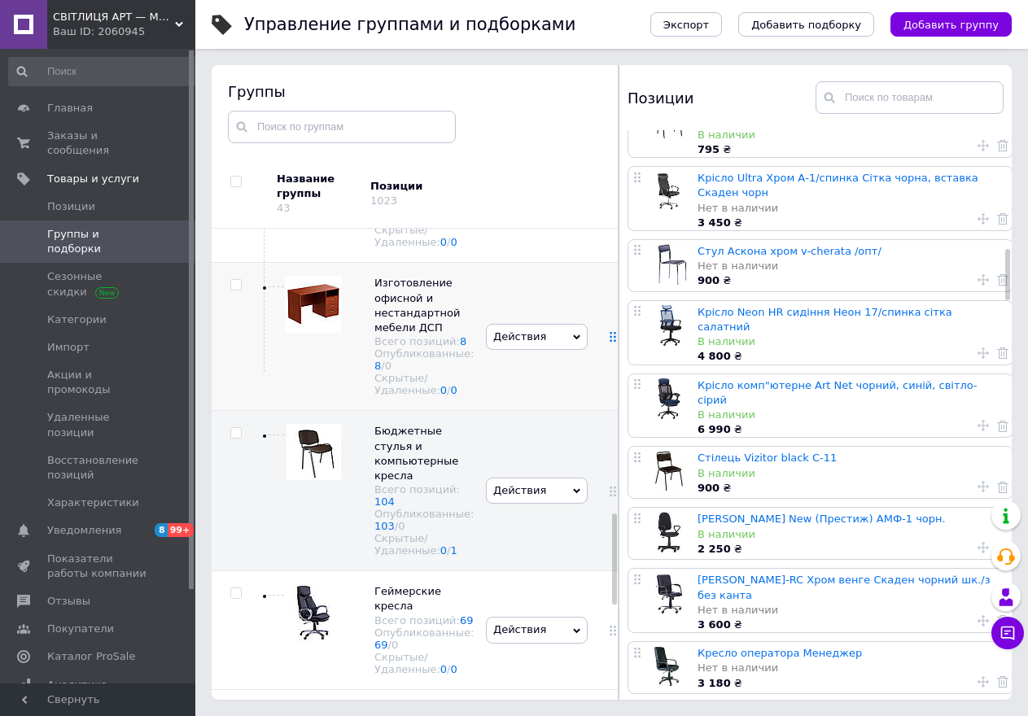
click at [608, 342] on icon at bounding box center [613, 337] width 10 height 10
click at [436, 362] on span "Изготовление офисной и нестандартной мебели ДСП Всего позиций: 8 Опубликованные…" at bounding box center [423, 336] width 99 height 120
click at [436, 364] on span "Изготовление офисной и нестандартной мебели ДСП Всего позиций: 8 Опубликованные…" at bounding box center [423, 336] width 99 height 120
drag, startPoint x: 436, startPoint y: 364, endPoint x: 455, endPoint y: 374, distance: 21.5
click at [437, 365] on span "Изготовление офисной и нестандартной мебели ДСП Всего позиций: 8 Опубликованные…" at bounding box center [423, 336] width 99 height 120
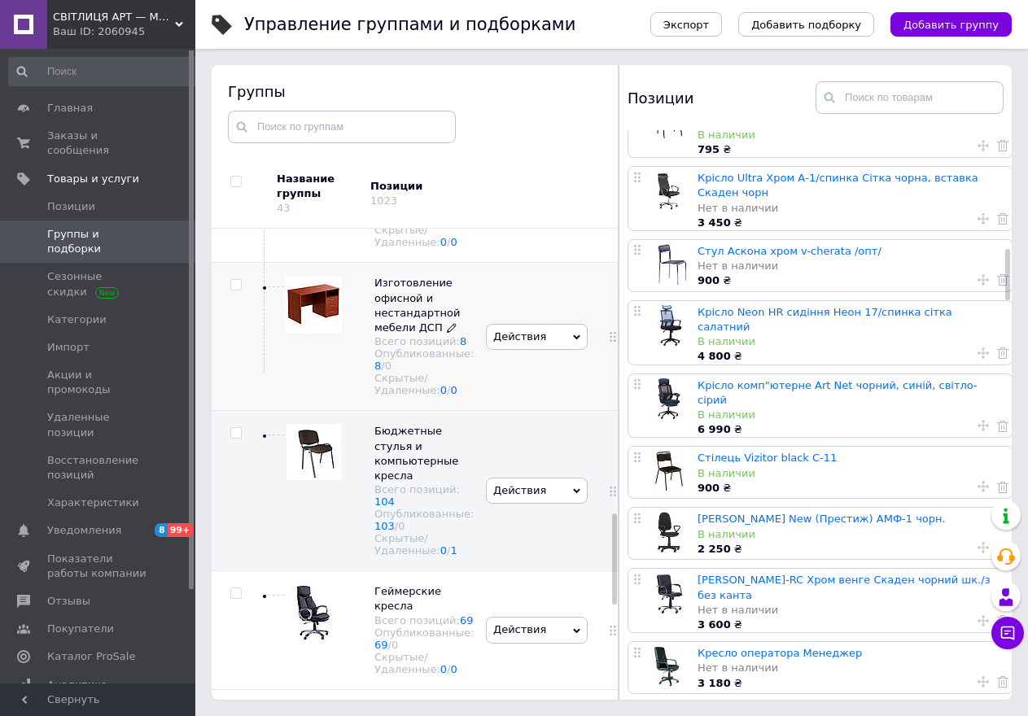
click at [447, 335] on link at bounding box center [452, 328] width 10 height 15
click at [435, 334] on span "Изготовление офисной и нестандартной мебели ДСП" at bounding box center [416, 305] width 85 height 57
click at [434, 334] on span "Изготовление офисной и нестандартной мебели ДСП" at bounding box center [416, 305] width 85 height 57
click at [445, 334] on span "Изготовление офисной и нестандартной мебели ДСП" at bounding box center [416, 305] width 85 height 57
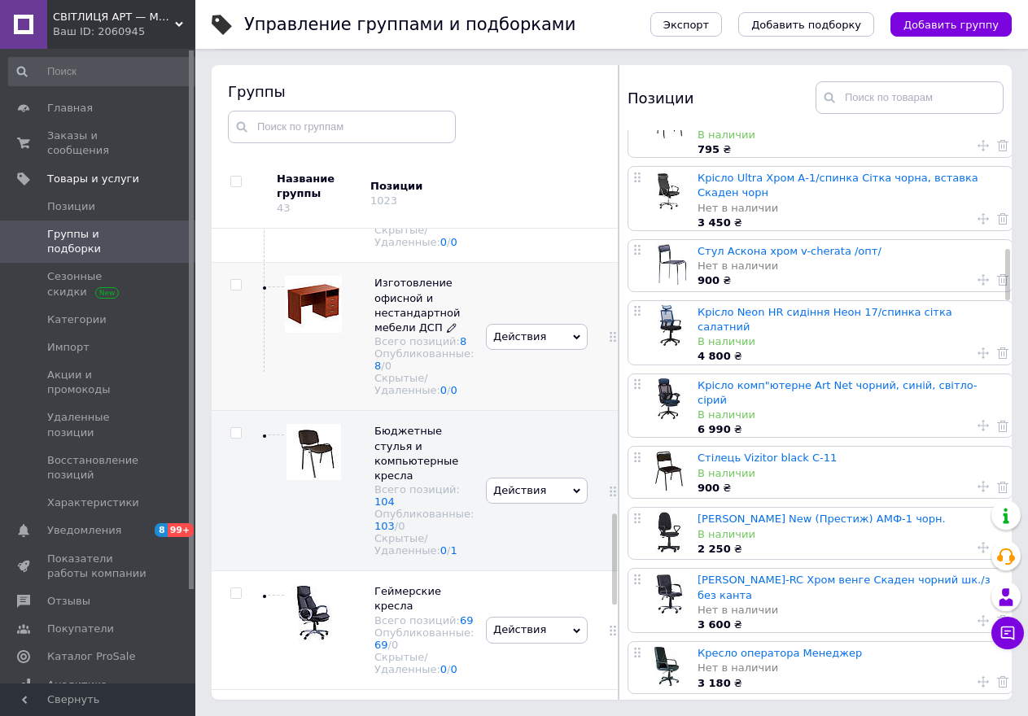
click at [445, 334] on span "Изготовление офисной и нестандартной мебели ДСП" at bounding box center [416, 305] width 85 height 57
click at [423, 334] on span "Изготовление офисной и нестандартной мебели ДСП" at bounding box center [416, 305] width 85 height 57
click at [418, 334] on span "Изготовление офисной и нестандартной мебели ДСП" at bounding box center [416, 305] width 85 height 57
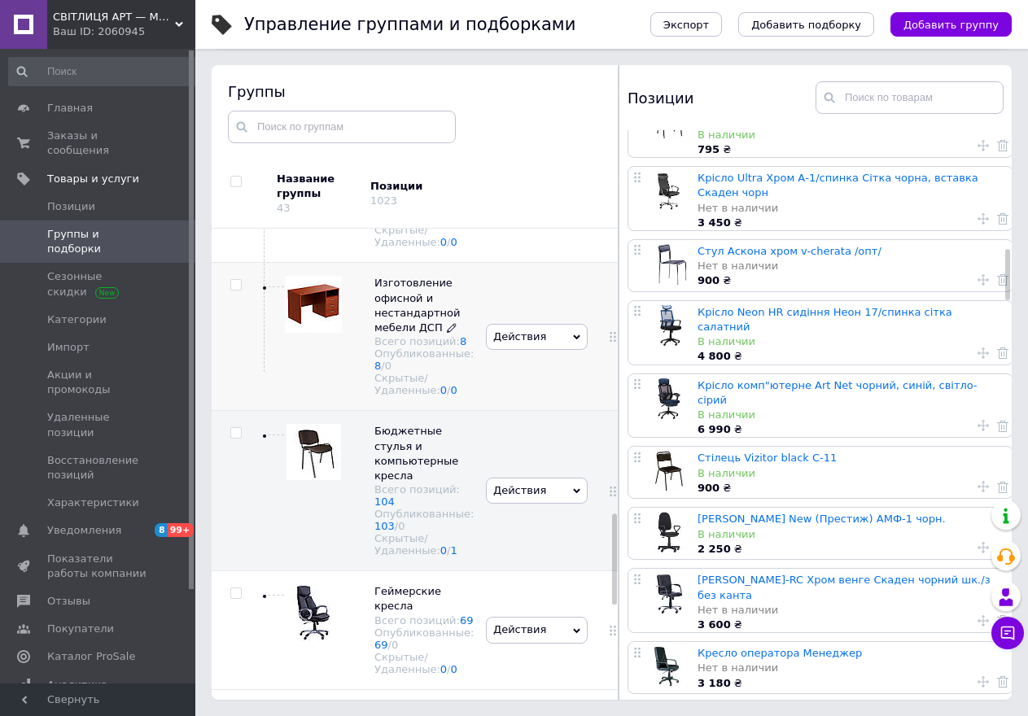
click at [418, 334] on span "Изготовление офисной и нестандартной мебели ДСП" at bounding box center [416, 305] width 85 height 57
click at [61, 227] on span "Группы и подборки" at bounding box center [98, 241] width 103 height 29
click at [72, 199] on span "Позиции" at bounding box center [71, 206] width 48 height 15
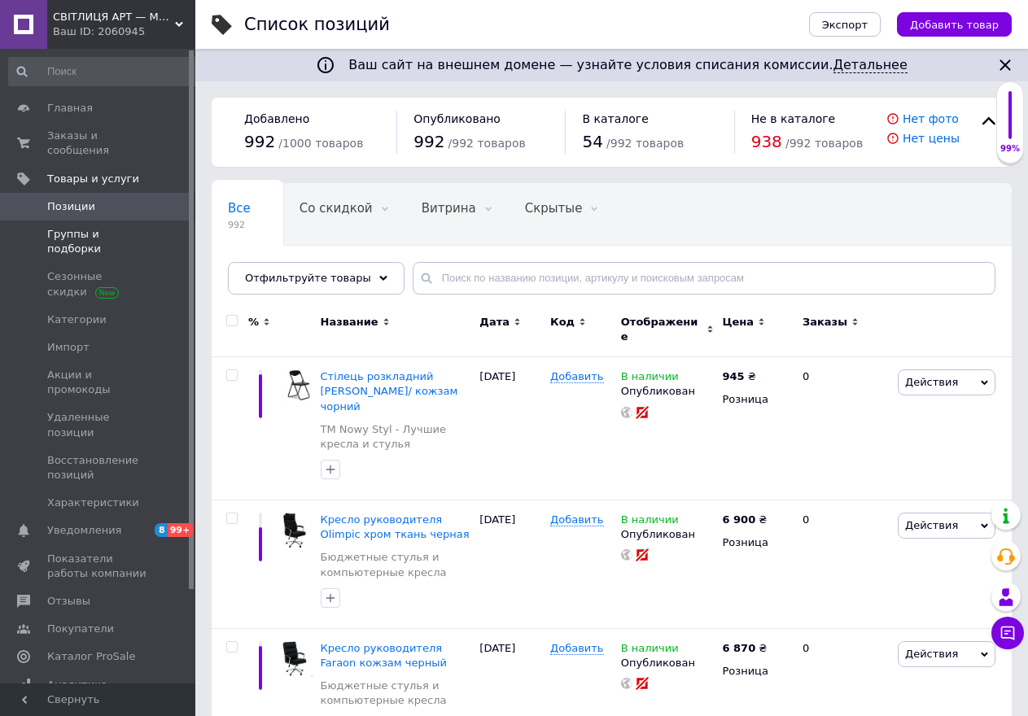
click at [82, 227] on span "Группы и подборки" at bounding box center [98, 241] width 103 height 29
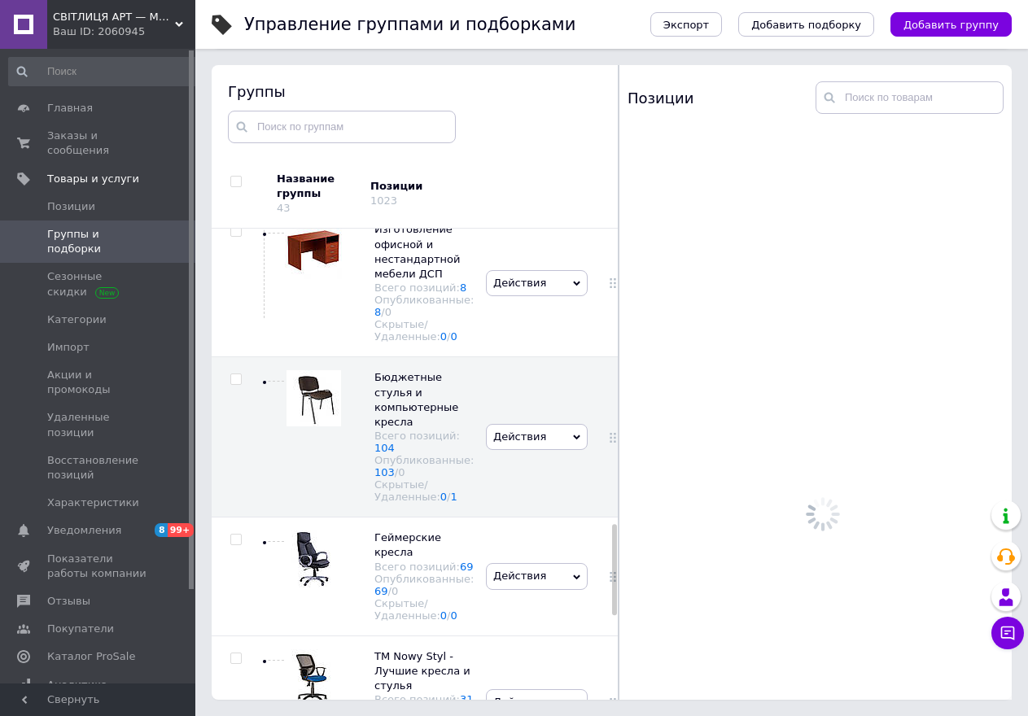
scroll to position [1533, 0]
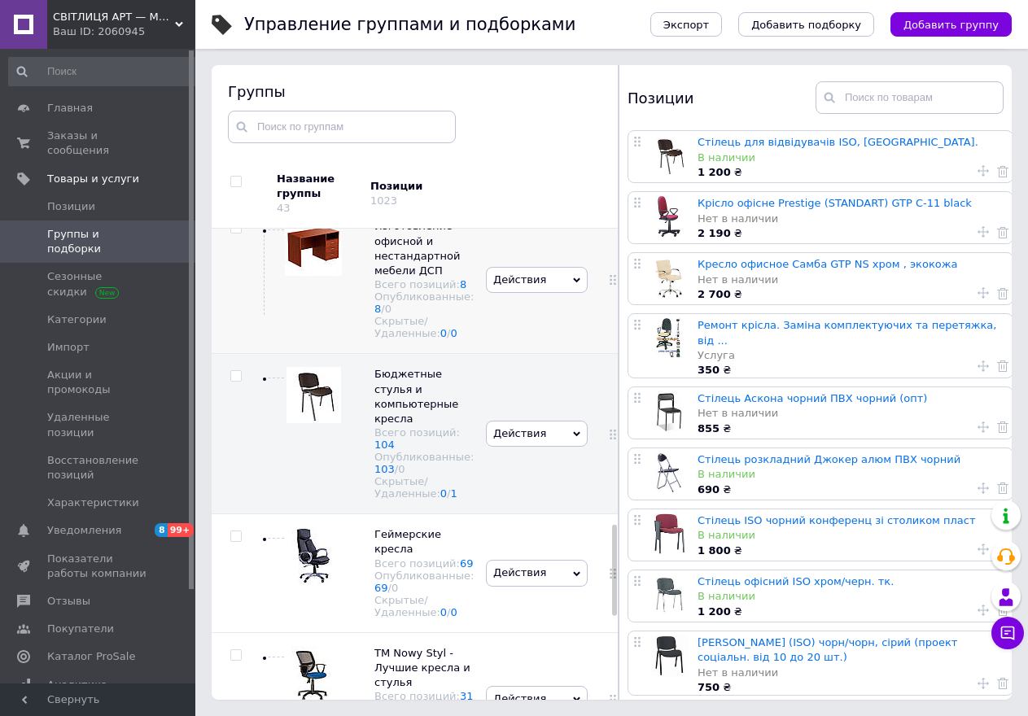
click at [573, 284] on icon at bounding box center [576, 280] width 7 height 7
click at [522, 360] on li "Редактировать группу" at bounding box center [537, 340] width 101 height 37
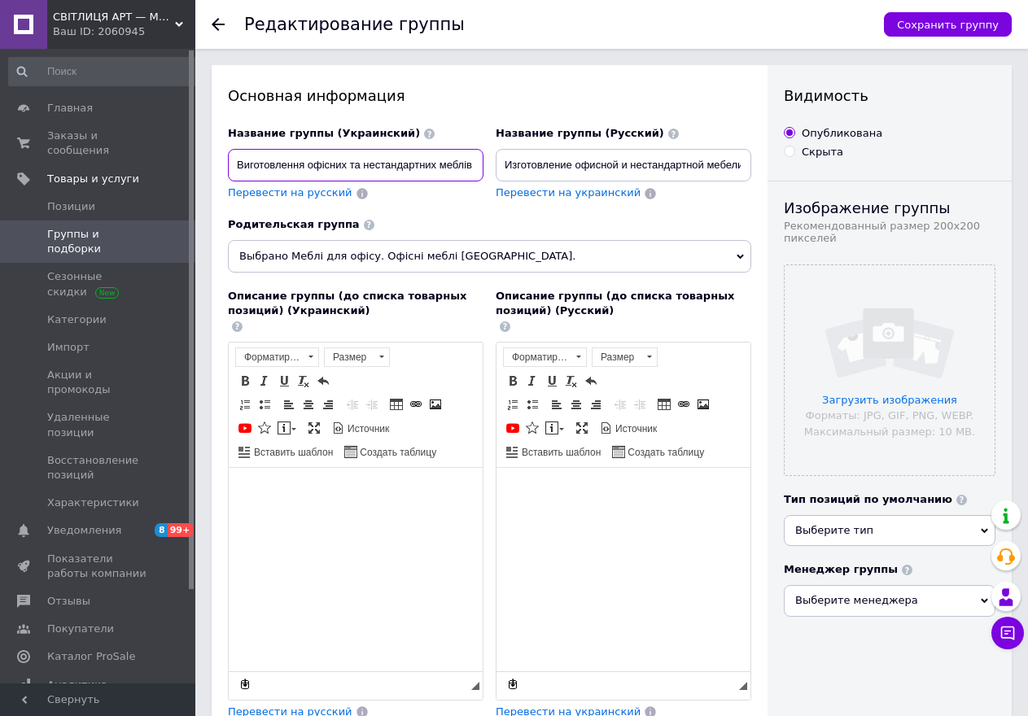
click at [348, 168] on input "Виготовлення офісних та нестандартних меблів" at bounding box center [356, 165] width 256 height 33
click at [416, 170] on input "Розбірні офісні столи. Нестандартних меблів" at bounding box center [356, 165] width 256 height 33
click at [418, 171] on input "Розбірні офісні столи. Нестандартних меблів" at bounding box center [356, 165] width 256 height 33
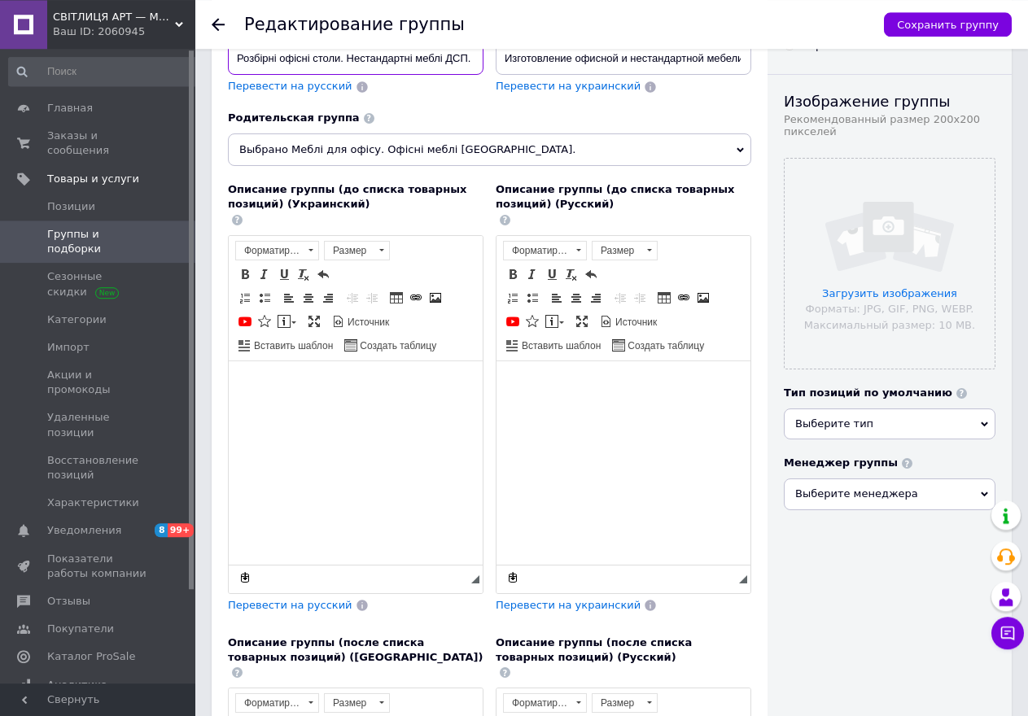
scroll to position [558, 0]
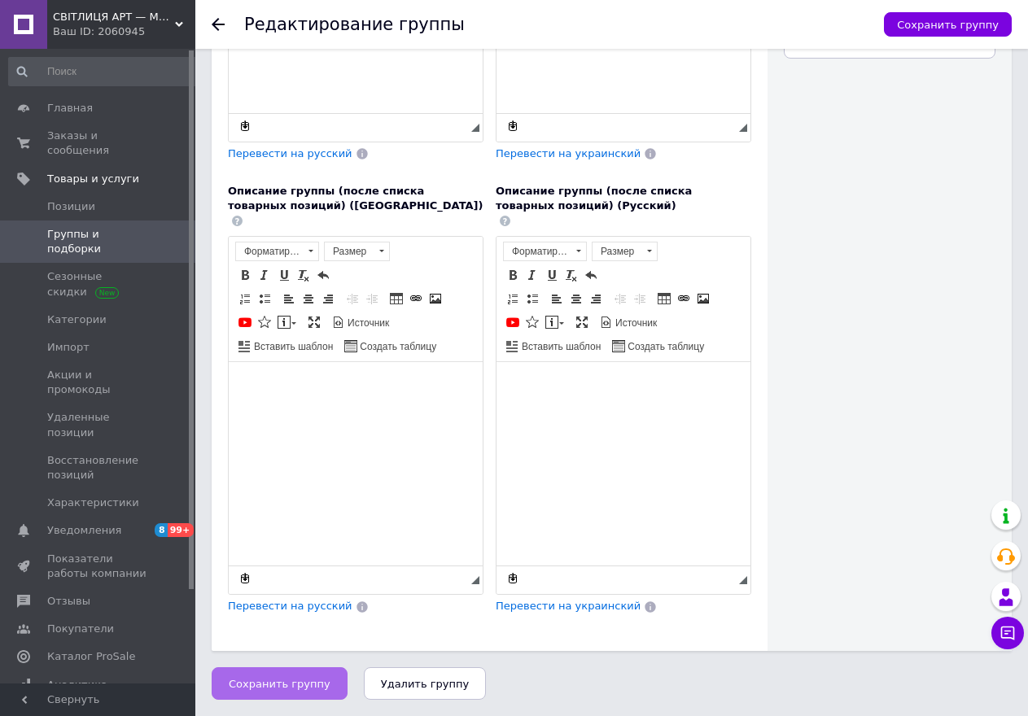
type input "Розбірні офісні столи. Нестандартні меблі ДСП."
click at [262, 686] on span "Сохранить группу" at bounding box center [280, 684] width 102 height 12
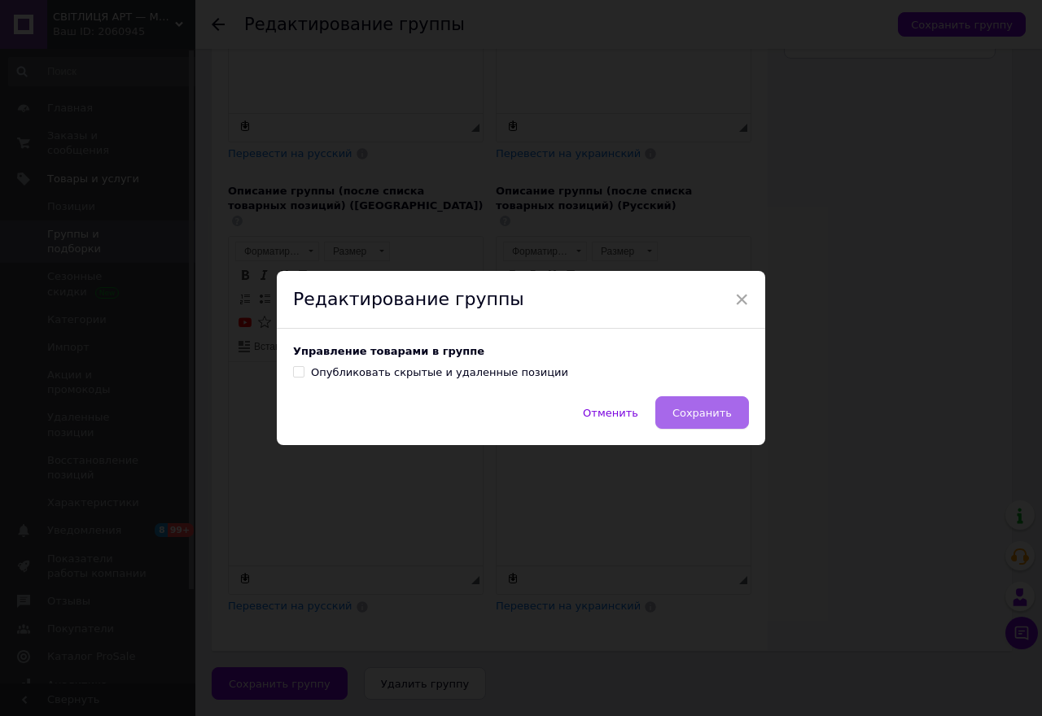
click at [706, 418] on span "Сохранить" at bounding box center [701, 413] width 59 height 12
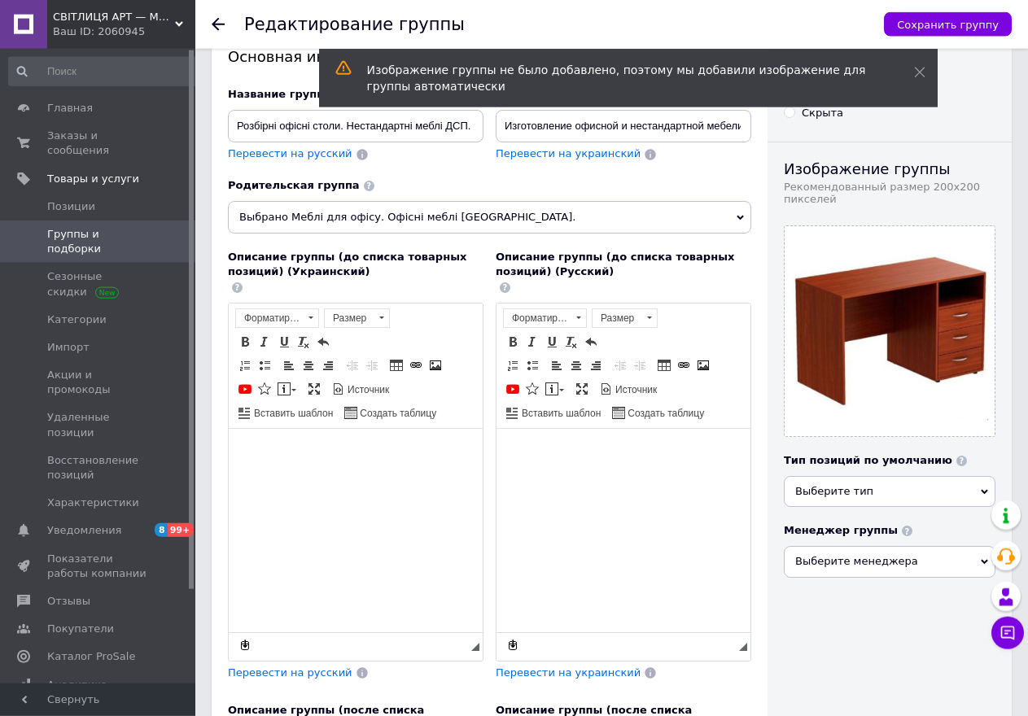
scroll to position [0, 0]
